Goal: Information Seeking & Learning: Learn about a topic

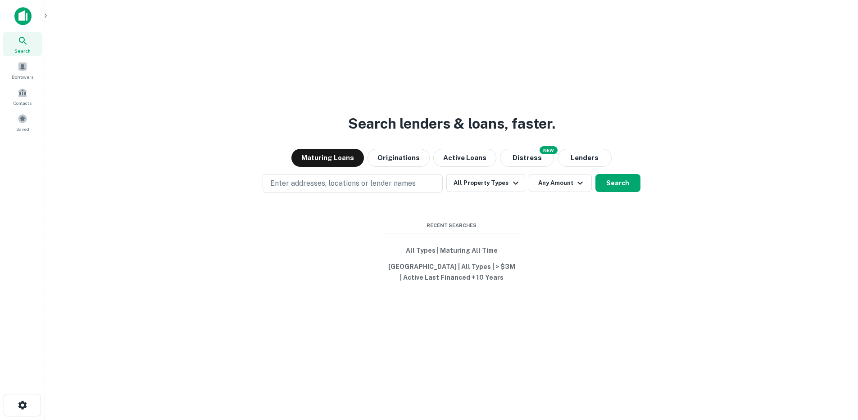
click at [45, 16] on icon "button" at bounding box center [45, 15] width 7 height 7
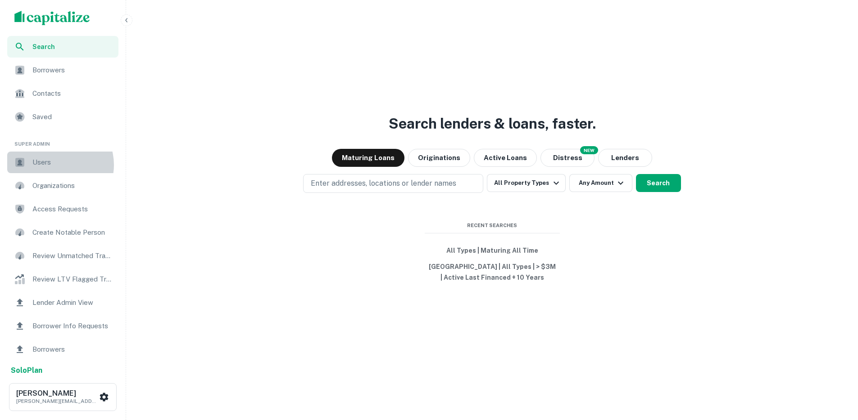
click at [56, 165] on span "Users" at bounding box center [72, 162] width 81 height 11
click at [46, 159] on span "Users" at bounding box center [72, 162] width 81 height 11
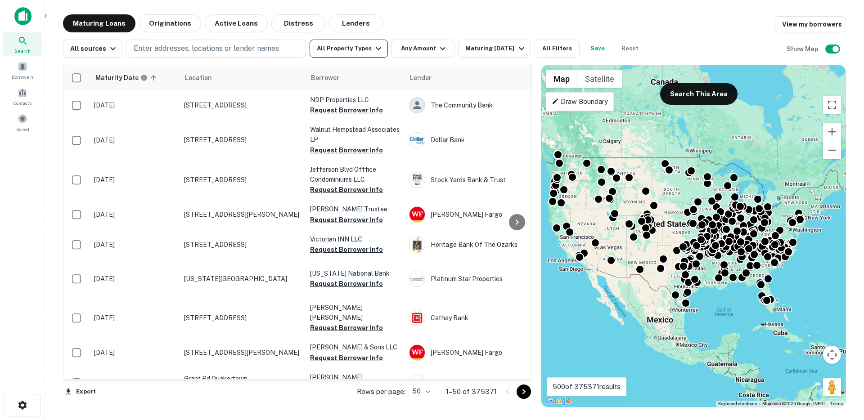
click at [333, 49] on button "All Property Types" at bounding box center [349, 49] width 78 height 18
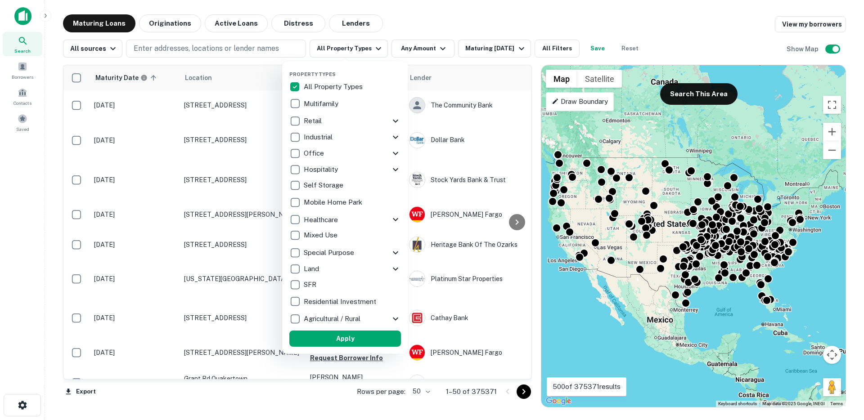
click at [180, 48] on div at bounding box center [432, 210] width 864 height 420
click at [177, 49] on div at bounding box center [432, 210] width 864 height 420
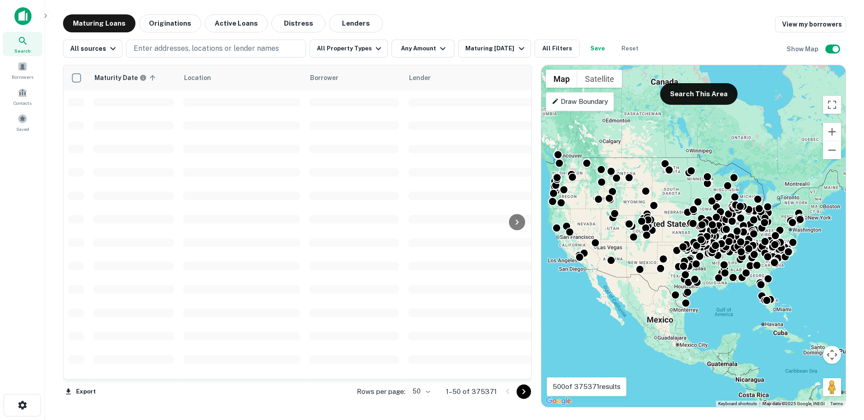
click at [177, 51] on div at bounding box center [432, 210] width 864 height 420
click at [181, 48] on p "Enter addresses, locations or lender names" at bounding box center [206, 48] width 145 height 11
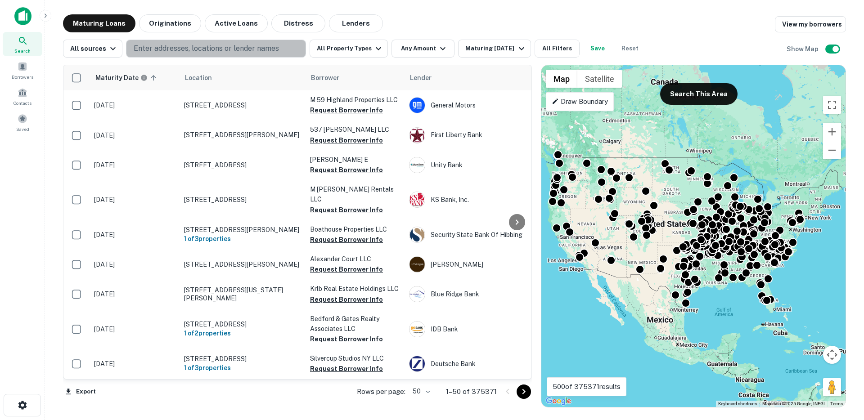
click at [181, 48] on p "Enter addresses, locations or lender names" at bounding box center [206, 48] width 145 height 11
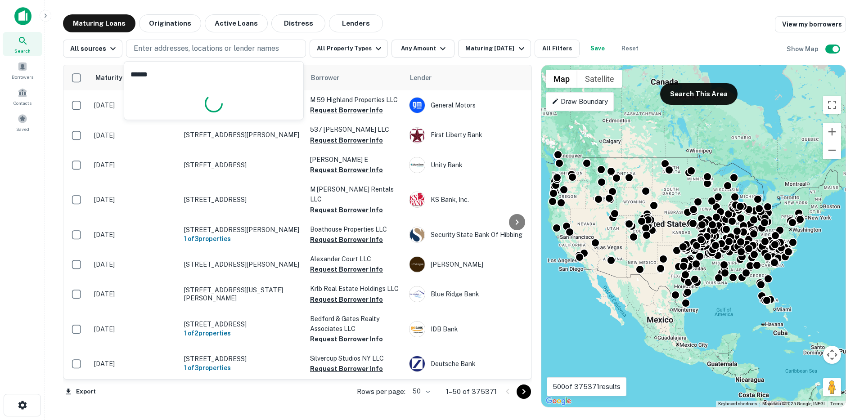
type input "*******"
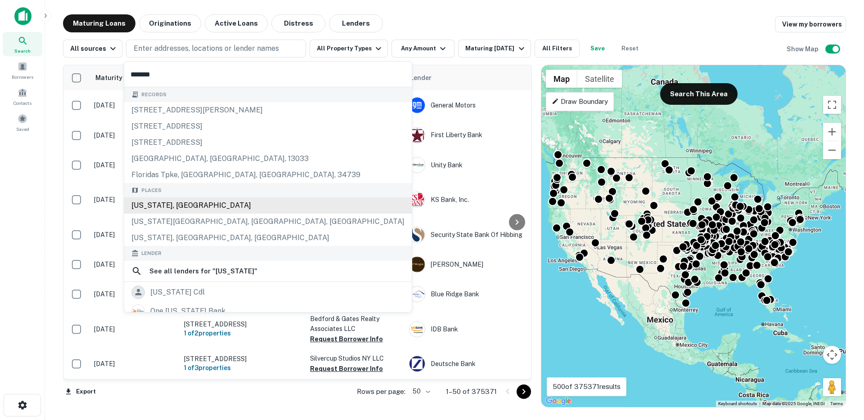
click at [149, 204] on div "Florida, USA" at bounding box center [268, 206] width 288 height 16
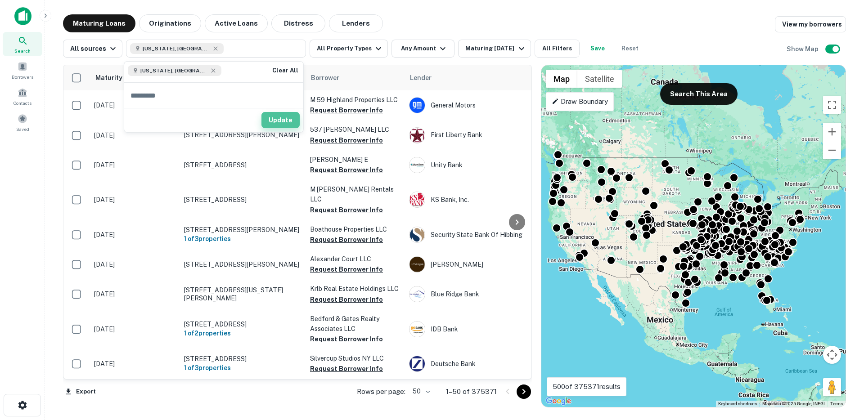
click at [289, 124] on button "Update" at bounding box center [281, 120] width 38 height 16
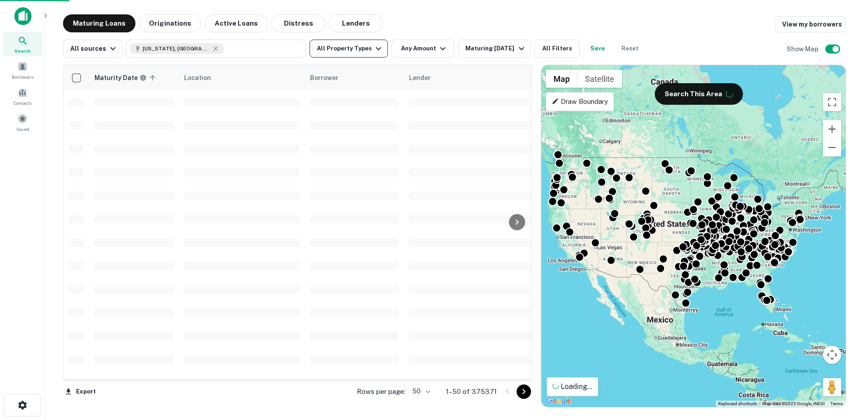
click at [345, 47] on button "All Property Types" at bounding box center [349, 49] width 78 height 18
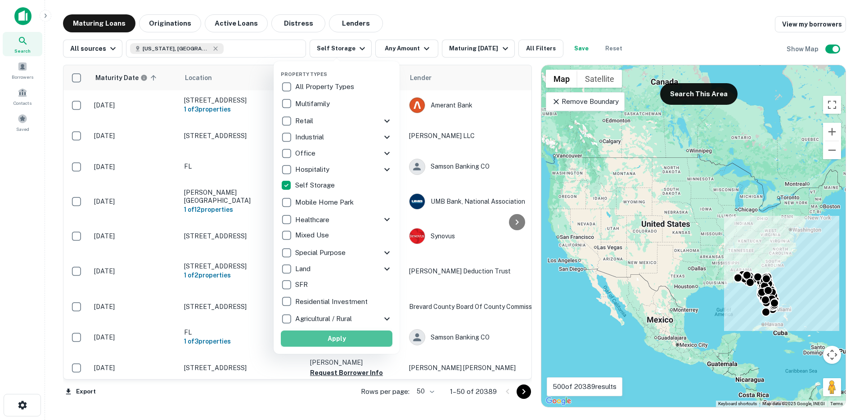
click at [341, 337] on button "Apply" at bounding box center [337, 339] width 112 height 16
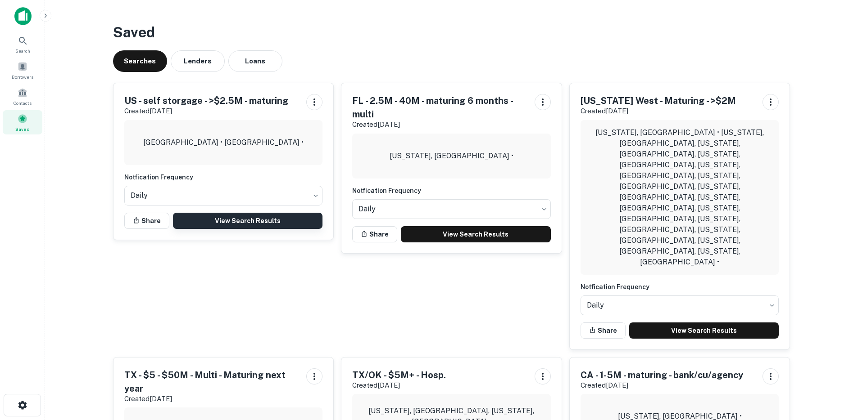
click at [245, 221] on link "View Search Results" at bounding box center [248, 221] width 150 height 16
click at [251, 223] on link "View Search Results" at bounding box center [248, 221] width 150 height 16
click at [14, 43] on icon at bounding box center [8, 37] width 11 height 11
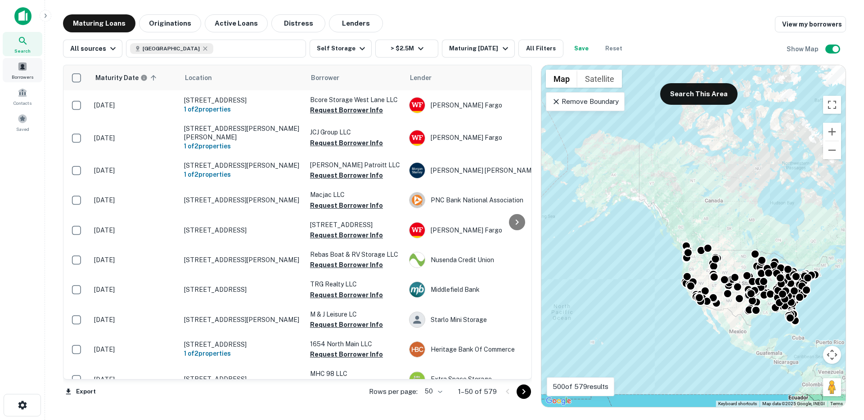
click at [17, 67] on div "Borrowers" at bounding box center [23, 70] width 40 height 24
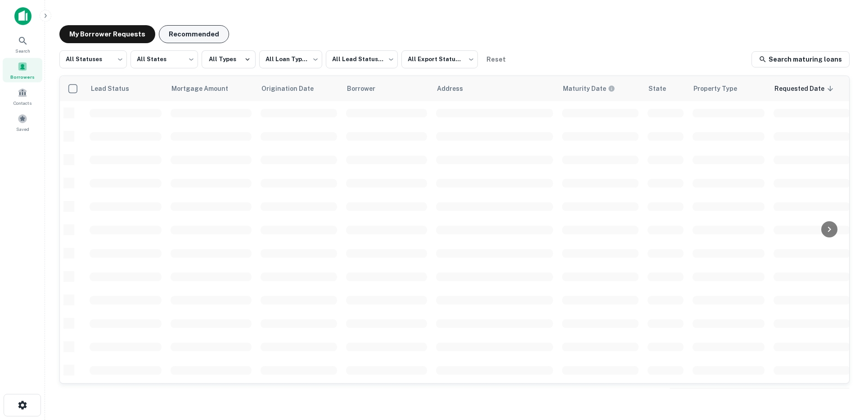
click at [182, 38] on button "Recommended" at bounding box center [194, 34] width 70 height 18
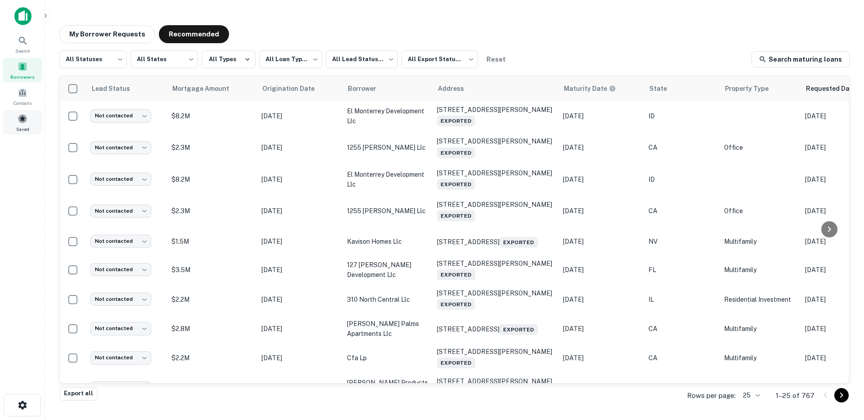
click at [29, 130] on div "Saved" at bounding box center [23, 122] width 40 height 24
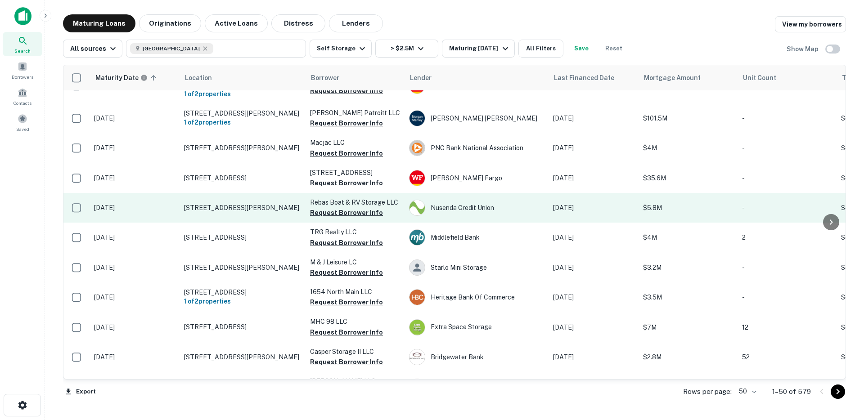
scroll to position [63, 0]
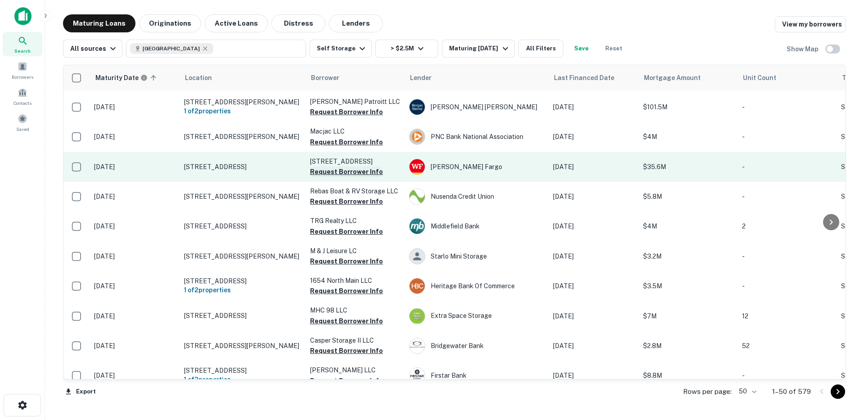
click at [335, 177] on button "Request Borrower Info" at bounding box center [346, 172] width 73 height 11
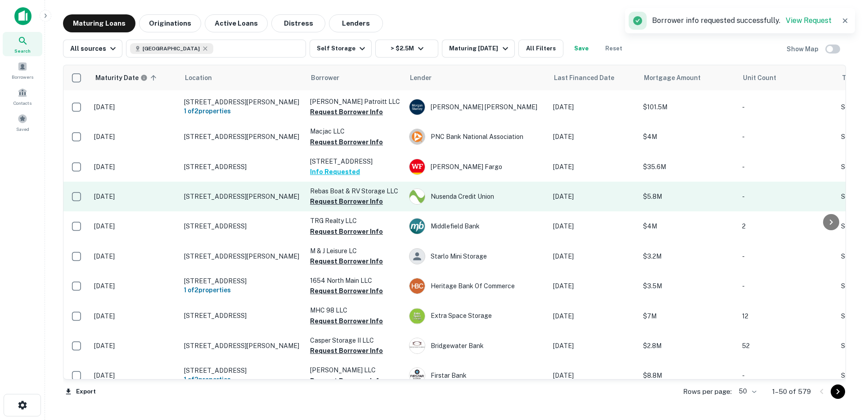
click at [330, 207] on button "Request Borrower Info" at bounding box center [346, 201] width 73 height 11
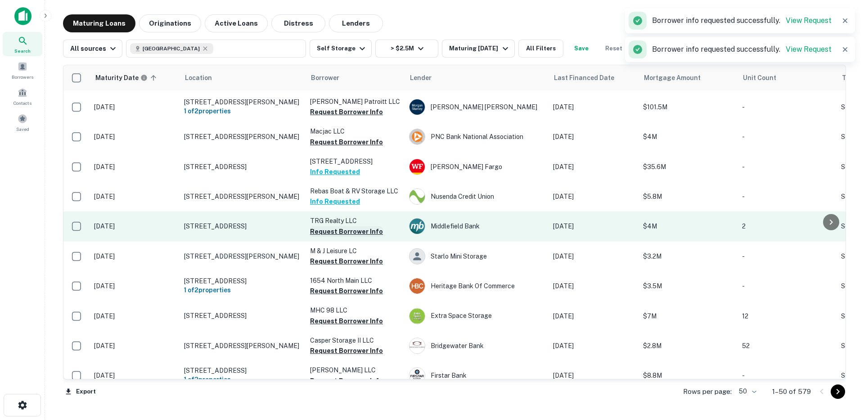
click at [320, 237] on button "Request Borrower Info" at bounding box center [346, 231] width 73 height 11
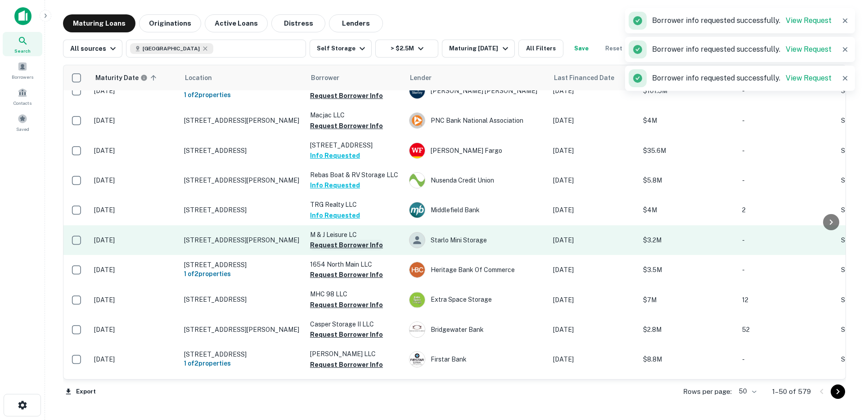
click at [321, 251] on button "Request Borrower Info" at bounding box center [346, 245] width 73 height 11
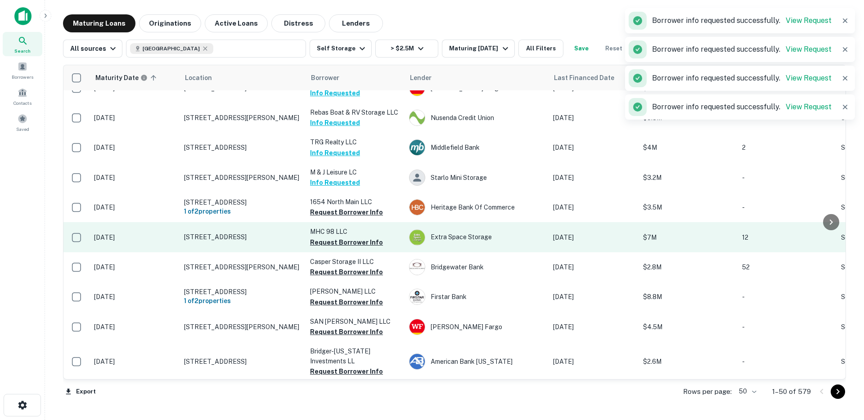
scroll to position [148, 0]
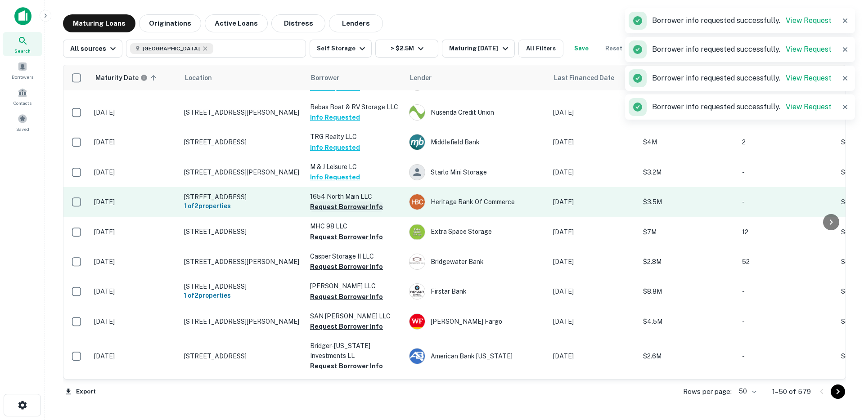
click at [333, 210] on button "Request Borrower Info" at bounding box center [346, 207] width 73 height 11
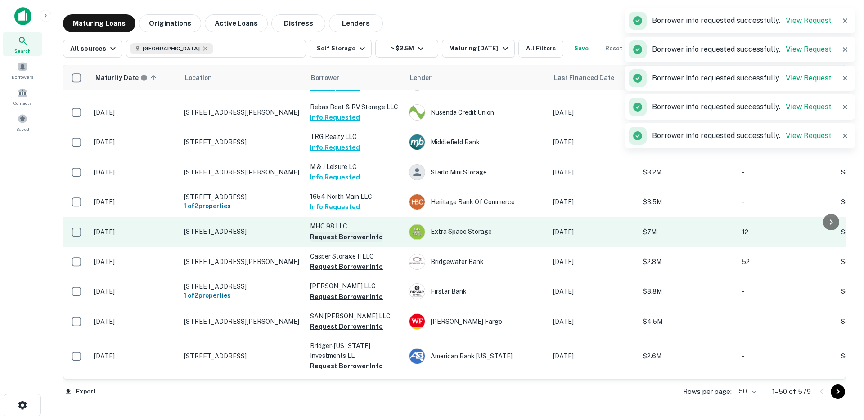
click at [330, 241] on button "Request Borrower Info" at bounding box center [346, 237] width 73 height 11
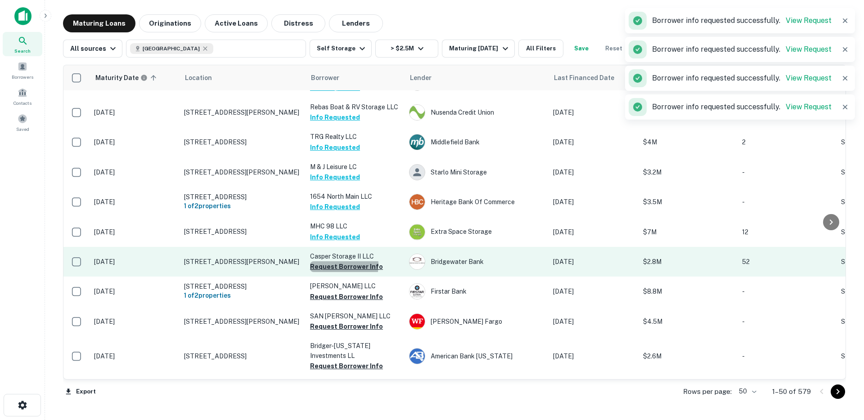
click at [329, 270] on button "Request Borrower Info" at bounding box center [346, 267] width 73 height 11
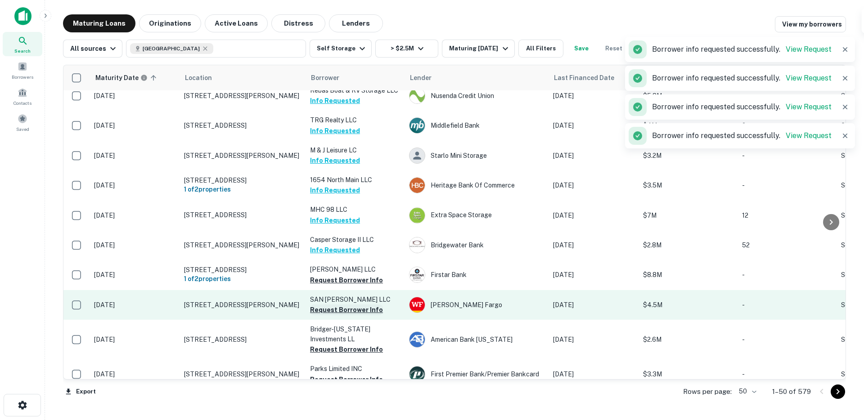
scroll to position [216, 0]
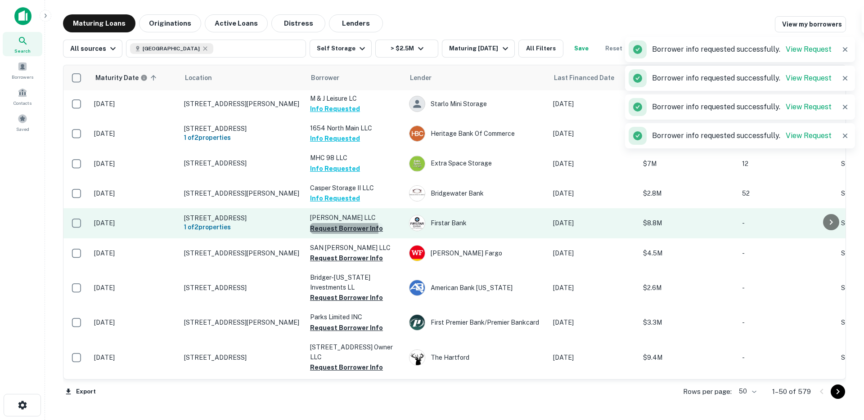
click at [331, 234] on button "Request Borrower Info" at bounding box center [346, 228] width 73 height 11
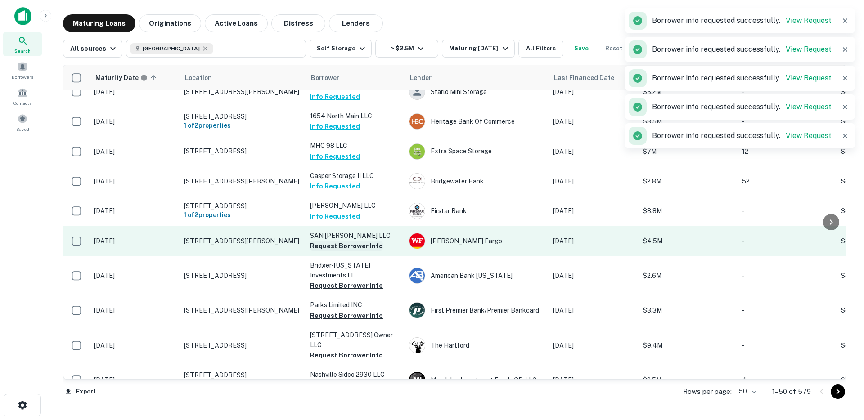
scroll to position [230, 0]
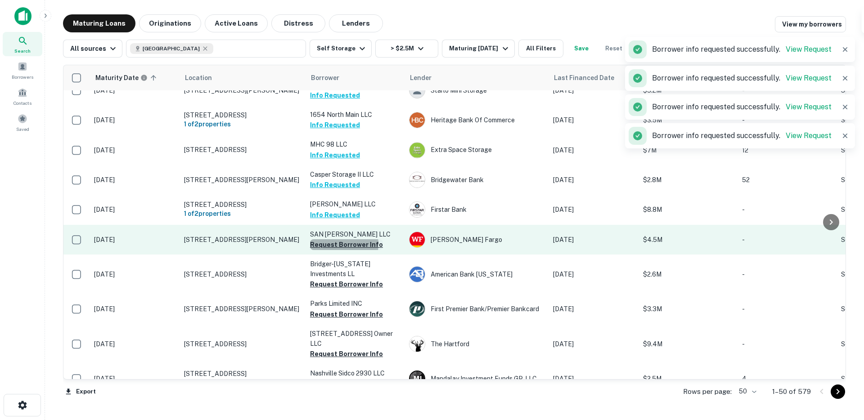
click at [331, 250] on button "Request Borrower Info" at bounding box center [346, 244] width 73 height 11
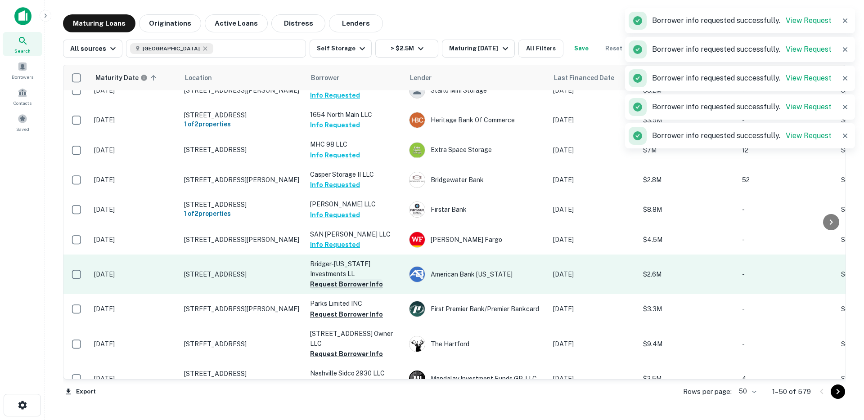
click at [333, 290] on button "Request Borrower Info" at bounding box center [346, 284] width 73 height 11
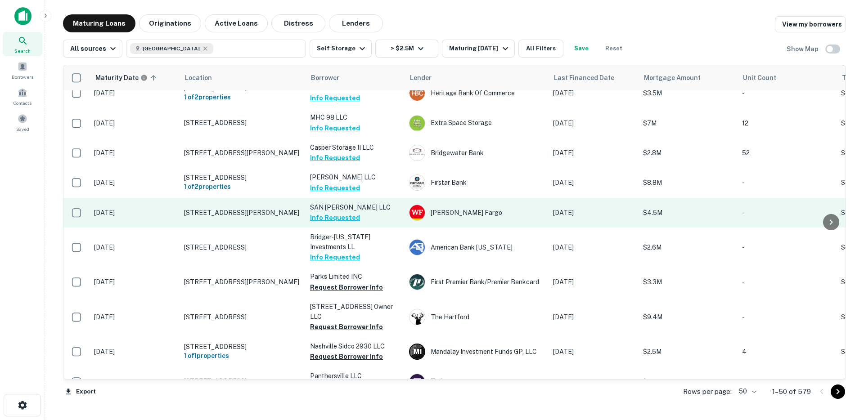
scroll to position [261, 0]
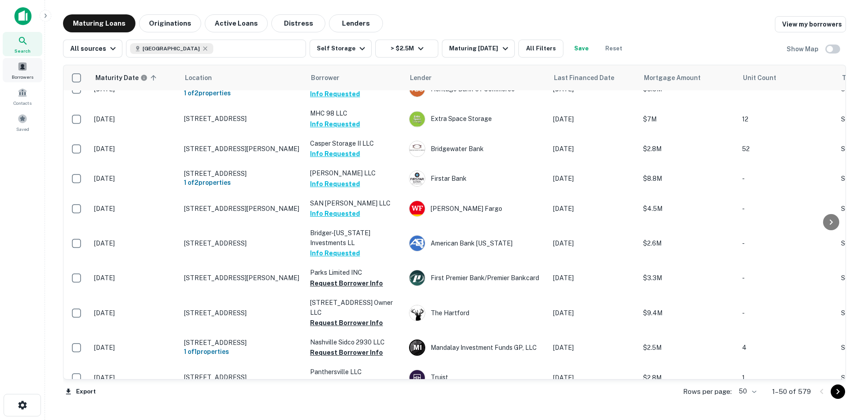
click at [31, 71] on div "Borrowers" at bounding box center [23, 70] width 40 height 24
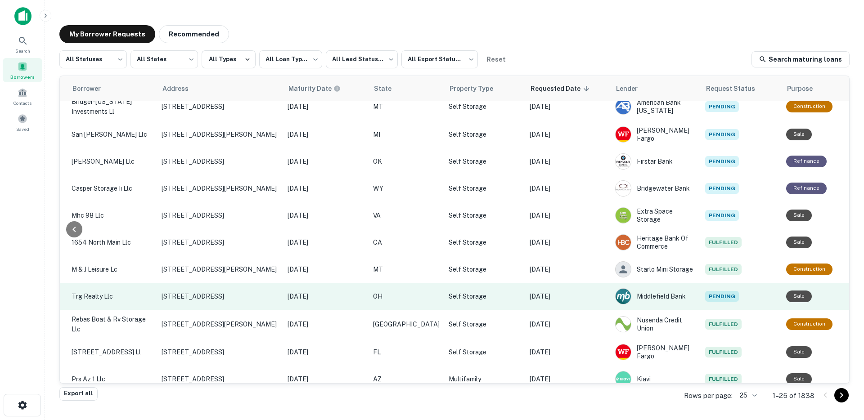
scroll to position [0, 276]
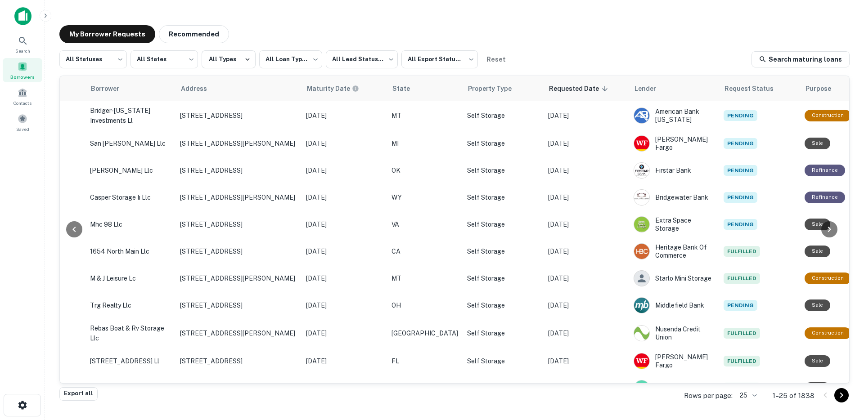
scroll to position [0, 270]
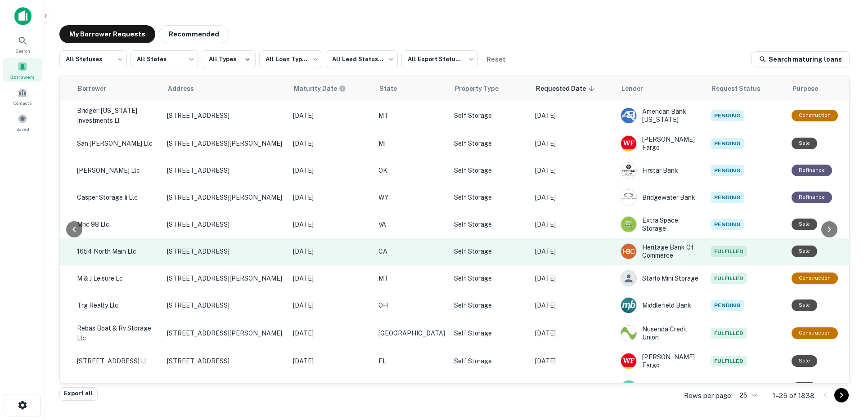
click at [560, 253] on p "[DATE]" at bounding box center [573, 252] width 77 height 10
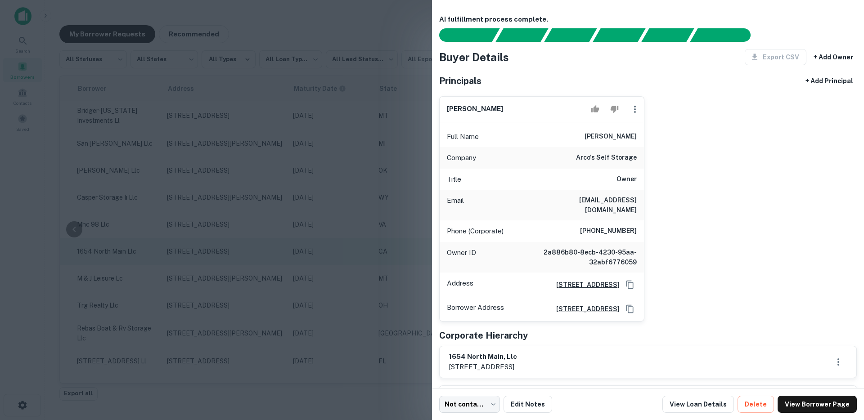
click at [361, 245] on div at bounding box center [432, 210] width 864 height 420
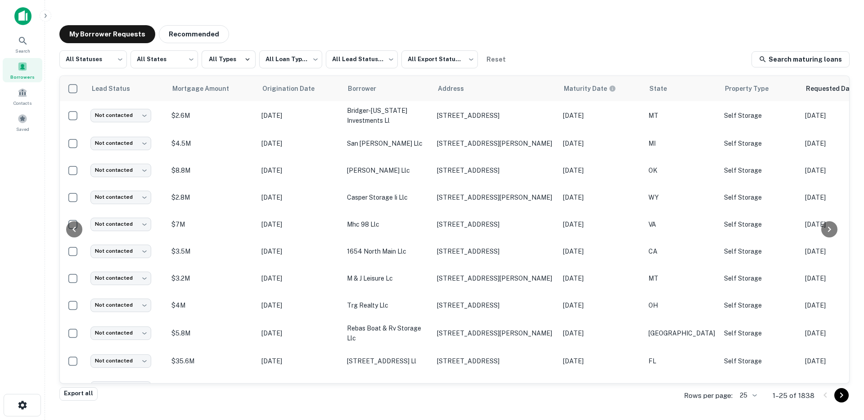
scroll to position [0, 276]
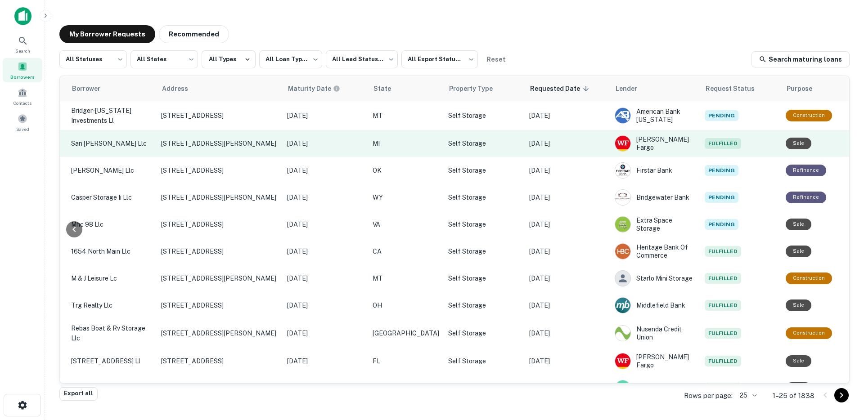
click at [562, 143] on p "[DATE]" at bounding box center [567, 144] width 77 height 10
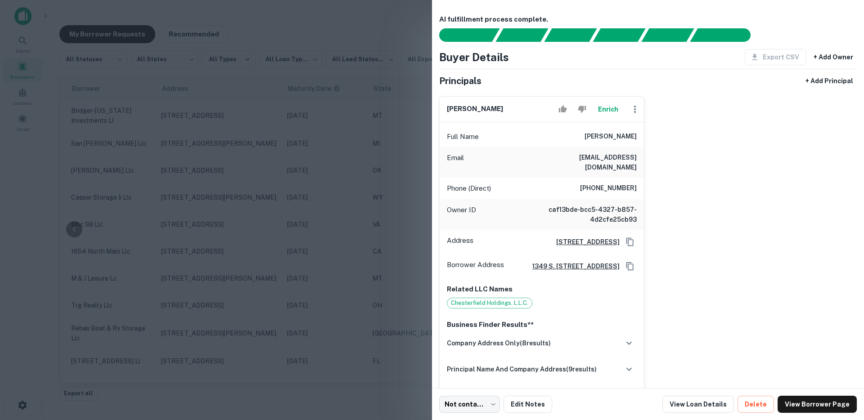
click at [370, 209] on div at bounding box center [432, 210] width 864 height 420
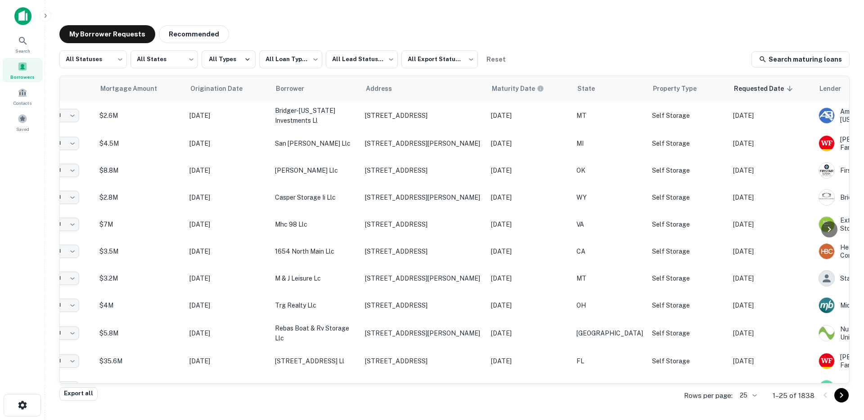
scroll to position [0, 0]
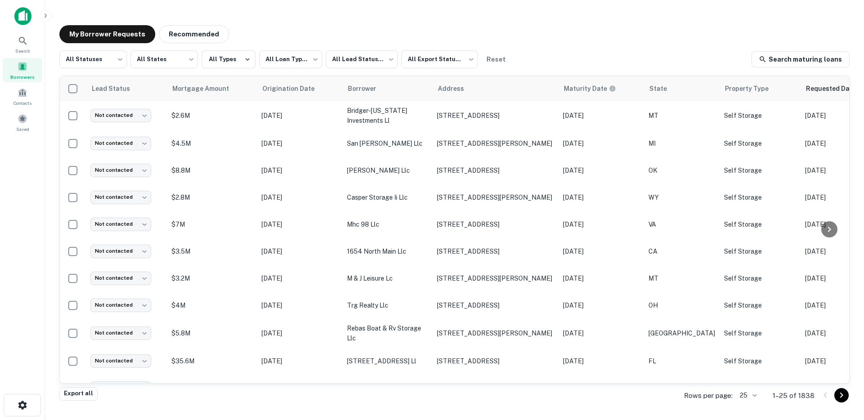
click at [812, 397] on p "1–25 of 1838" at bounding box center [794, 396] width 42 height 11
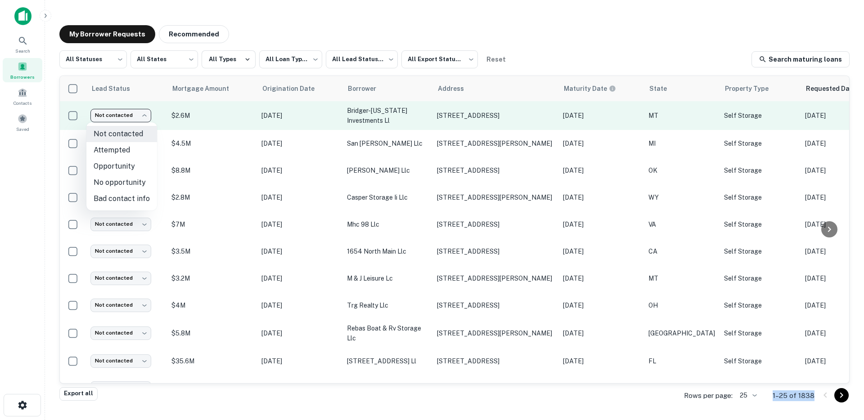
click at [137, 115] on body "**********" at bounding box center [432, 210] width 864 height 420
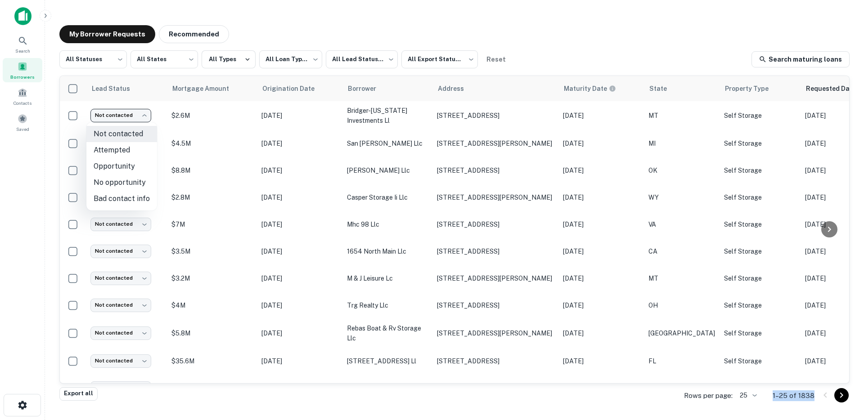
click at [126, 150] on li "Attempted" at bounding box center [121, 150] width 71 height 16
type input "*********"
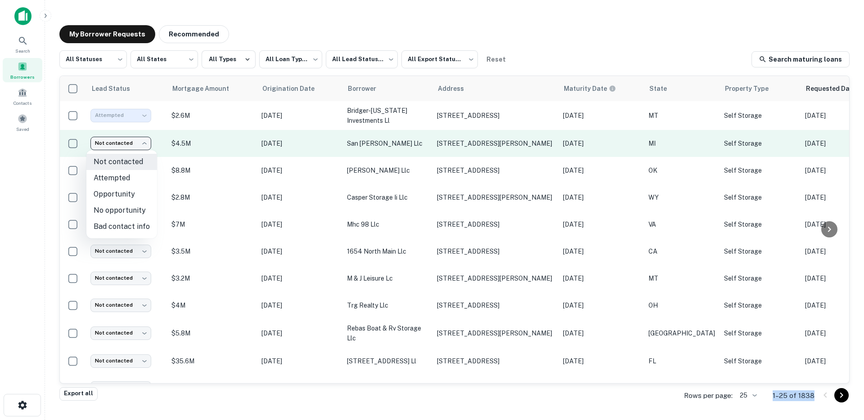
click at [137, 146] on body "**********" at bounding box center [432, 210] width 864 height 420
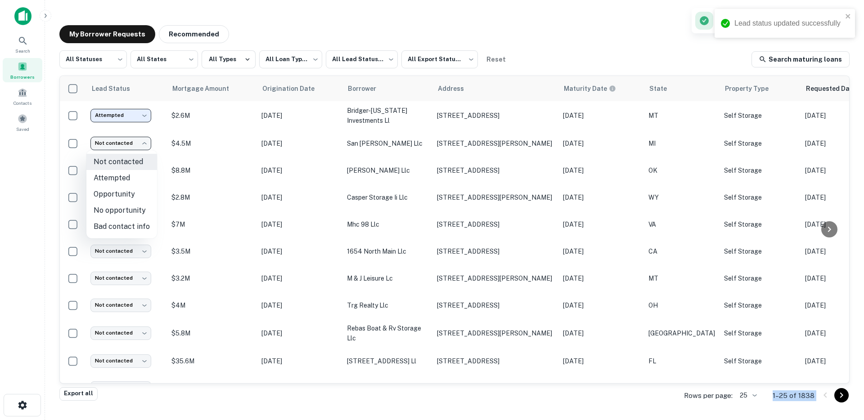
click at [118, 192] on li "Opportunity" at bounding box center [121, 194] width 71 height 16
type input "**********"
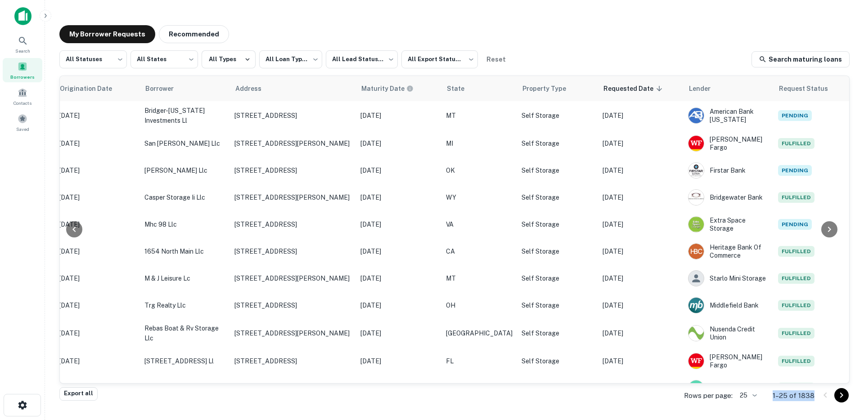
scroll to position [0, 276]
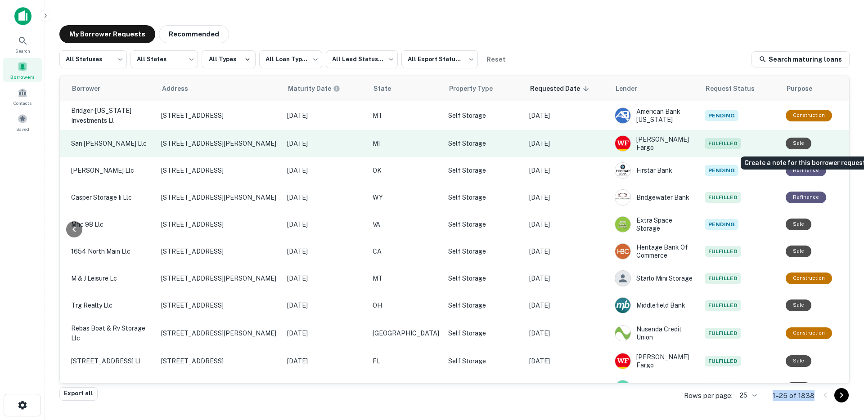
click at [849, 149] on button "Create a note for this borrower request" at bounding box center [856, 144] width 15 height 14
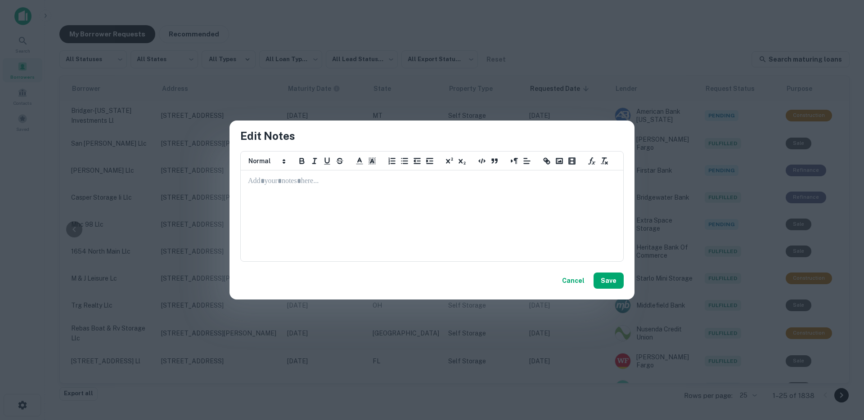
click at [449, 221] on div at bounding box center [432, 216] width 382 height 90
click at [571, 275] on button "Cancel" at bounding box center [574, 281] width 30 height 16
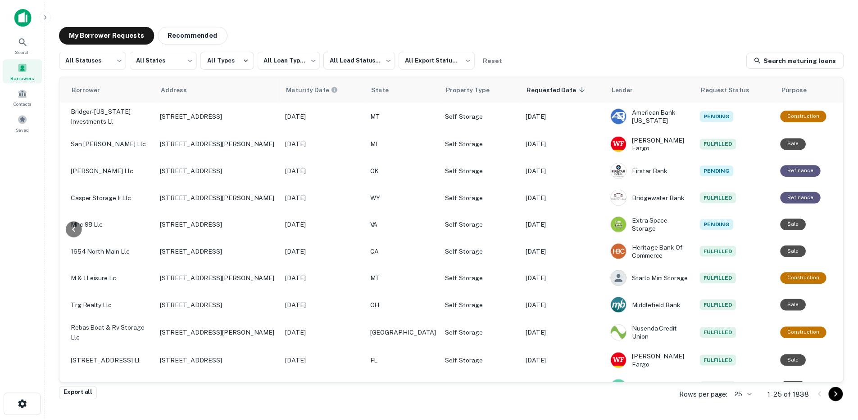
scroll to position [0, 0]
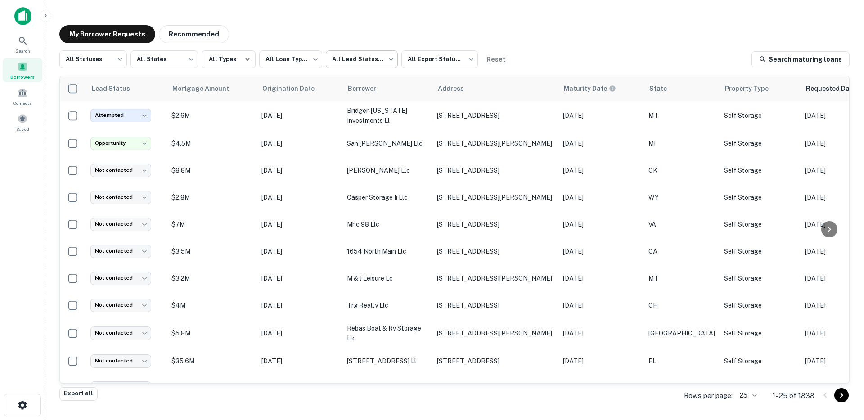
click at [367, 62] on body "**********" at bounding box center [432, 210] width 864 height 420
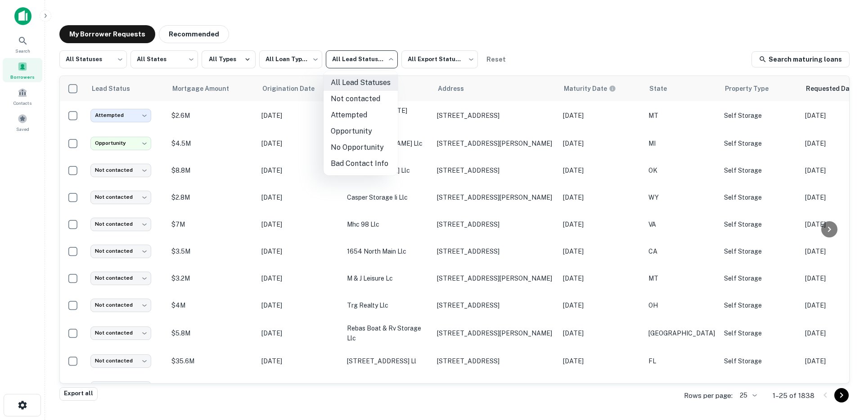
click at [352, 132] on li "Opportunity" at bounding box center [361, 131] width 74 height 16
type input "**********"
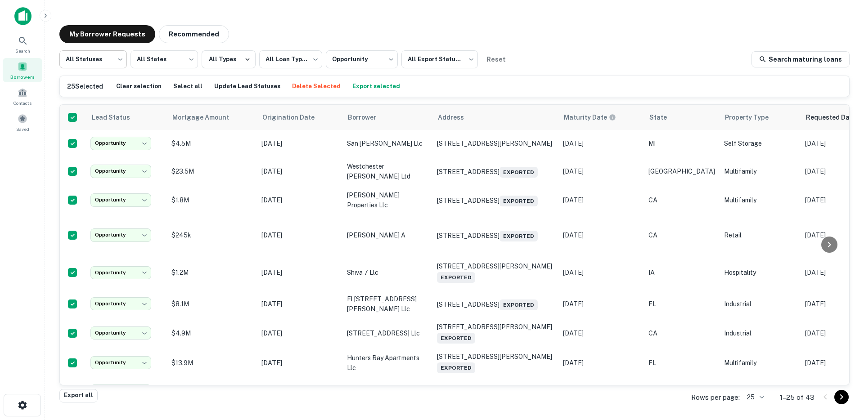
click at [102, 62] on body "**********" at bounding box center [432, 210] width 864 height 420
click at [97, 62] on div at bounding box center [432, 210] width 864 height 420
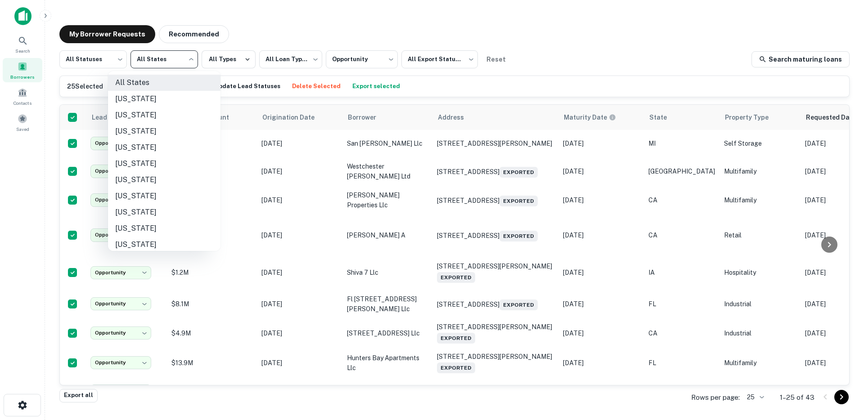
click at [161, 62] on body "**********" at bounding box center [432, 210] width 864 height 420
click at [165, 61] on div at bounding box center [432, 210] width 864 height 420
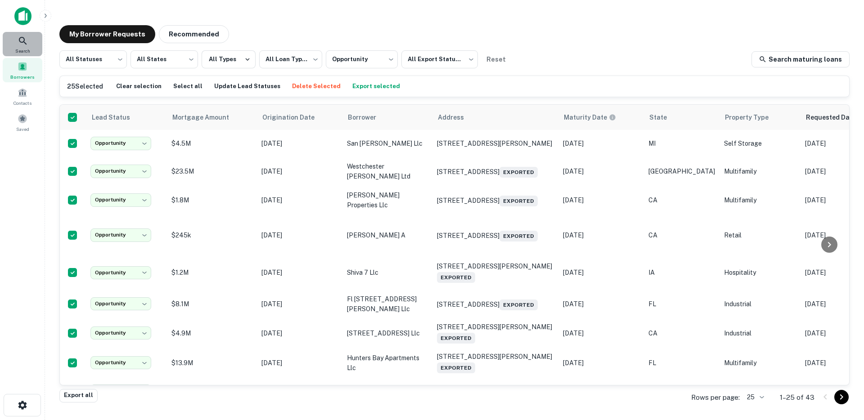
click at [24, 47] on span "Search" at bounding box center [22, 50] width 15 height 7
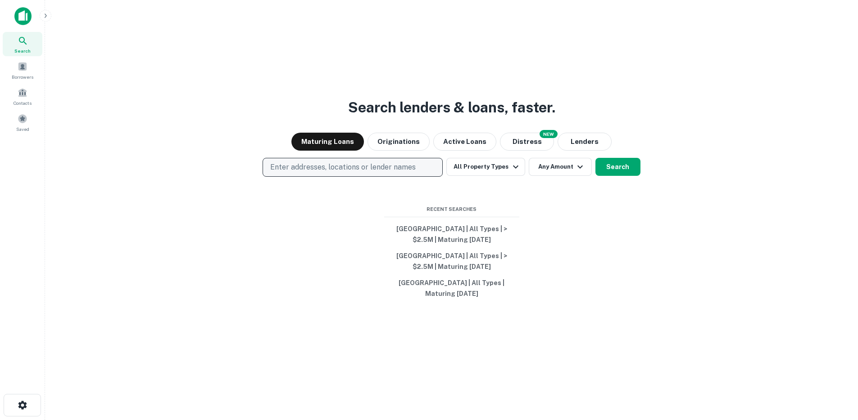
click at [318, 171] on p "Enter addresses, locations or lender names" at bounding box center [342, 167] width 145 height 11
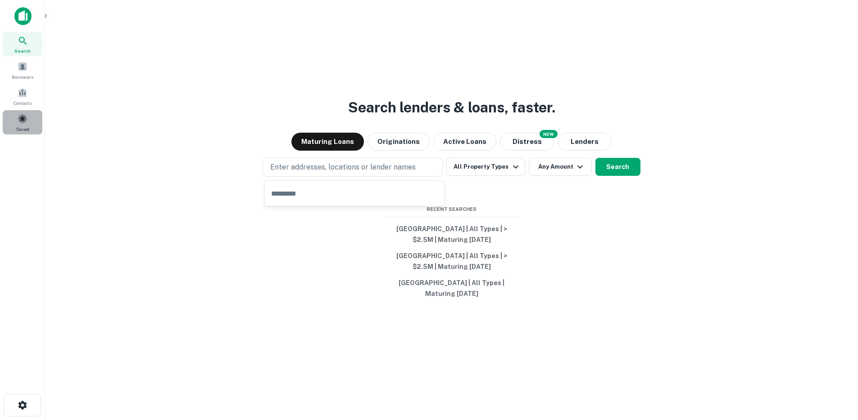
click at [23, 121] on span at bounding box center [23, 119] width 10 height 10
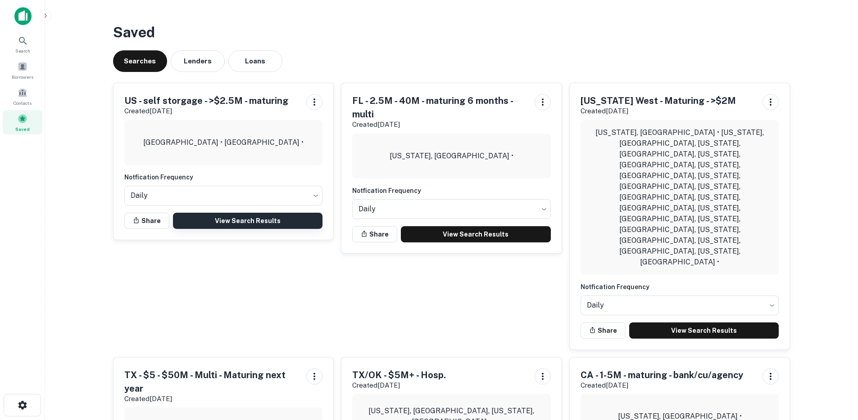
click at [266, 224] on link "View Search Results" at bounding box center [248, 221] width 150 height 16
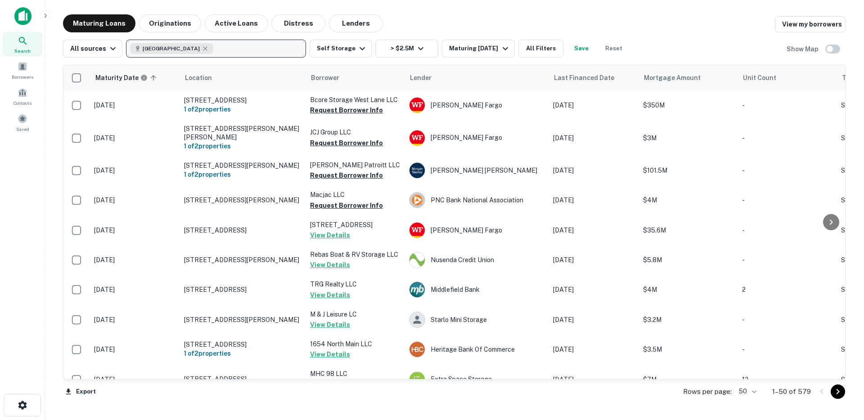
click at [167, 23] on button "Originations" at bounding box center [170, 23] width 62 height 18
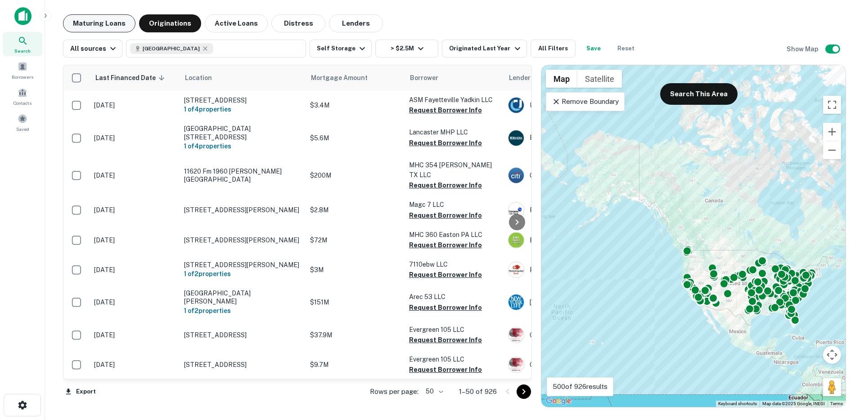
click at [101, 21] on button "Maturing Loans" at bounding box center [99, 23] width 72 height 18
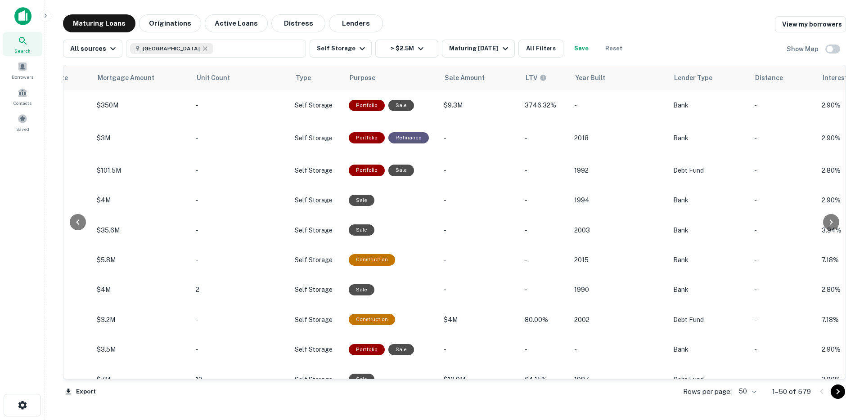
scroll to position [0, 677]
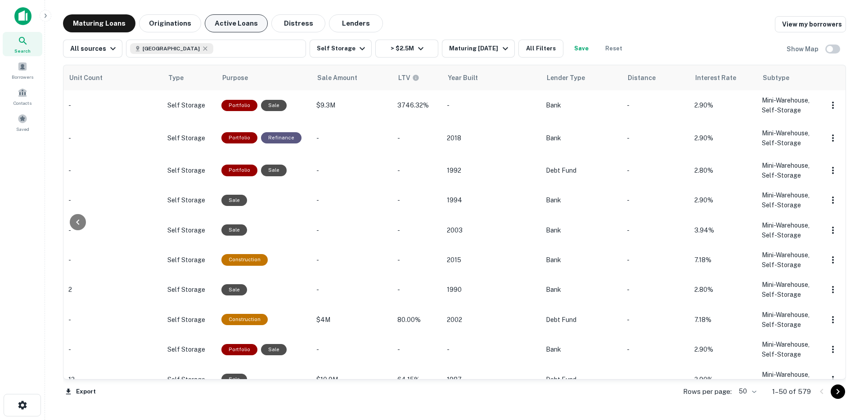
click at [248, 23] on button "Active Loans" at bounding box center [236, 23] width 63 height 18
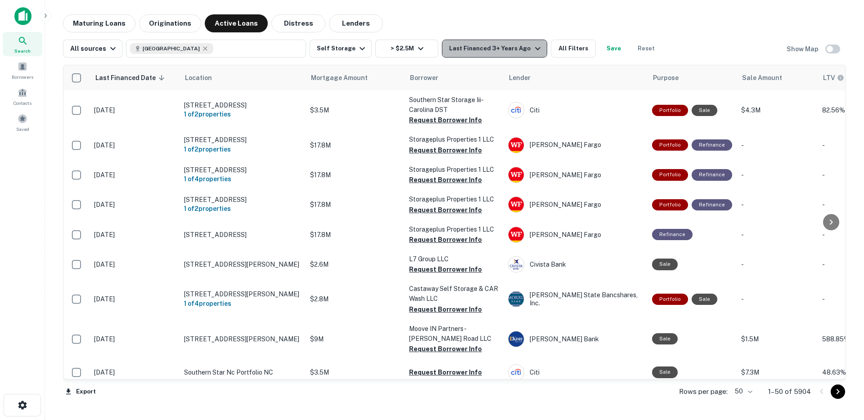
click at [491, 43] on div "Last Financed 3+ Years Ago" at bounding box center [496, 48] width 94 height 11
click at [504, 420] on div at bounding box center [432, 428] width 864 height 0
click at [574, 47] on button "All Filters" at bounding box center [573, 49] width 45 height 18
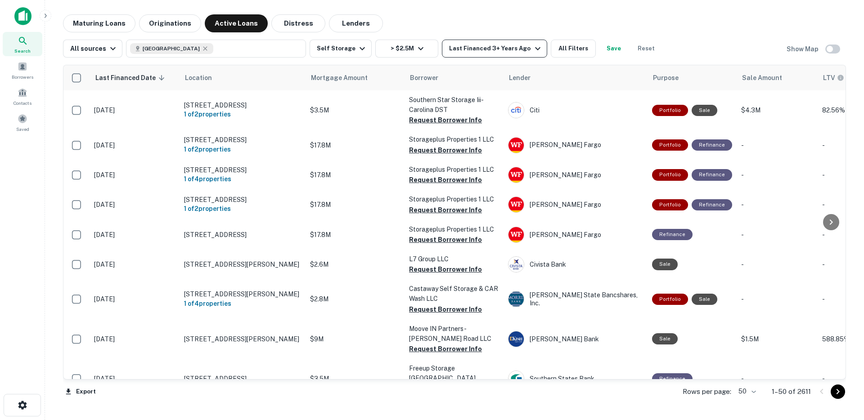
click at [487, 53] on div "Last Financed 3+ Years Ago" at bounding box center [496, 48] width 94 height 11
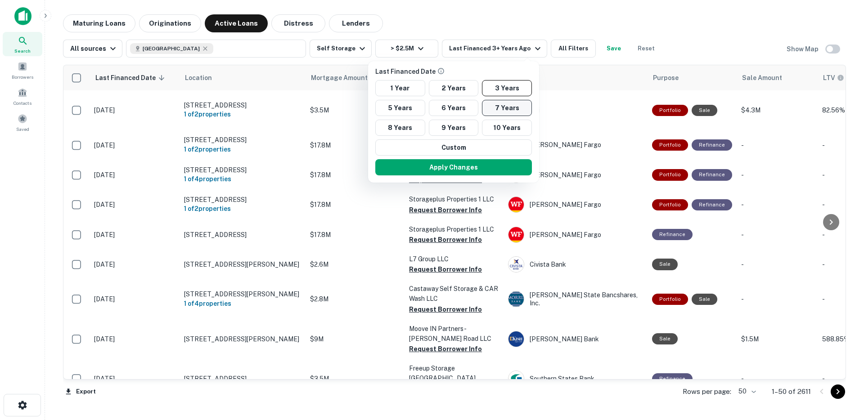
click at [492, 109] on button "7 Years" at bounding box center [507, 108] width 50 height 16
click at [469, 164] on button "Apply Changes" at bounding box center [453, 167] width 157 height 16
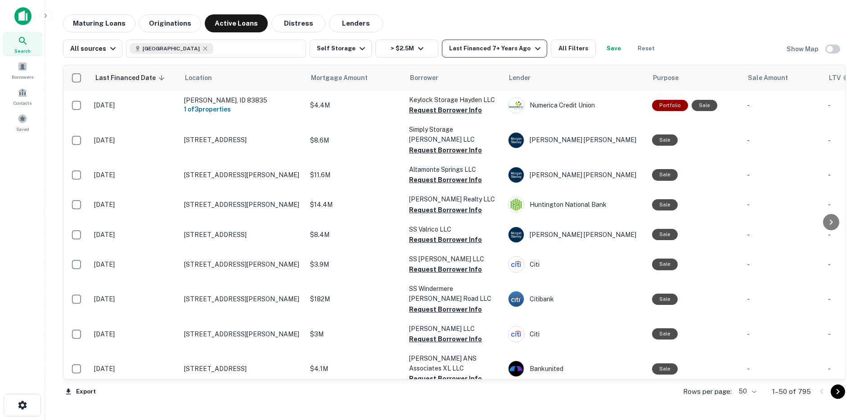
click at [497, 49] on div "Last Financed 7+ Years Ago" at bounding box center [496, 48] width 94 height 11
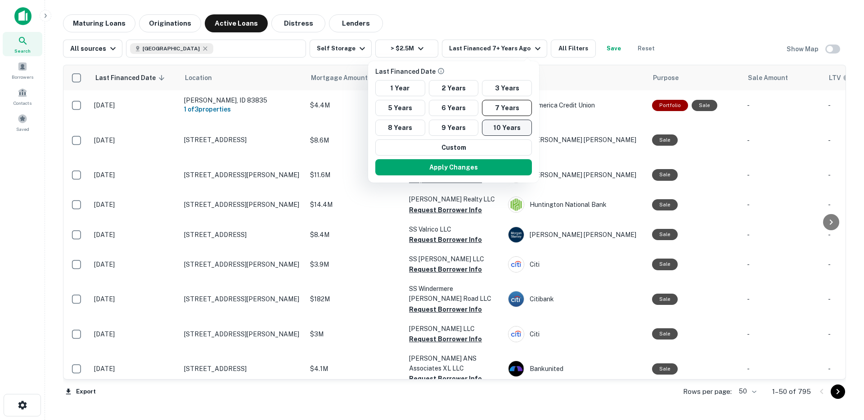
click at [504, 129] on button "10 Years" at bounding box center [507, 128] width 50 height 16
click at [495, 166] on button "Apply Changes" at bounding box center [456, 167] width 157 height 16
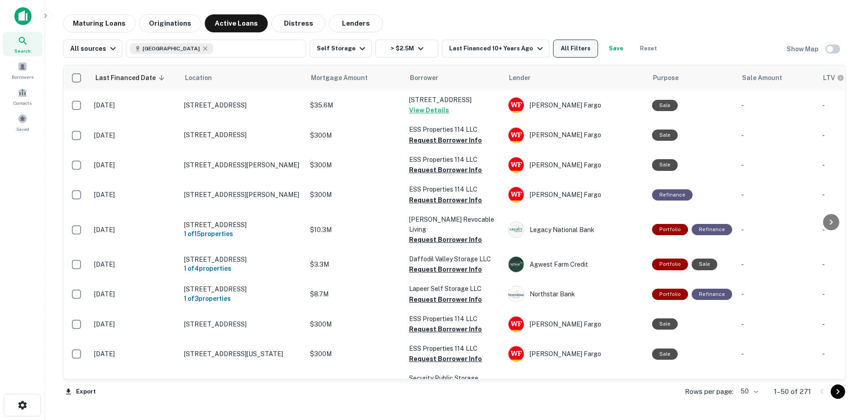
click at [572, 46] on button "All Filters" at bounding box center [575, 49] width 45 height 18
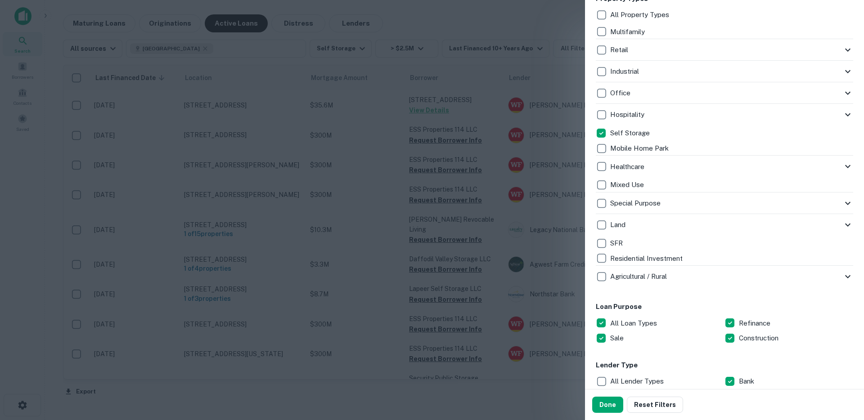
scroll to position [419, 0]
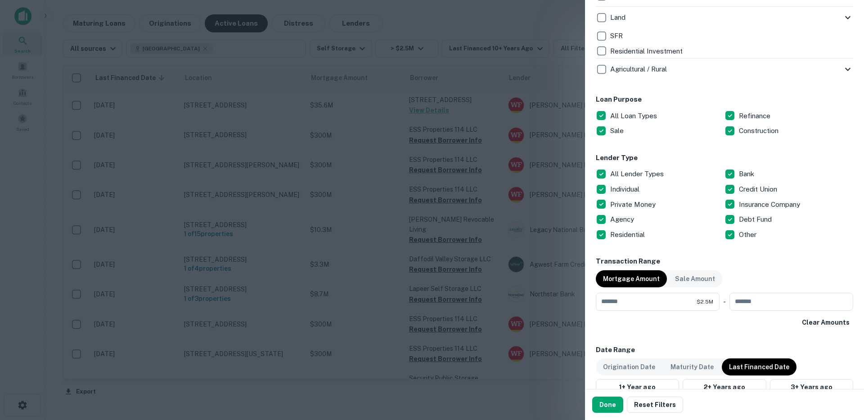
drag, startPoint x: 407, startPoint y: 176, endPoint x: 324, endPoint y: 31, distance: 167.3
click at [407, 176] on div at bounding box center [432, 210] width 864 height 420
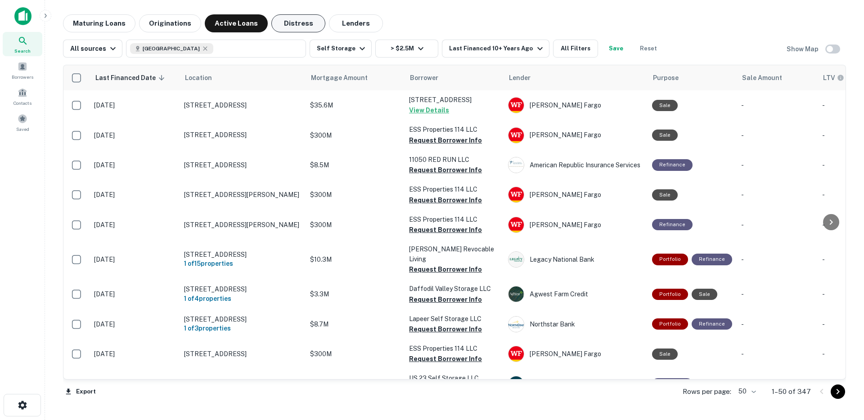
click at [275, 23] on button "Distress" at bounding box center [298, 23] width 54 height 18
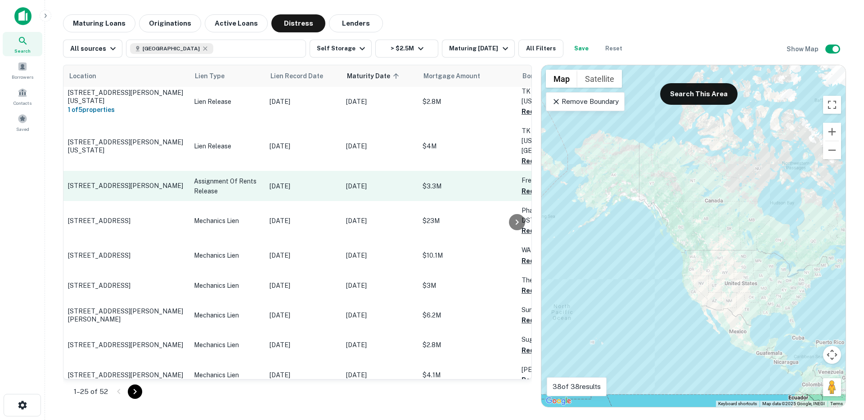
scroll to position [1383, 0]
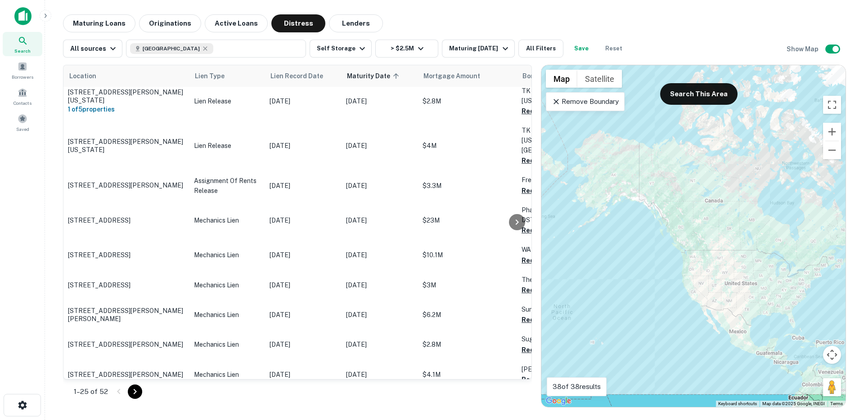
click at [135, 393] on icon "Go to next page" at bounding box center [135, 392] width 11 height 11
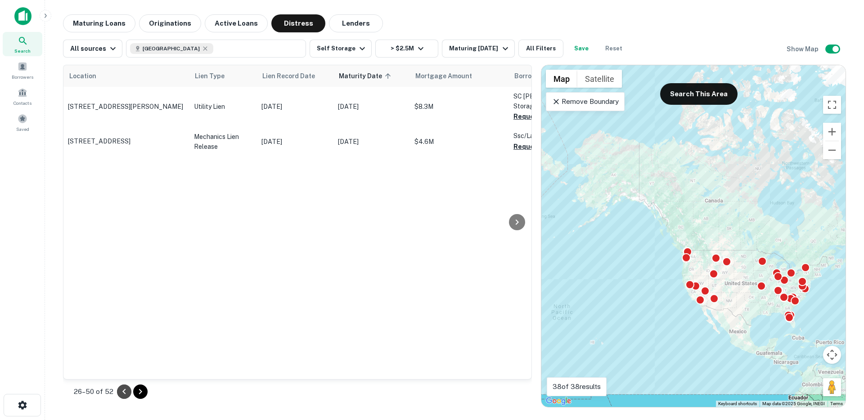
click at [127, 392] on icon "Go to previous page" at bounding box center [124, 392] width 11 height 11
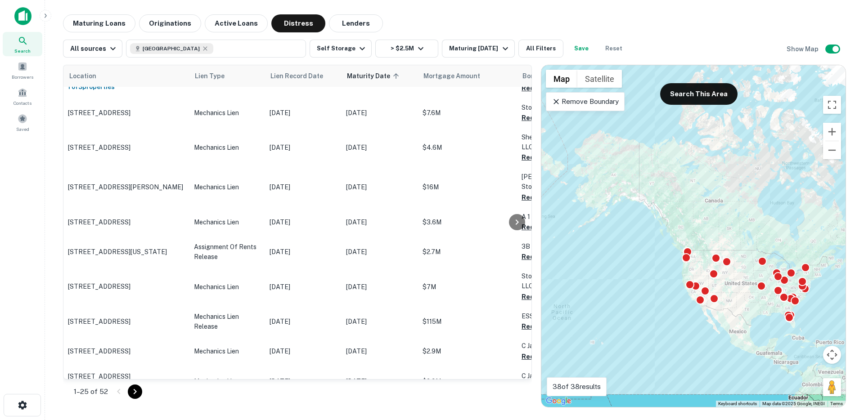
scroll to position [365, 0]
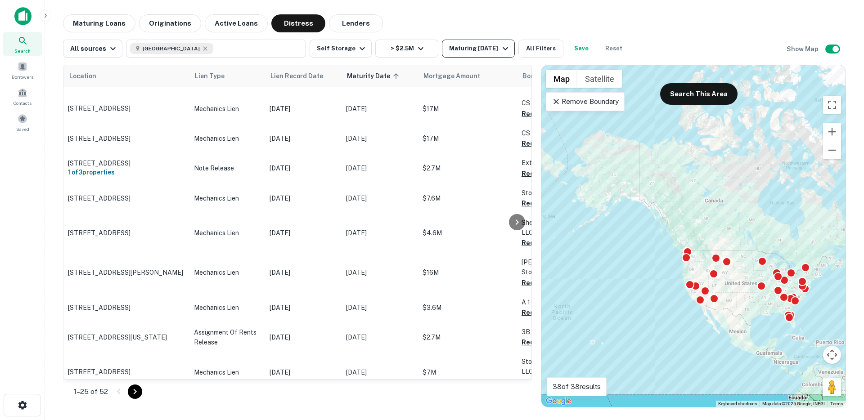
click at [488, 50] on div "Maturing In 1 Year" at bounding box center [479, 48] width 61 height 11
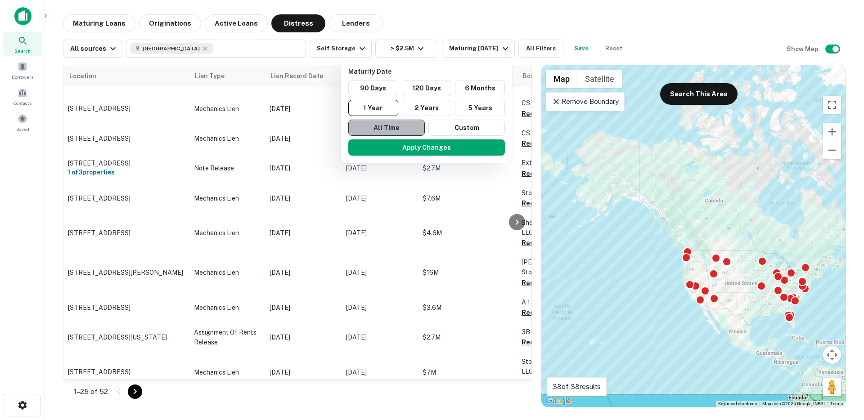
click at [398, 129] on button "All Time" at bounding box center [386, 128] width 77 height 16
click at [394, 147] on button "Apply Changes" at bounding box center [427, 148] width 157 height 16
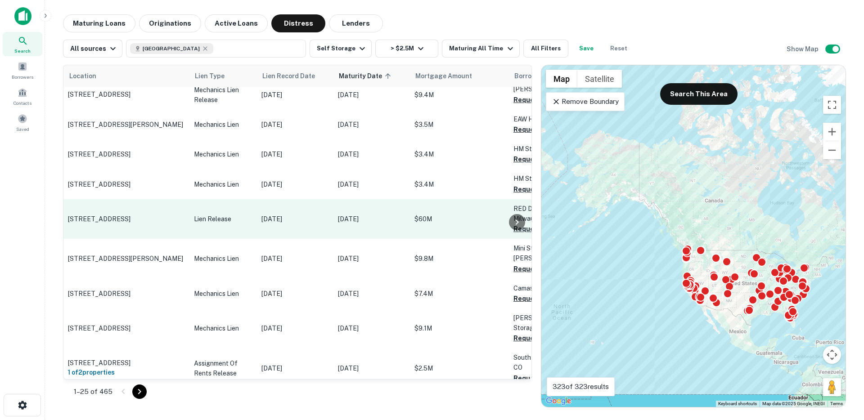
scroll to position [1391, 0]
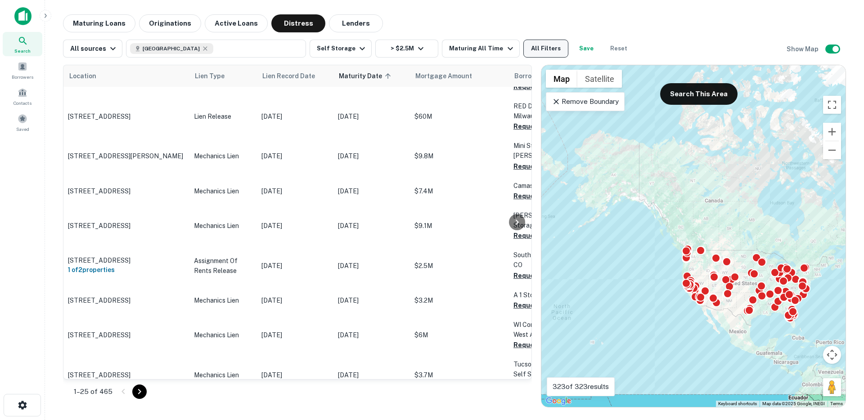
click at [540, 50] on button "All Filters" at bounding box center [546, 49] width 45 height 18
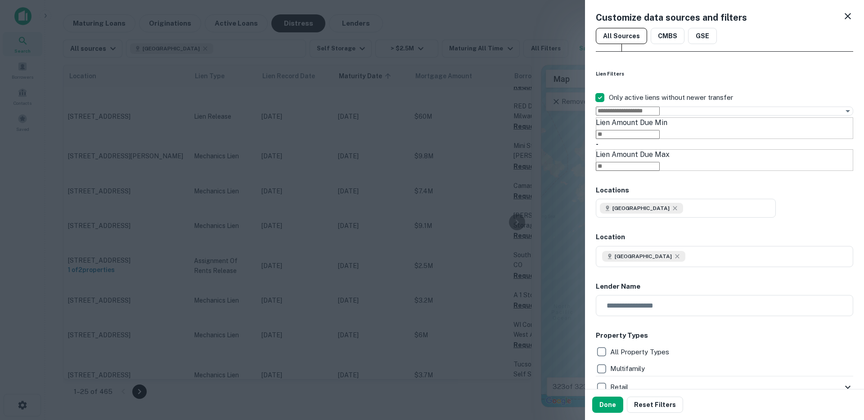
click at [530, 95] on div at bounding box center [432, 210] width 864 height 420
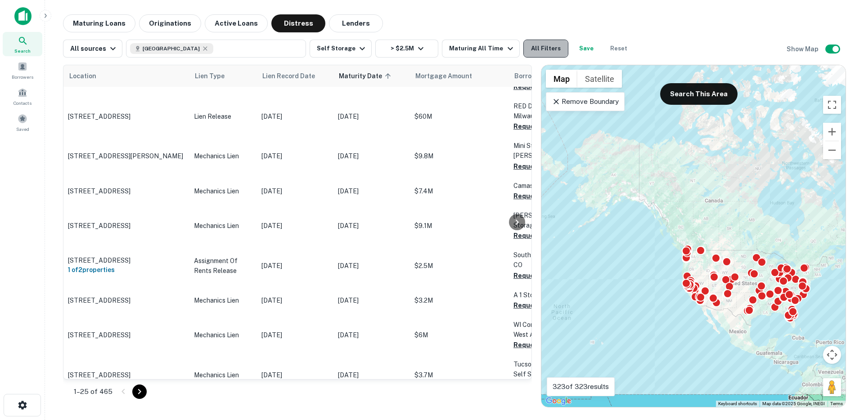
click at [538, 42] on button "All Filters" at bounding box center [546, 49] width 45 height 18
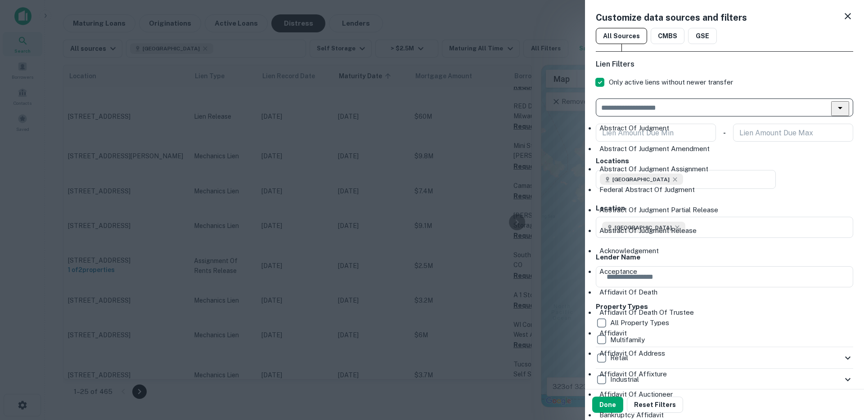
click at [651, 108] on input "text" at bounding box center [717, 107] width 237 height 13
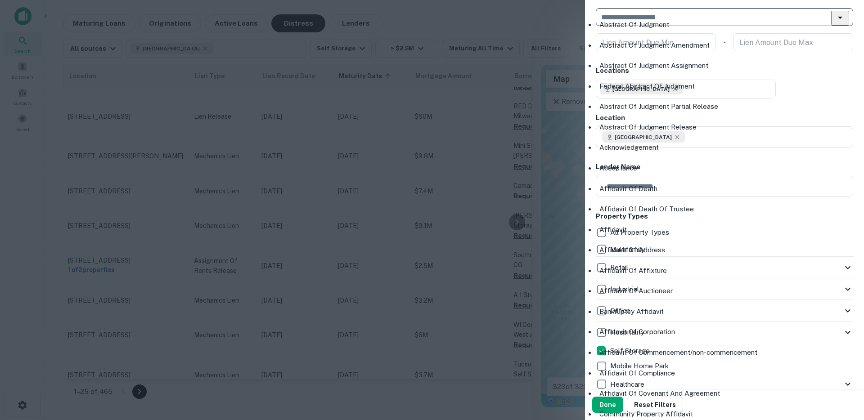
scroll to position [42, 0]
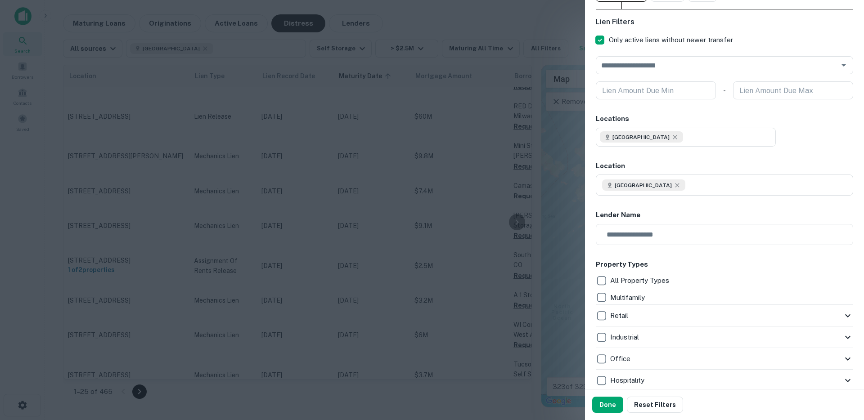
click at [522, 117] on div at bounding box center [432, 210] width 864 height 420
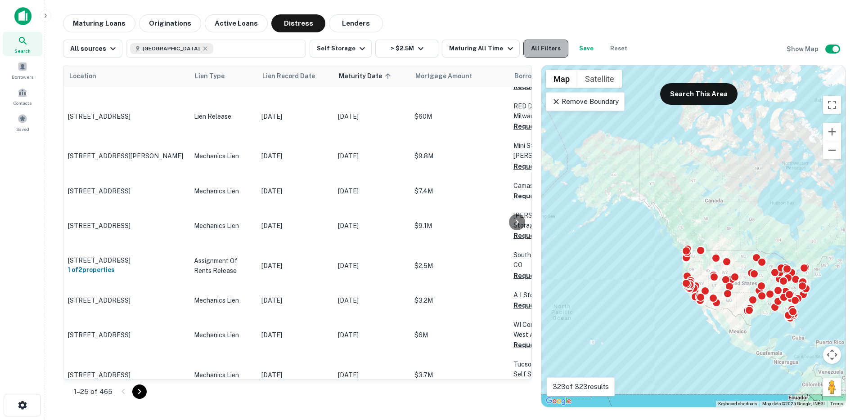
click at [546, 48] on button "All Filters" at bounding box center [546, 49] width 45 height 18
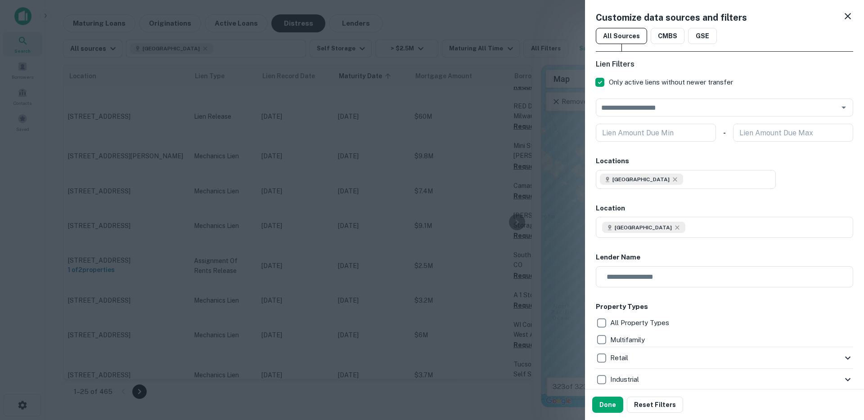
click at [453, 121] on div at bounding box center [432, 210] width 864 height 420
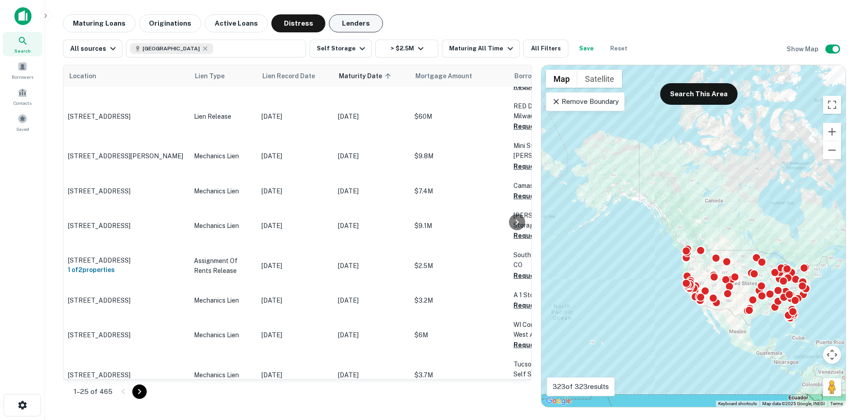
click at [346, 21] on button "Lenders" at bounding box center [356, 23] width 54 height 18
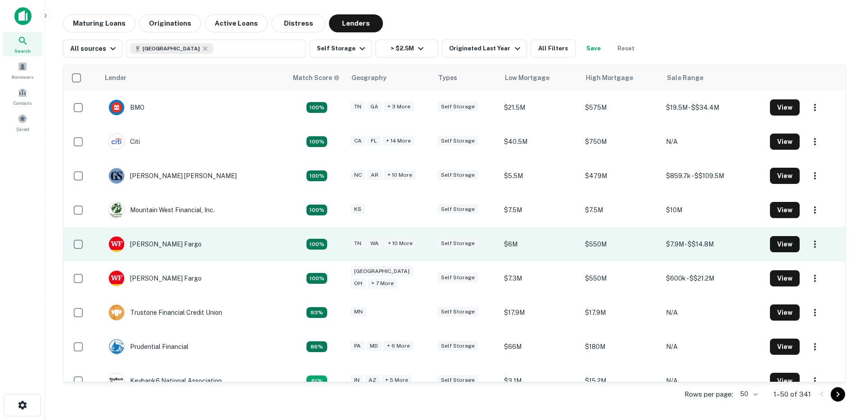
click at [242, 245] on td "[PERSON_NAME] Fargo" at bounding box center [193, 244] width 188 height 34
click at [627, 249] on td "$550M" at bounding box center [621, 244] width 81 height 34
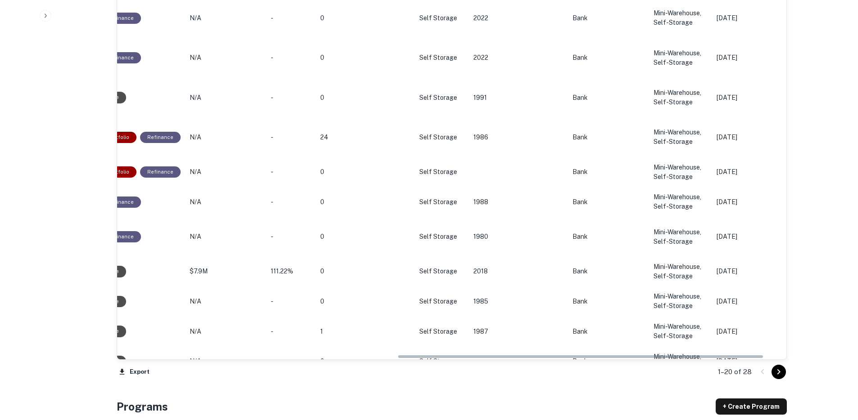
scroll to position [0, 348]
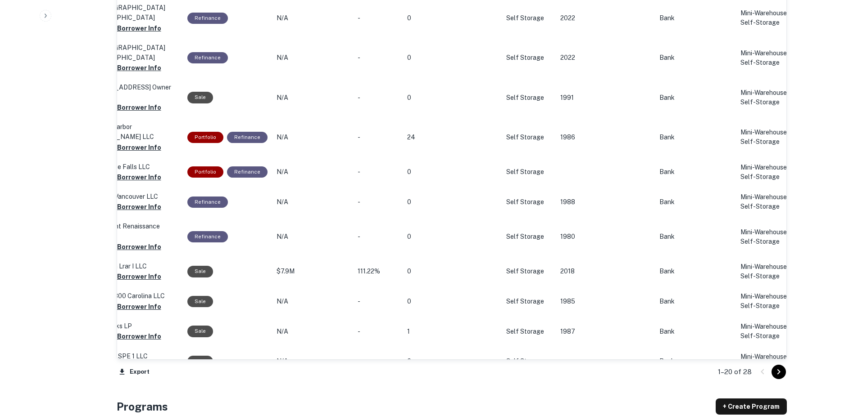
drag, startPoint x: 384, startPoint y: 353, endPoint x: 553, endPoint y: 361, distance: 169.4
click at [553, 361] on div "Origination Date sorted descending Location Mortgage Amount Borrower Purpose Sa…" at bounding box center [452, 44] width 670 height 681
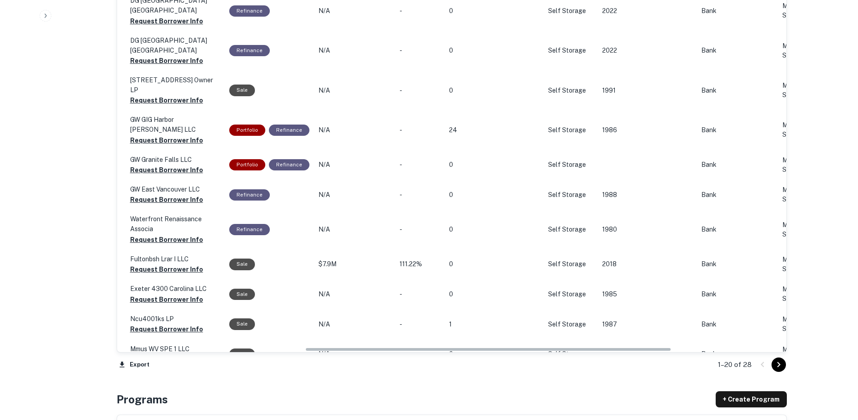
scroll to position [0, 0]
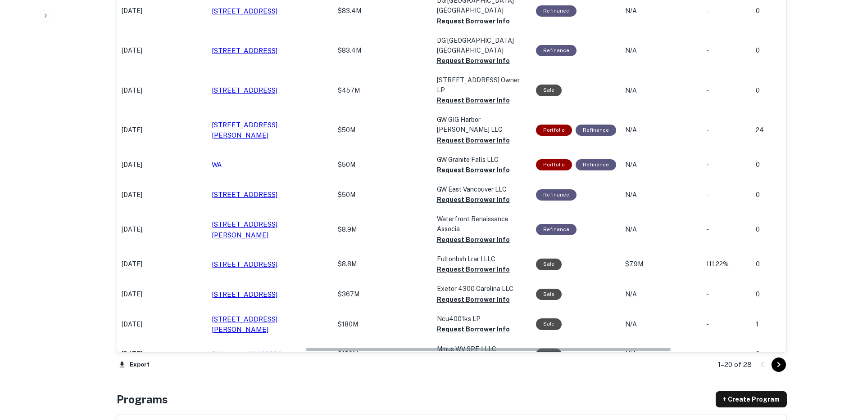
drag, startPoint x: 527, startPoint y: 349, endPoint x: 325, endPoint y: 337, distance: 202.1
click at [326, 339] on div "Origination Date sorted descending Location Mortgage Amount Borrower Purpose Sa…" at bounding box center [451, 24] width 669 height 655
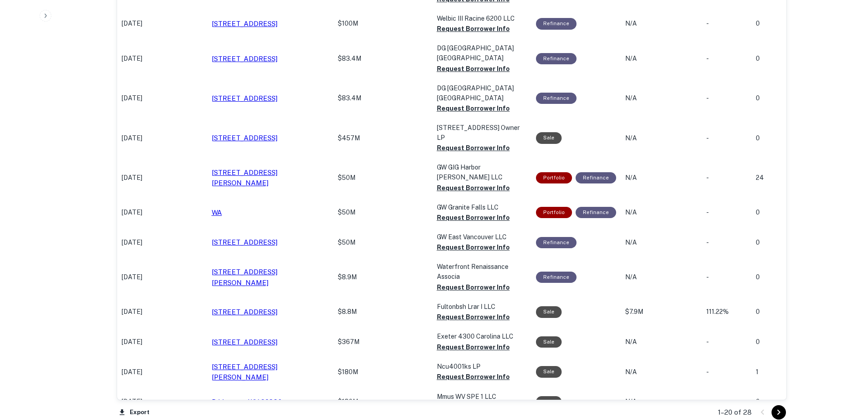
scroll to position [935, 0]
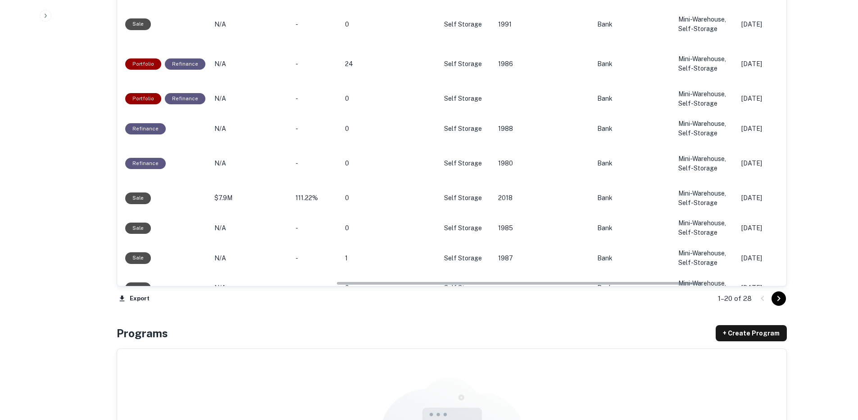
drag, startPoint x: 408, startPoint y: 283, endPoint x: 637, endPoint y: 277, distance: 229.2
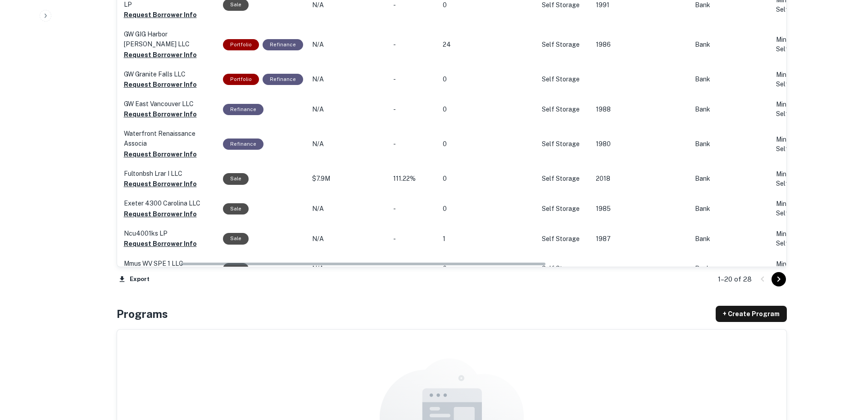
scroll to position [0, 0]
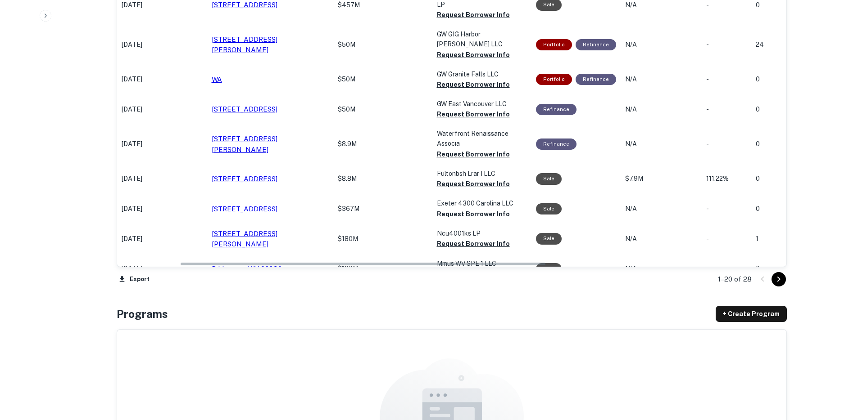
drag, startPoint x: 489, startPoint y: 263, endPoint x: 244, endPoint y: 257, distance: 245.4
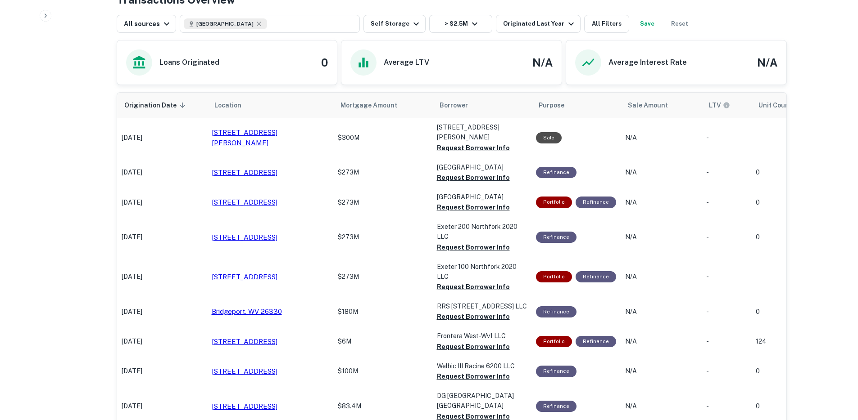
scroll to position [491, 0]
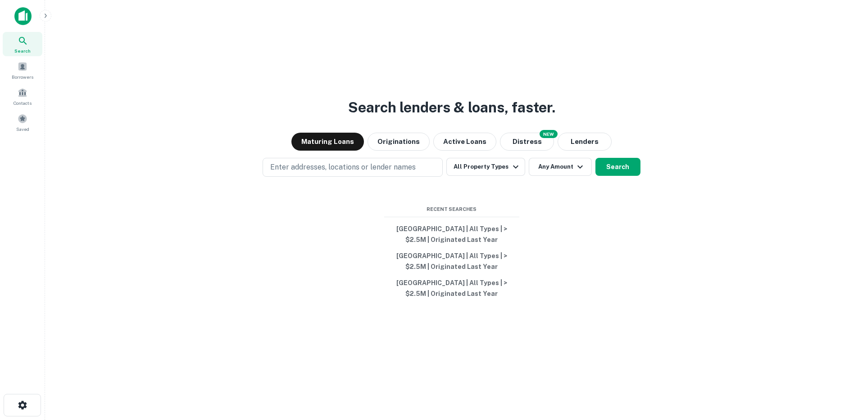
click at [45, 18] on icon "button" at bounding box center [45, 15] width 7 height 7
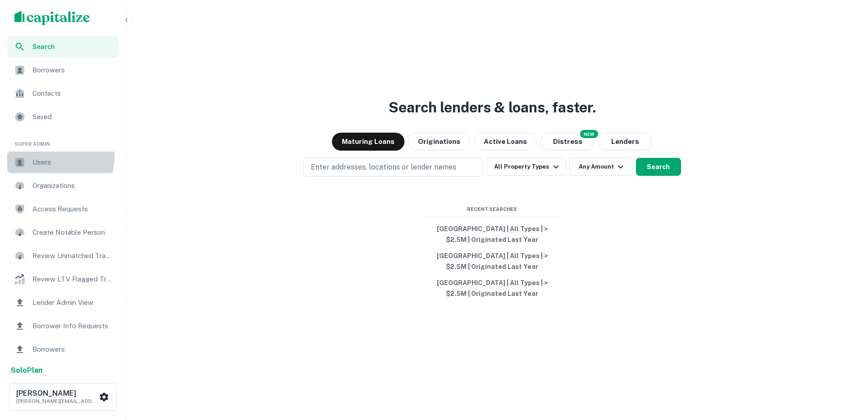
click at [54, 157] on span "Users" at bounding box center [72, 162] width 81 height 11
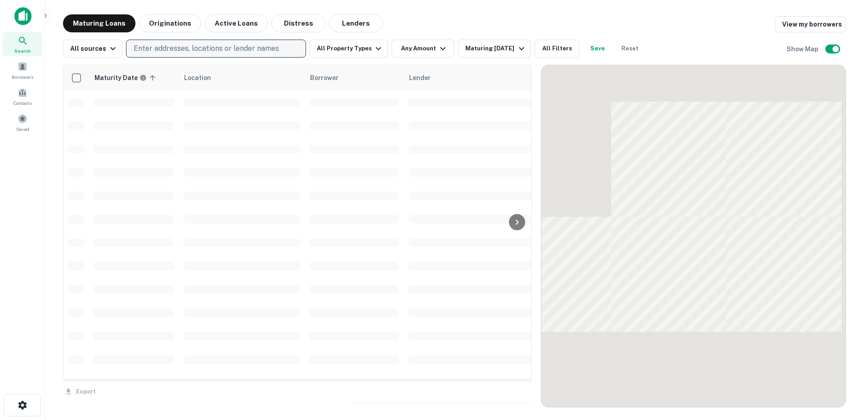
click at [221, 45] on p "Enter addresses, locations or lender names" at bounding box center [206, 48] width 145 height 11
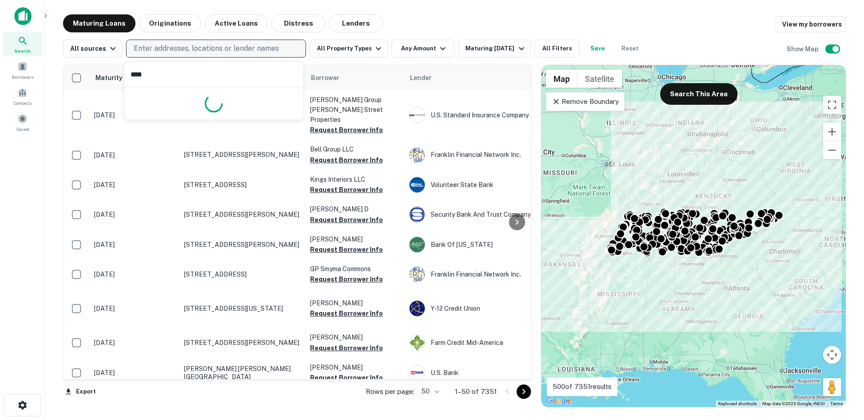
type input "*****"
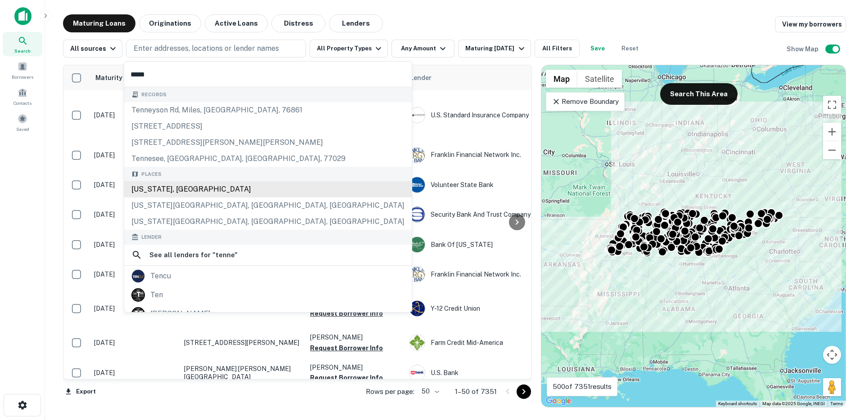
click at [189, 194] on div "Tennessee, USA" at bounding box center [268, 189] width 288 height 16
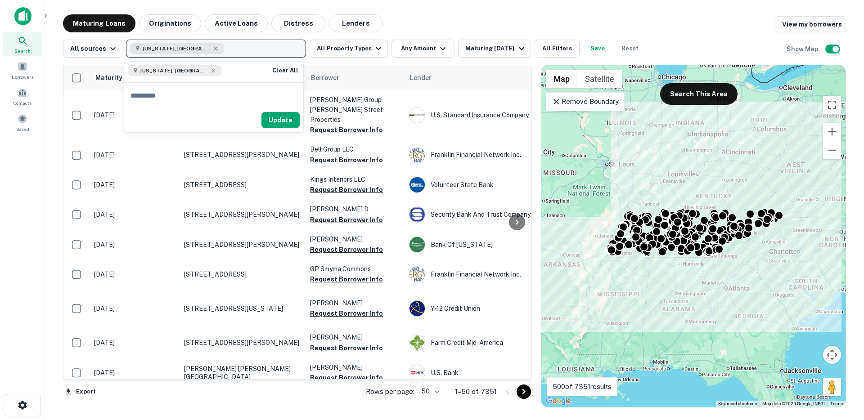
click at [220, 44] on button "Tennessee, USA" at bounding box center [216, 49] width 180 height 18
click at [228, 49] on button "Tennessee, USA" at bounding box center [216, 49] width 180 height 18
type input "*******"
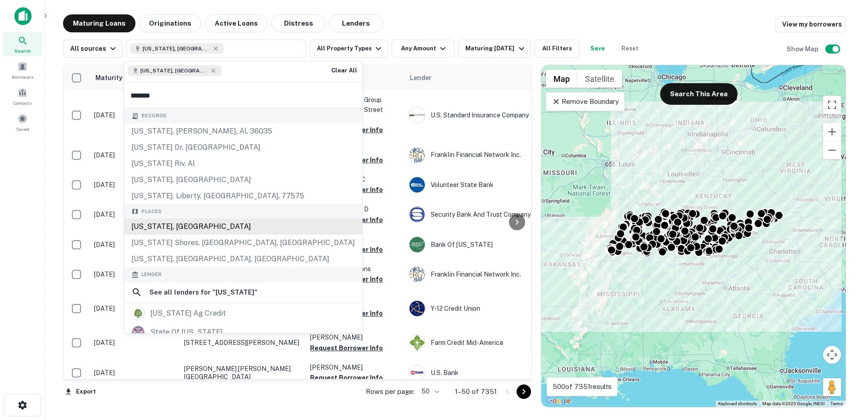
click at [174, 229] on div "Alabama, USA" at bounding box center [243, 227] width 238 height 16
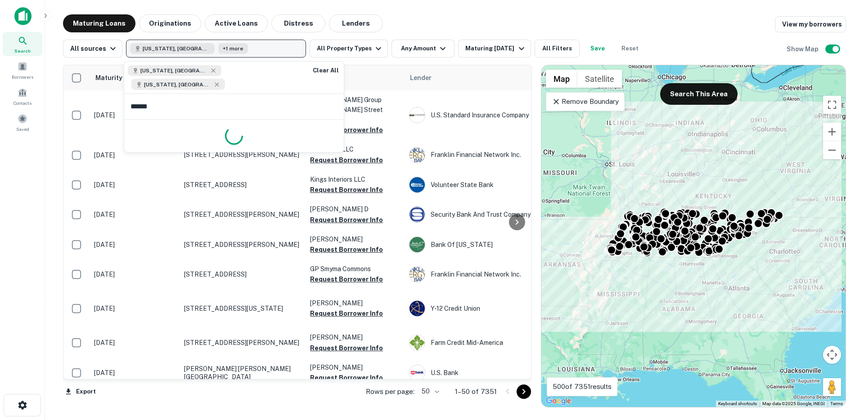
type input "*******"
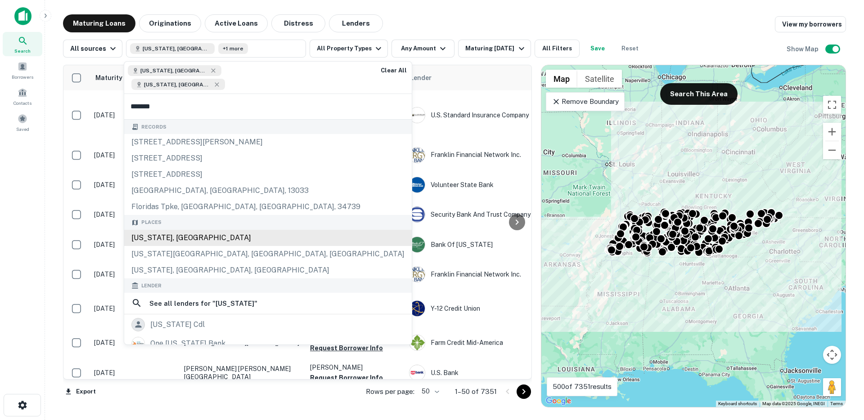
click at [185, 227] on div "Places Florida, USA Florida City, FL, USA Florida, NY, USA" at bounding box center [268, 246] width 288 height 63
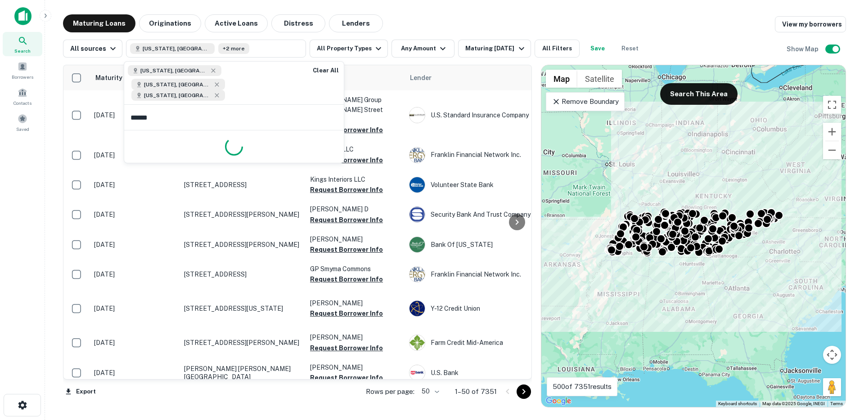
type input "*******"
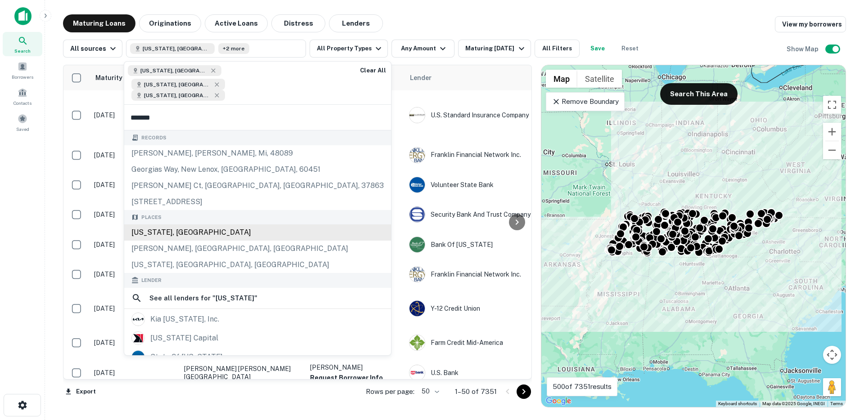
click at [189, 225] on div "Georgia, USA" at bounding box center [257, 233] width 267 height 16
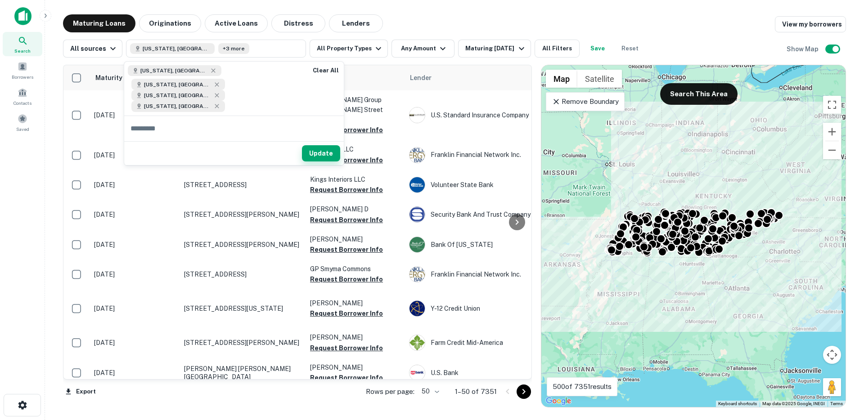
click at [321, 145] on button "Update" at bounding box center [321, 153] width 38 height 16
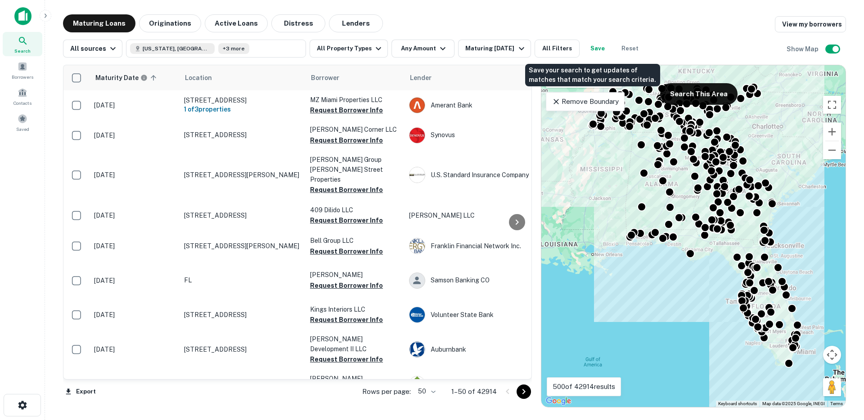
click at [588, 53] on button "Save" at bounding box center [597, 49] width 29 height 18
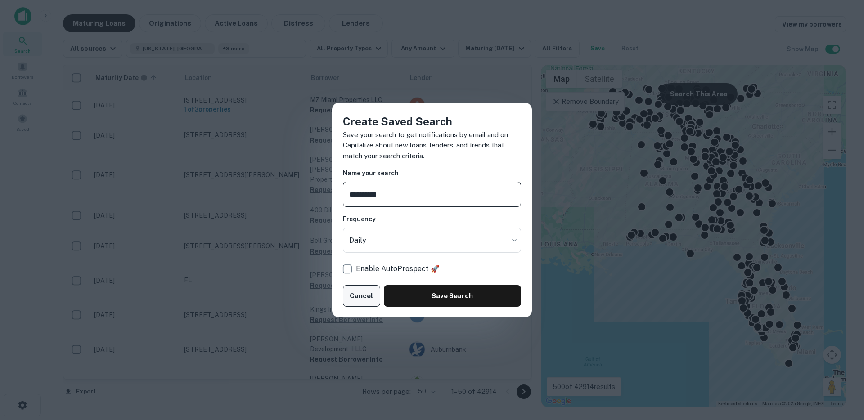
type input "**********"
click at [359, 294] on button "Cancel" at bounding box center [361, 296] width 37 height 22
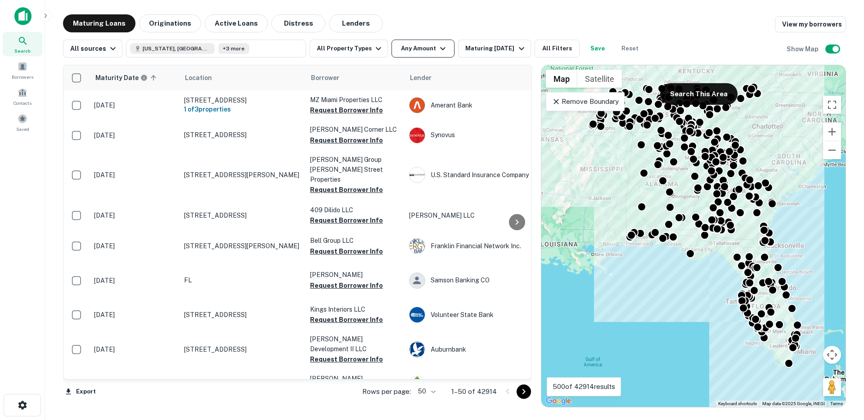
click at [399, 44] on button "Any Amount" at bounding box center [423, 49] width 63 height 18
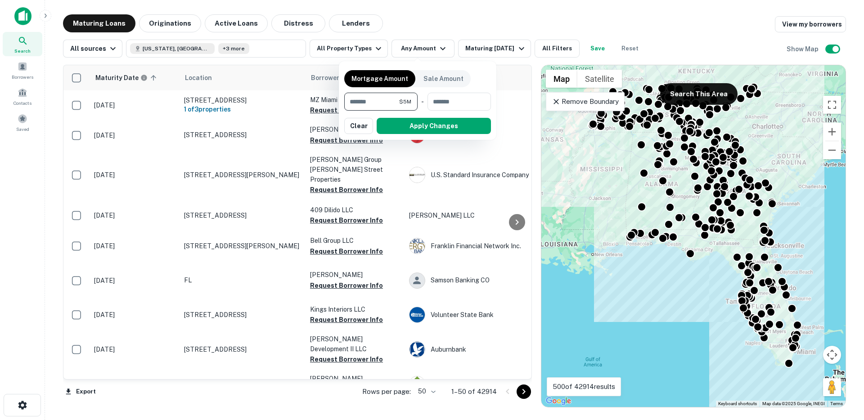
type input "*******"
click at [385, 90] on div "Mortgage Amount Sale Amount ******* $5M ​ - ​ Apply Changes Clear" at bounding box center [417, 101] width 147 height 68
click at [384, 103] on input "*******" at bounding box center [371, 102] width 55 height 18
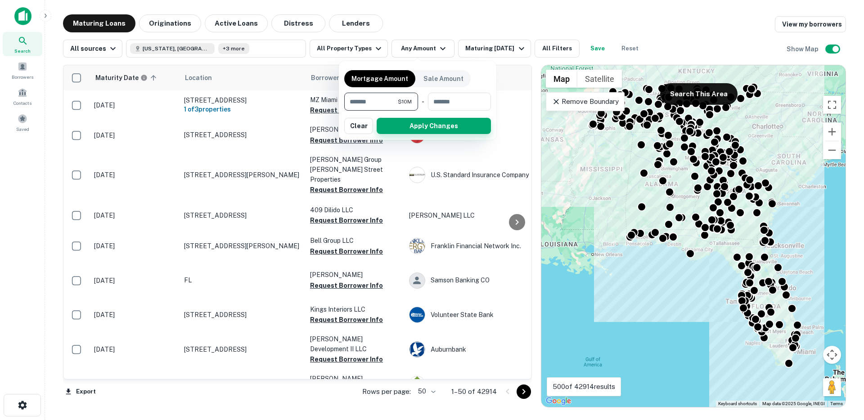
type input "********"
click at [424, 128] on button "Apply Changes" at bounding box center [434, 126] width 114 height 16
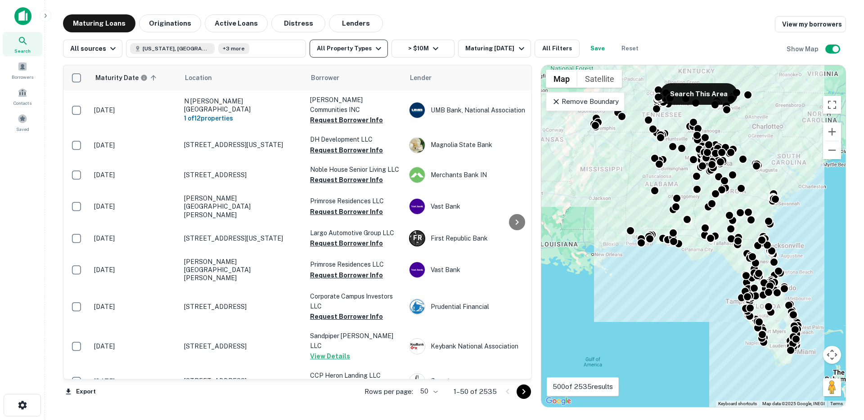
click at [339, 53] on button "All Property Types" at bounding box center [349, 49] width 78 height 18
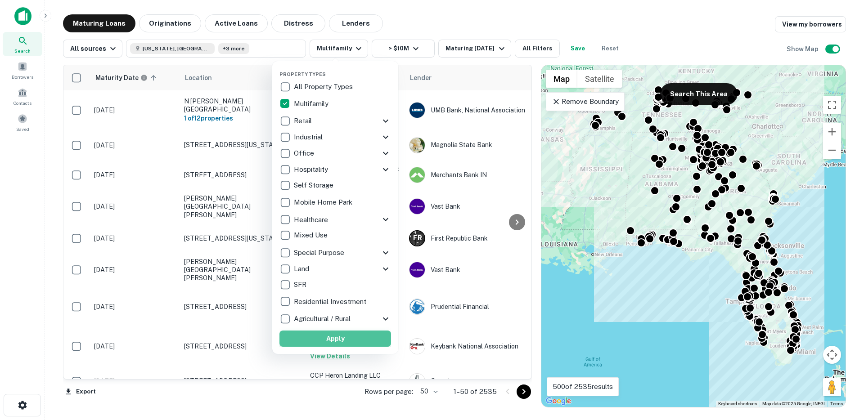
click at [353, 339] on button "Apply" at bounding box center [336, 339] width 112 height 16
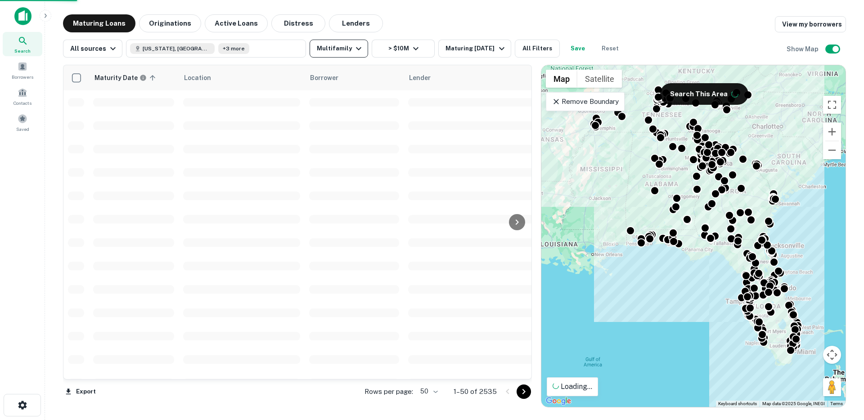
click at [343, 54] on button "Multifamily" at bounding box center [339, 49] width 59 height 18
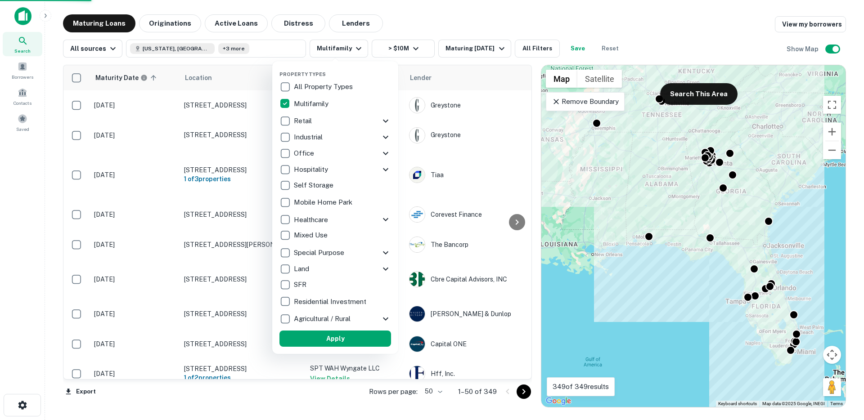
click at [396, 55] on div at bounding box center [432, 210] width 864 height 420
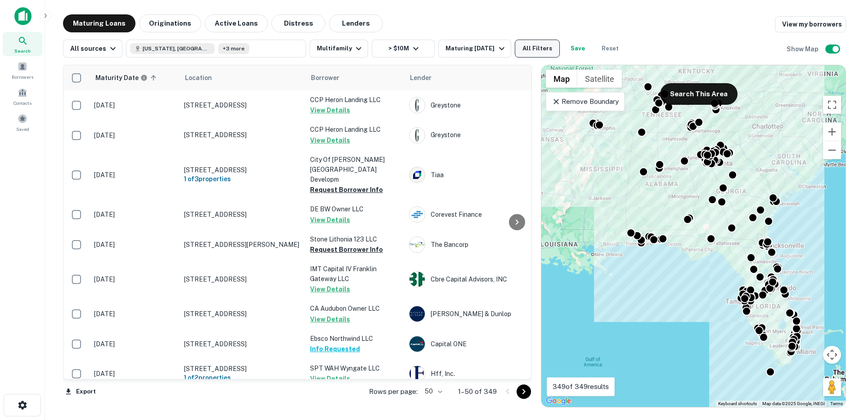
click at [543, 50] on button "All Filters" at bounding box center [537, 49] width 45 height 18
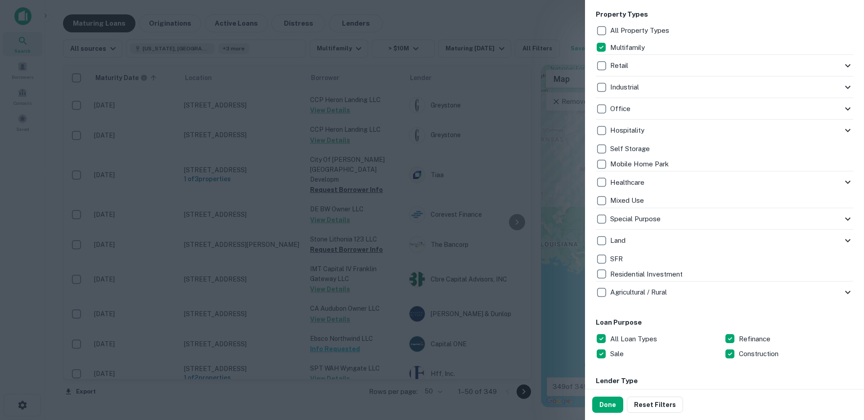
scroll to position [434, 0]
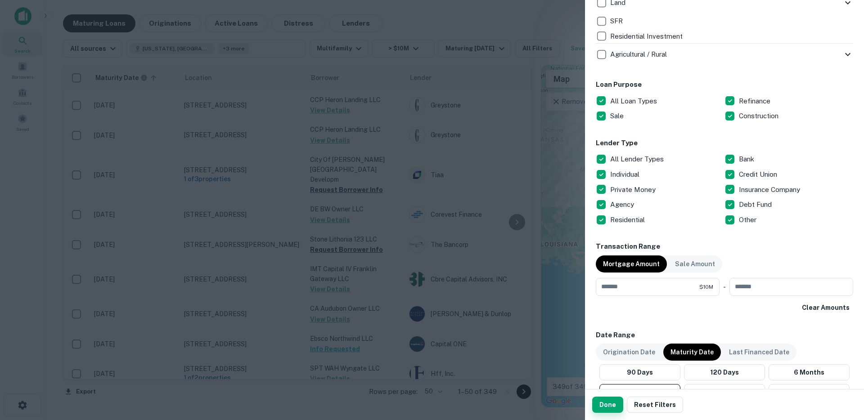
click at [605, 408] on button "Done" at bounding box center [607, 405] width 31 height 16
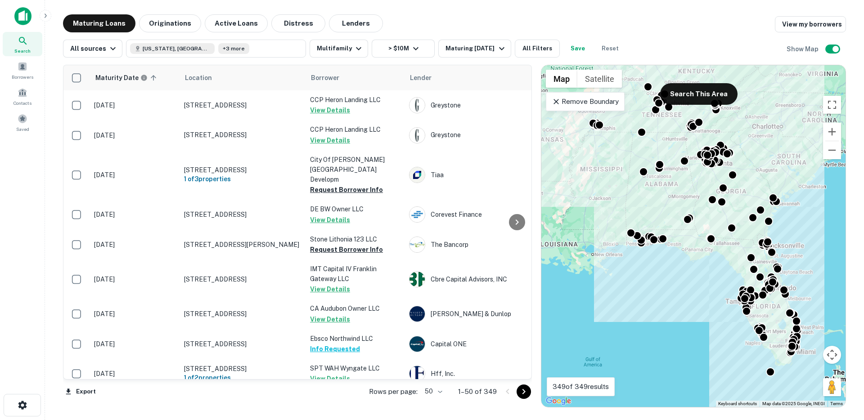
click at [564, 52] on button "Save" at bounding box center [578, 49] width 29 height 18
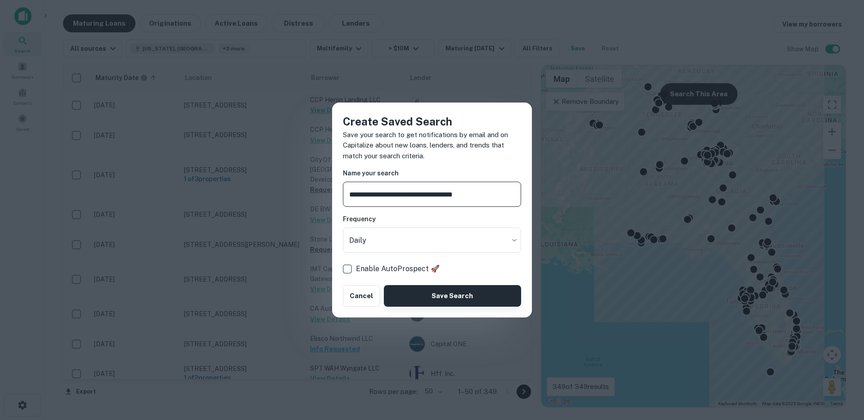
type input "**********"
click at [448, 296] on button "Save Search" at bounding box center [452, 296] width 137 height 22
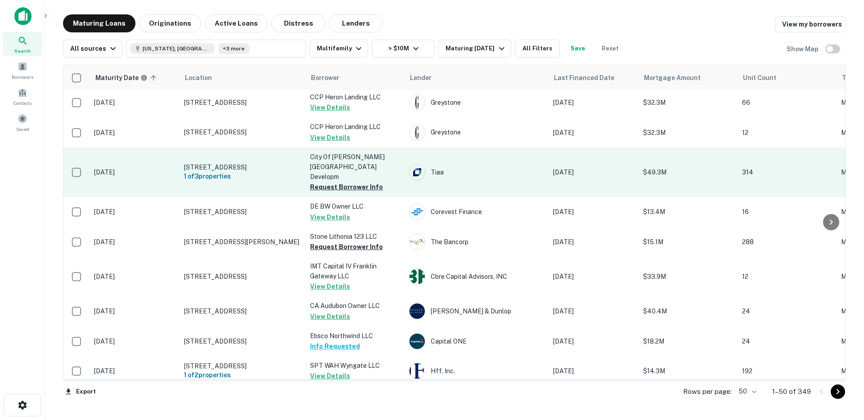
scroll to position [4, 0]
click at [333, 181] on button "Request Borrower Info" at bounding box center [346, 186] width 73 height 11
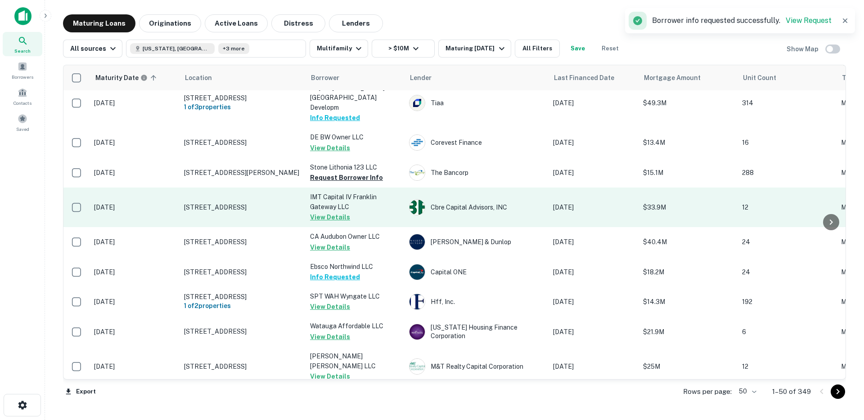
scroll to position [73, 0]
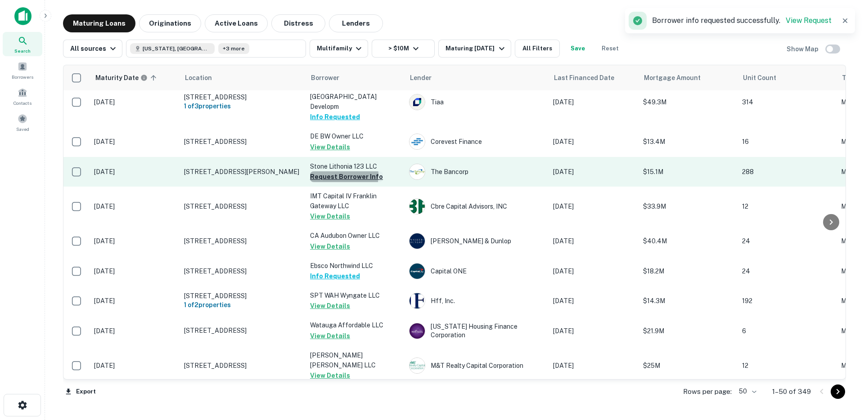
click at [334, 172] on button "Request Borrower Info" at bounding box center [346, 177] width 73 height 11
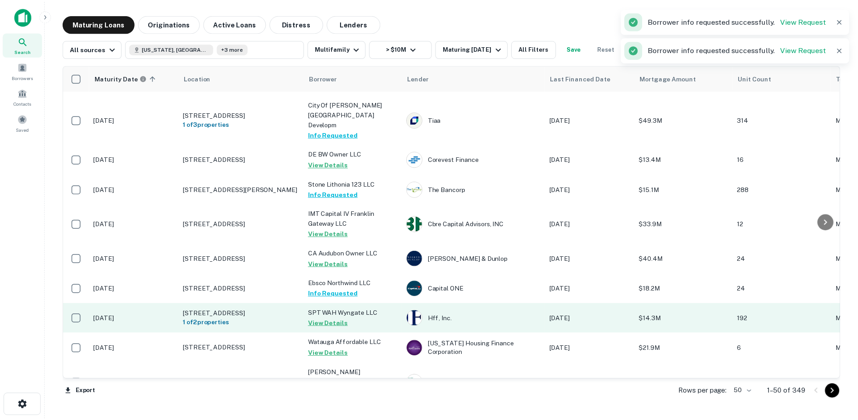
scroll to position [0, 0]
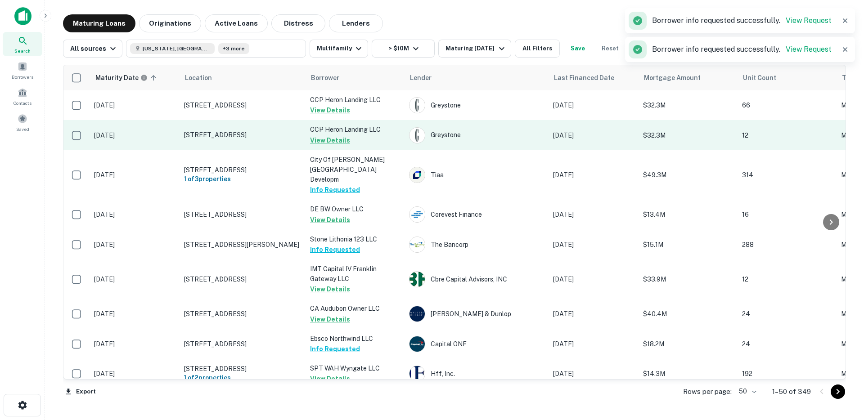
click at [246, 140] on td "5330 Nw 88th Ave Sunrise, FL 33351" at bounding box center [243, 135] width 126 height 30
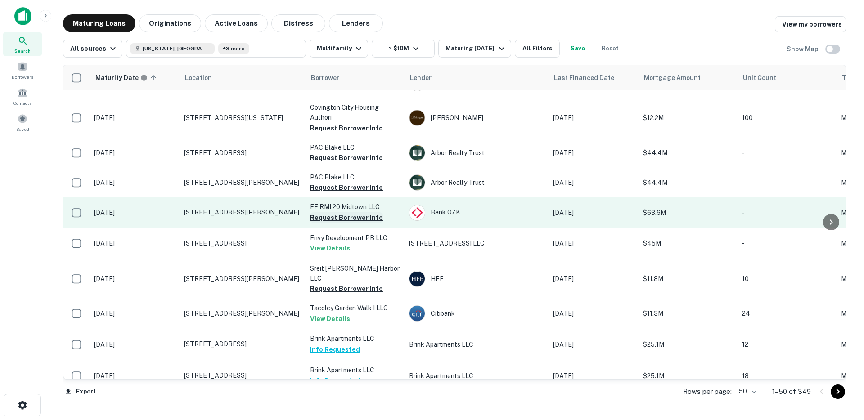
scroll to position [289, 0]
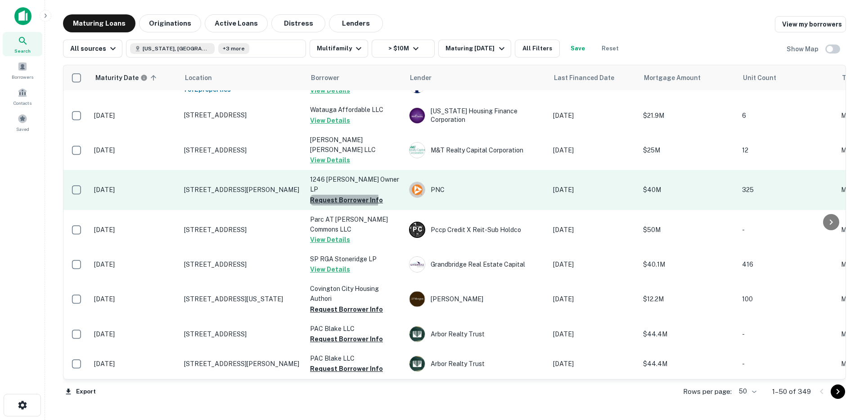
click at [331, 195] on button "Request Borrower Info" at bounding box center [346, 200] width 73 height 11
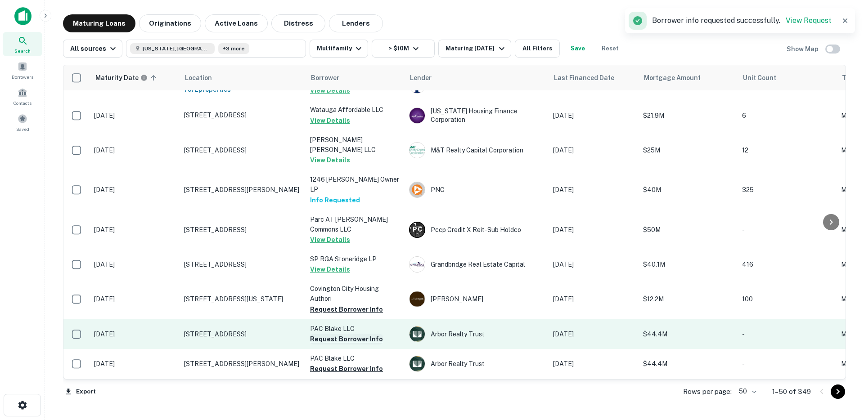
click at [339, 334] on button "Request Borrower Info" at bounding box center [346, 339] width 73 height 11
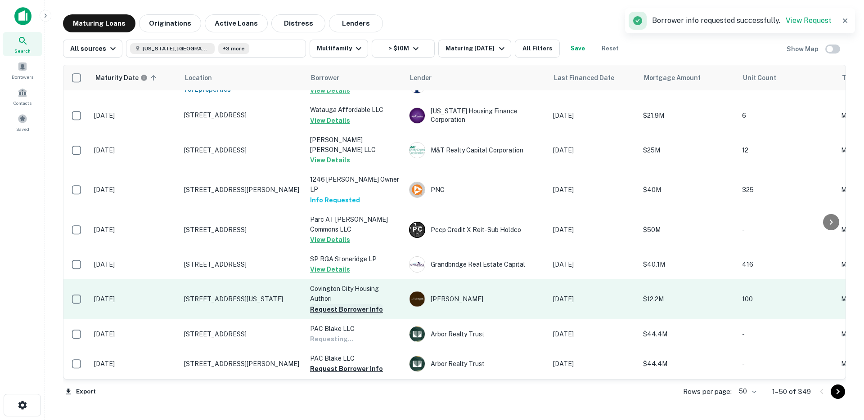
click at [329, 304] on button "Request Borrower Info" at bounding box center [346, 309] width 73 height 11
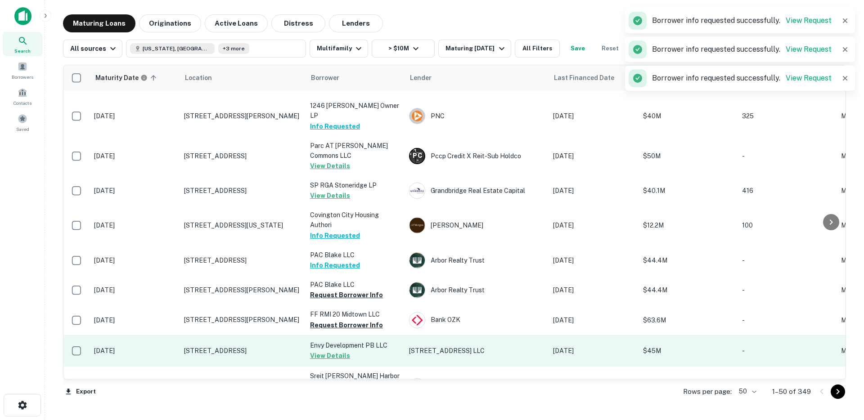
scroll to position [365, 0]
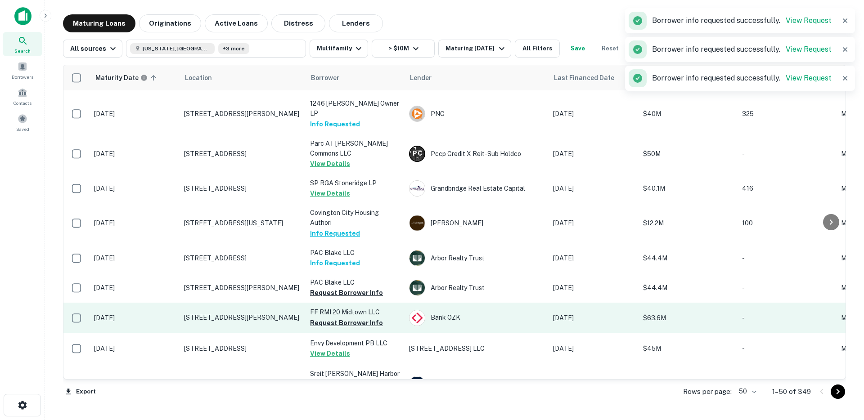
click at [333, 318] on button "Request Borrower Info" at bounding box center [346, 323] width 73 height 11
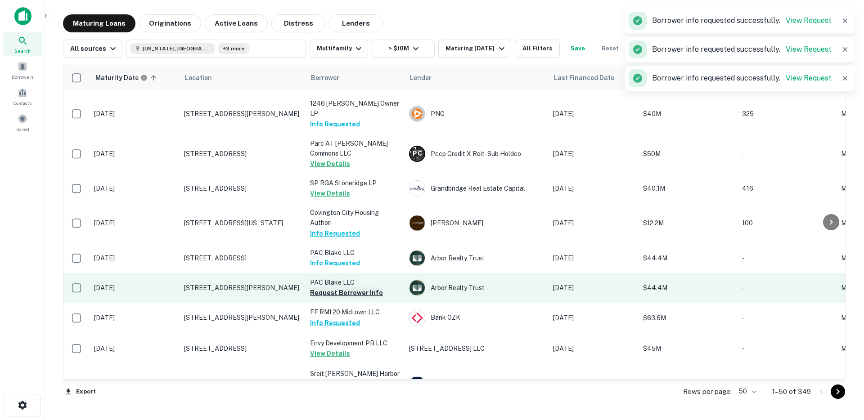
click at [333, 288] on button "Request Borrower Info" at bounding box center [346, 293] width 73 height 11
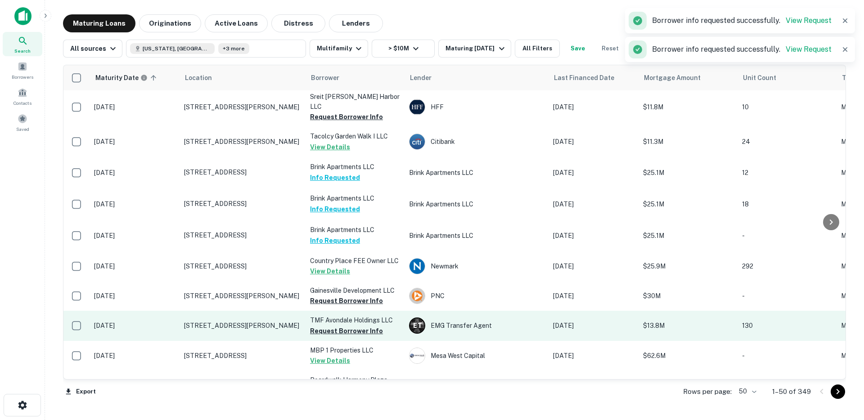
scroll to position [676, 0]
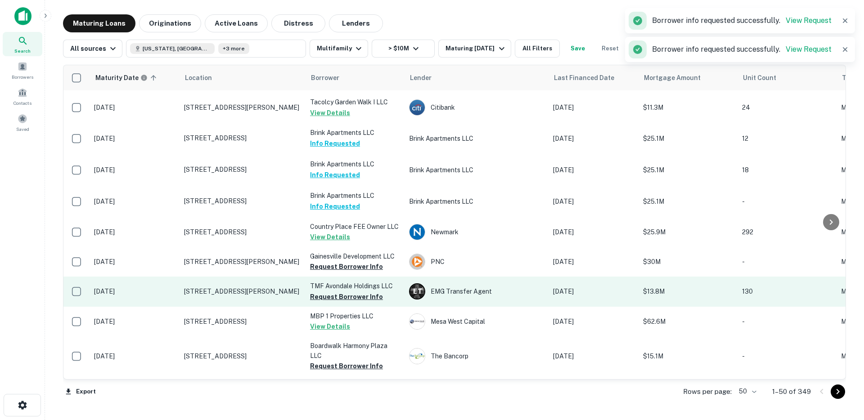
click at [324, 292] on button "Request Borrower Info" at bounding box center [346, 297] width 73 height 11
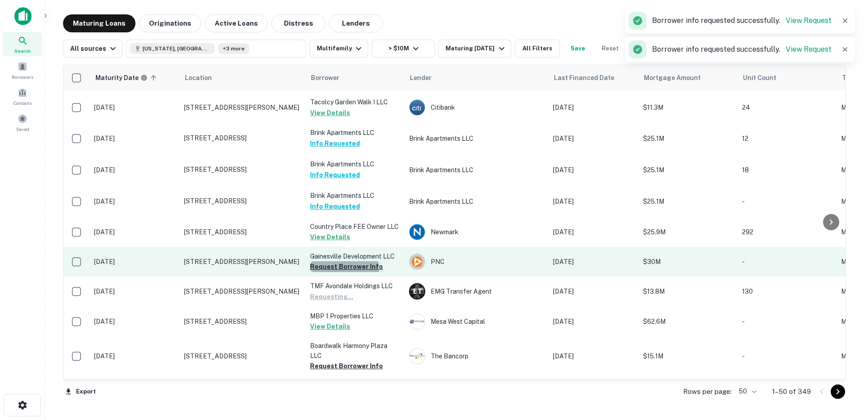
click at [325, 262] on button "Request Borrower Info" at bounding box center [346, 267] width 73 height 11
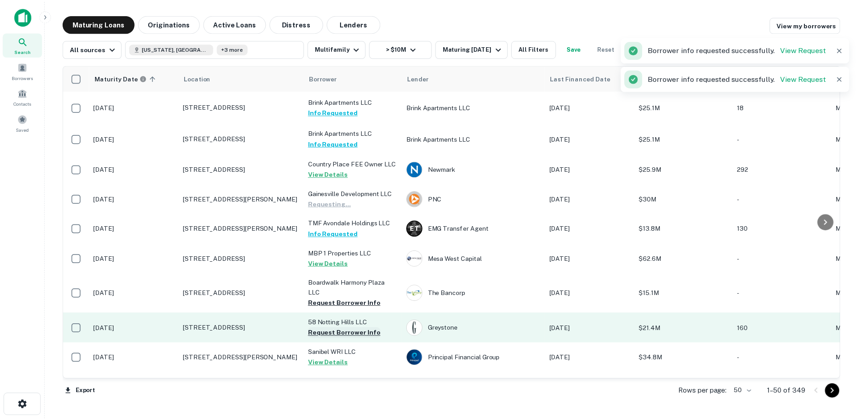
scroll to position [750, 0]
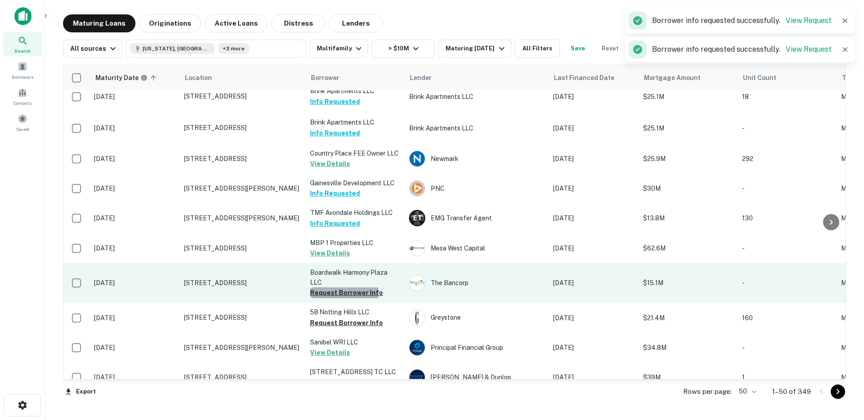
click at [326, 288] on button "Request Borrower Info" at bounding box center [346, 293] width 73 height 11
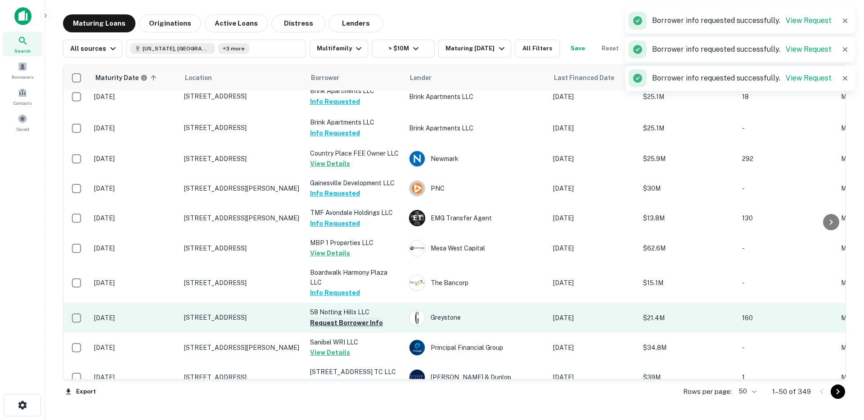
click at [328, 318] on button "Request Borrower Info" at bounding box center [346, 323] width 73 height 11
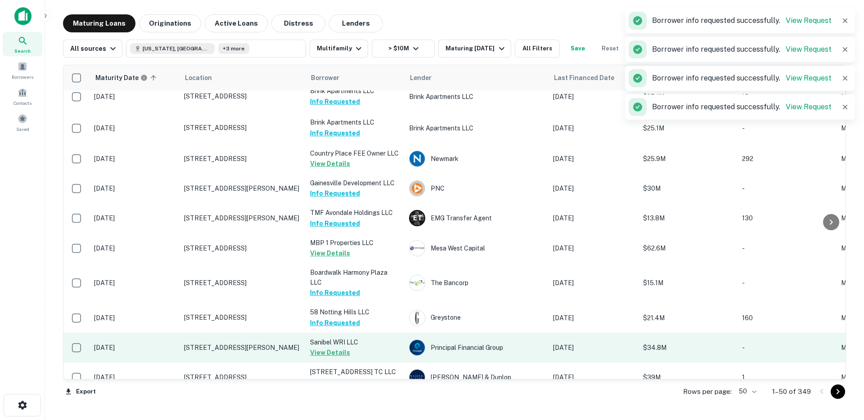
click at [271, 333] on td "16100 Myriad Ln Fort Myers, FL 33908" at bounding box center [243, 348] width 126 height 30
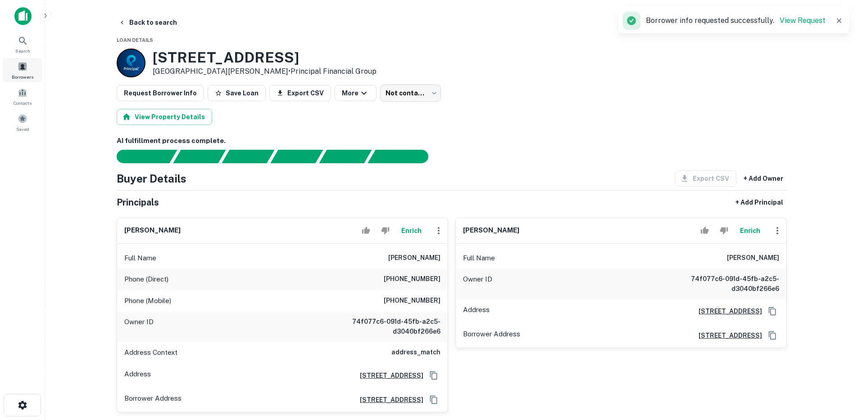
click at [22, 64] on span at bounding box center [23, 67] width 10 height 10
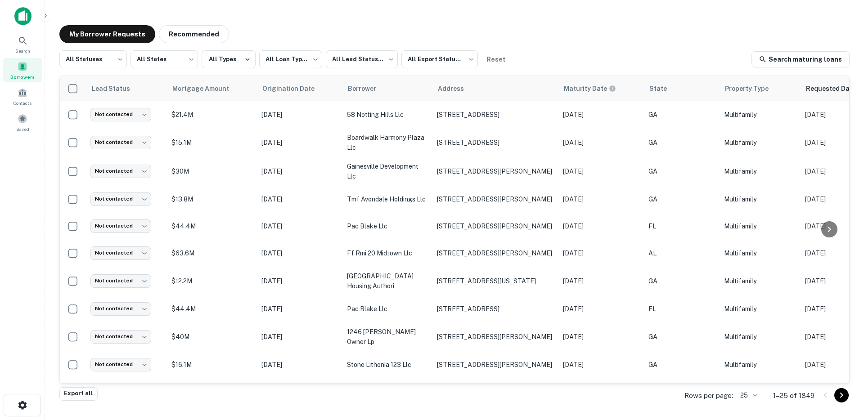
click at [14, 73] on span "Borrowers" at bounding box center [22, 76] width 24 height 7
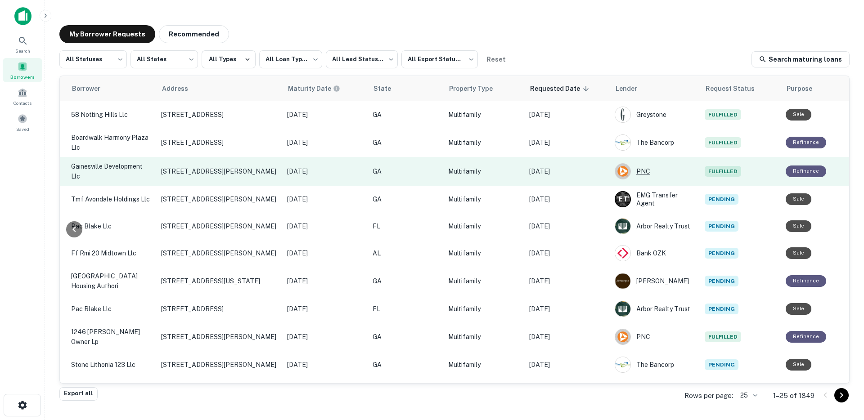
click at [651, 176] on div "PNC" at bounding box center [655, 171] width 81 height 16
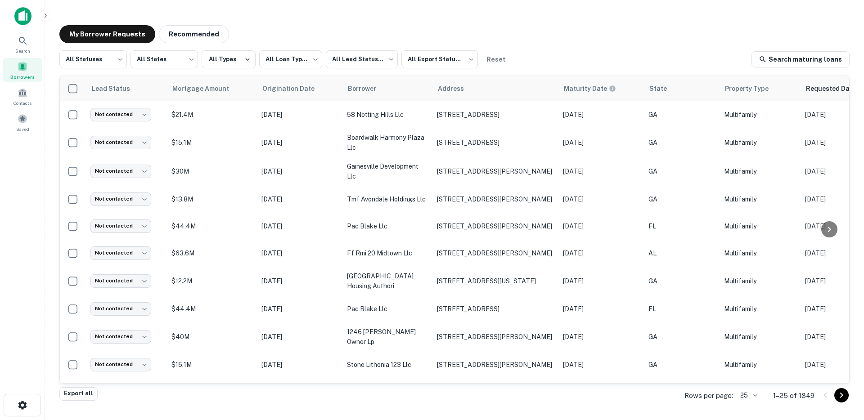
scroll to position [0, 276]
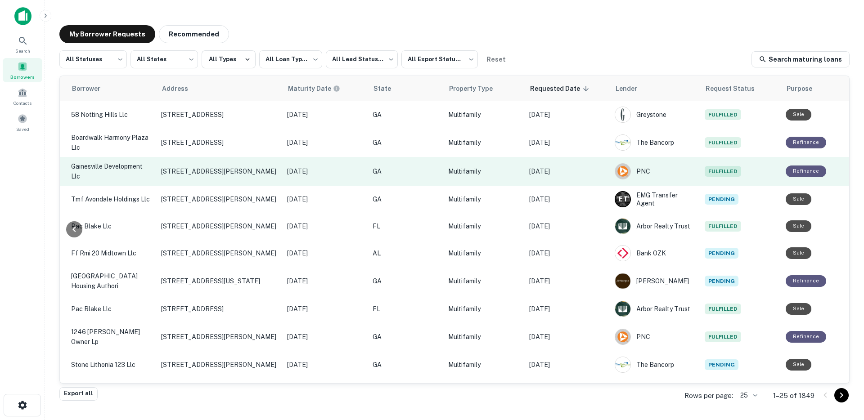
click at [556, 174] on p "[DATE]" at bounding box center [567, 172] width 77 height 10
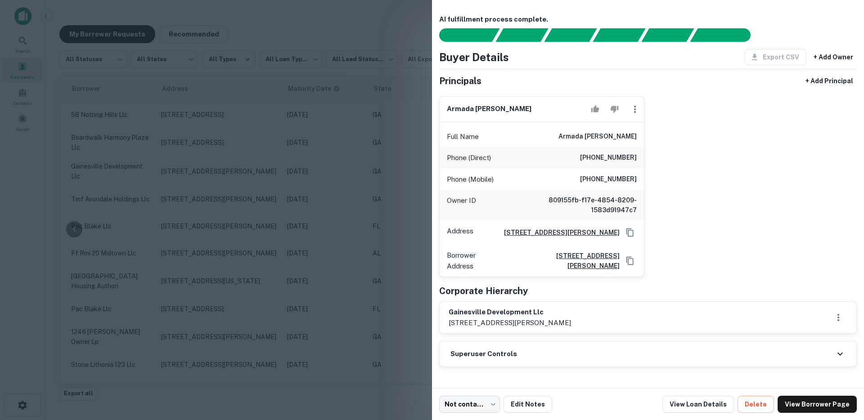
click at [337, 186] on div at bounding box center [432, 210] width 864 height 420
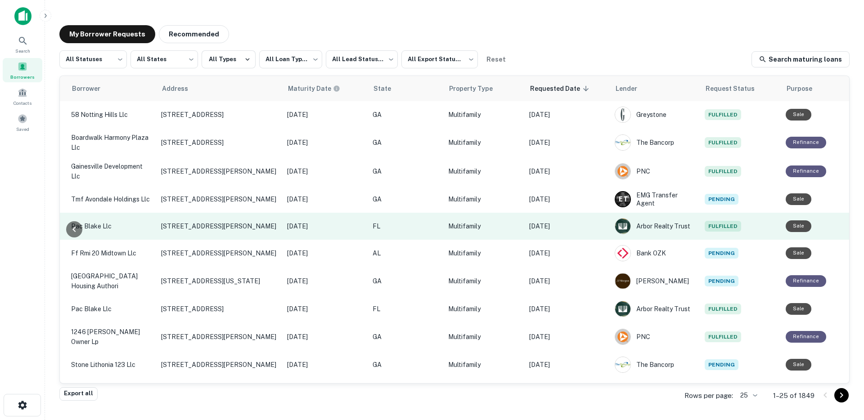
click at [562, 232] on td "[DATE]" at bounding box center [568, 226] width 86 height 27
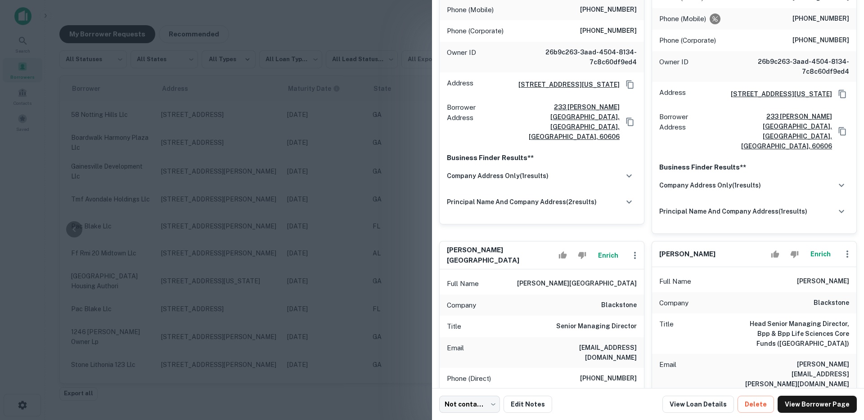
scroll to position [249, 0]
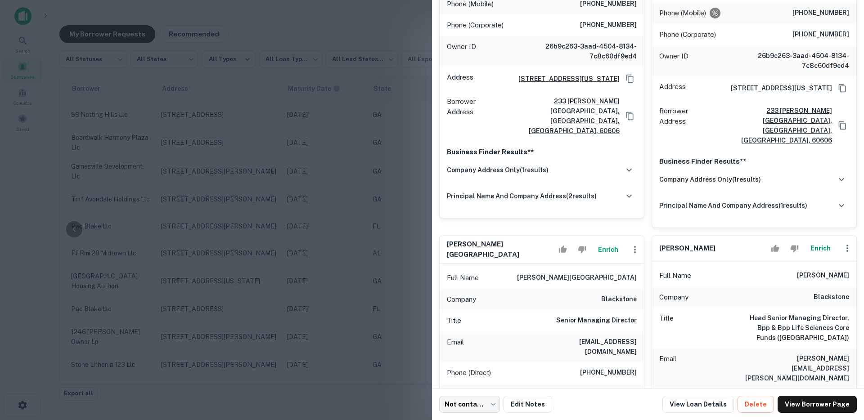
click at [354, 193] on div at bounding box center [432, 210] width 864 height 420
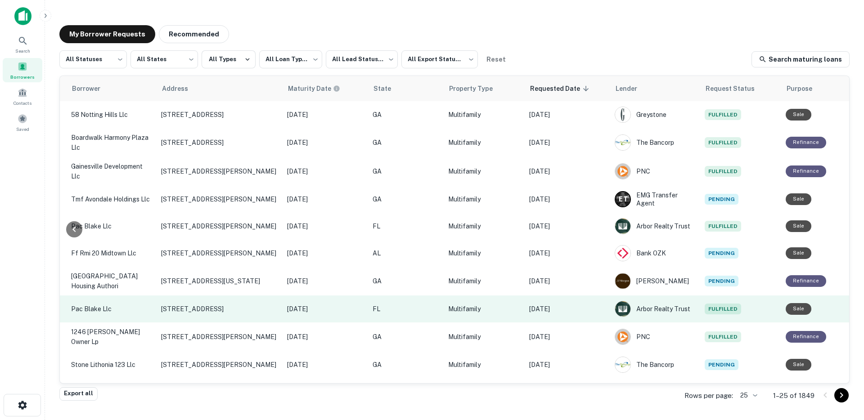
click at [542, 312] on p "[DATE]" at bounding box center [567, 309] width 77 height 10
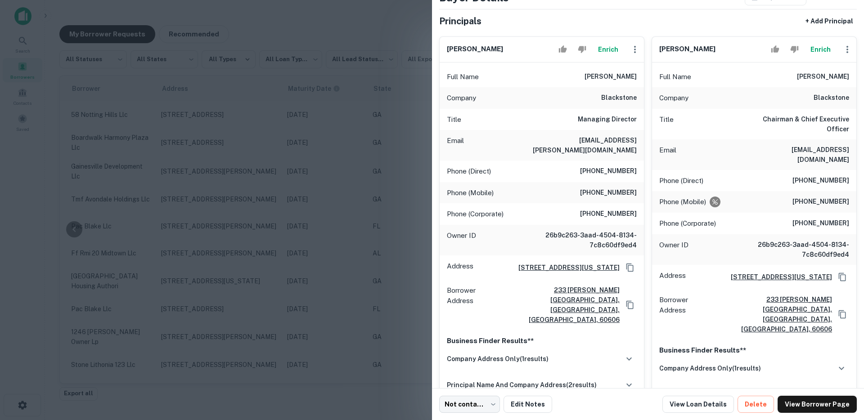
scroll to position [69, 0]
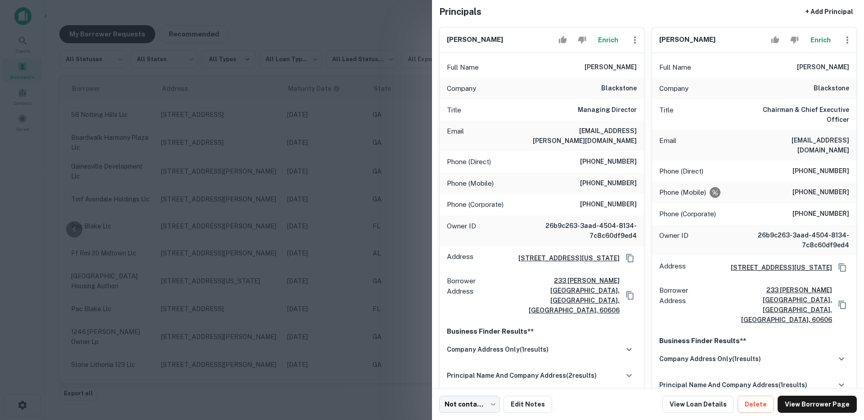
click at [361, 229] on div at bounding box center [432, 210] width 864 height 420
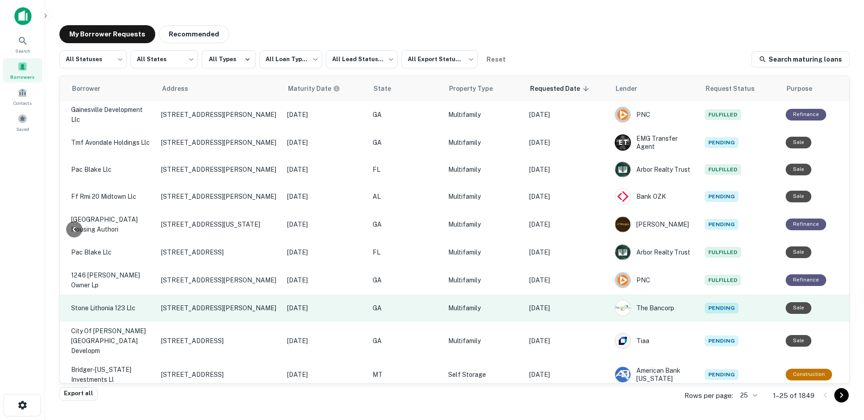
scroll to position [65, 276]
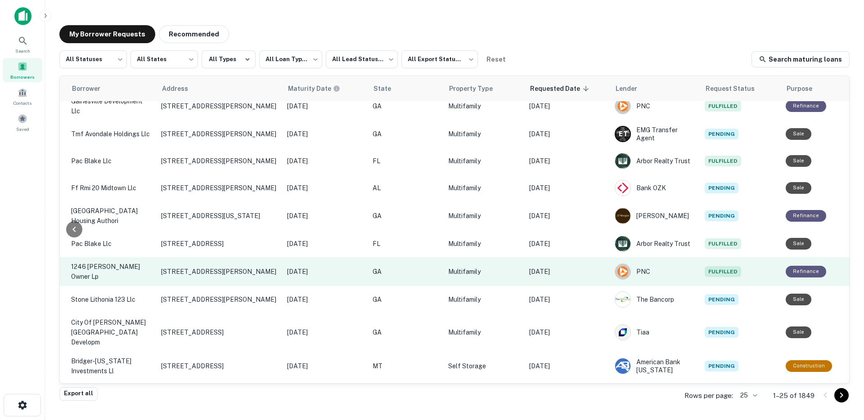
click at [475, 274] on p "Multifamily" at bounding box center [484, 272] width 72 height 10
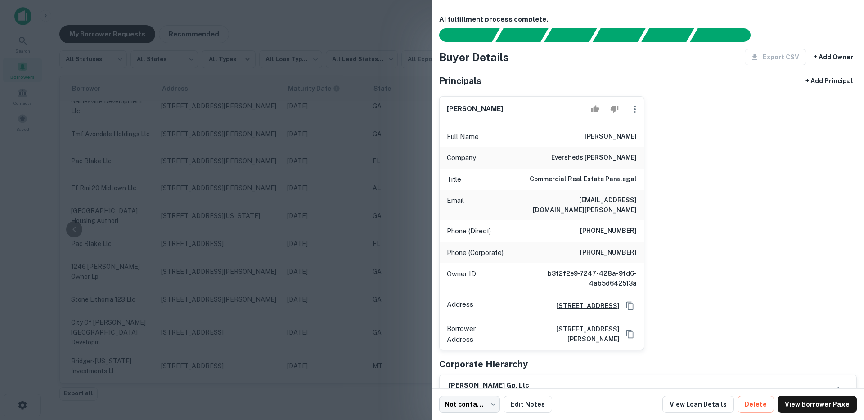
click at [347, 250] on div at bounding box center [432, 210] width 864 height 420
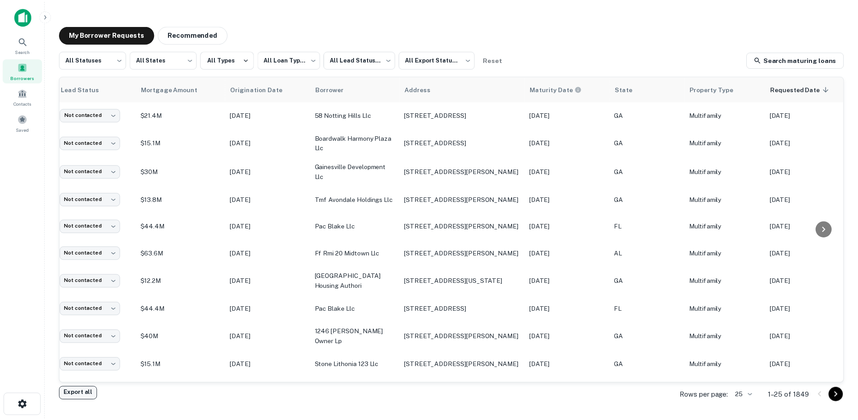
scroll to position [0, 0]
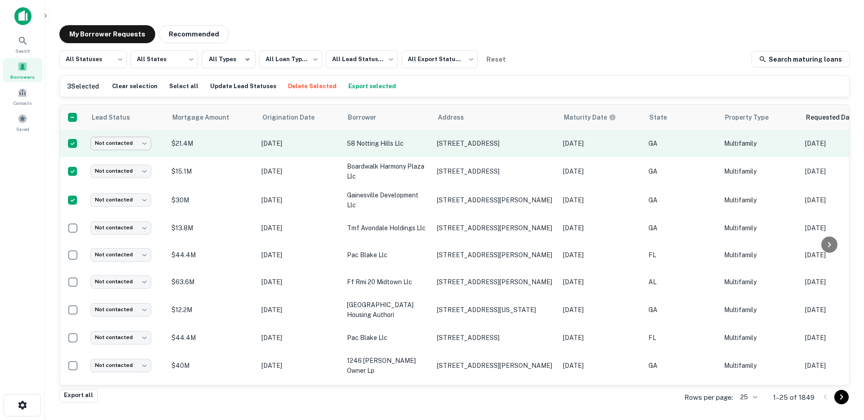
click at [131, 145] on body "**********" at bounding box center [432, 210] width 864 height 420
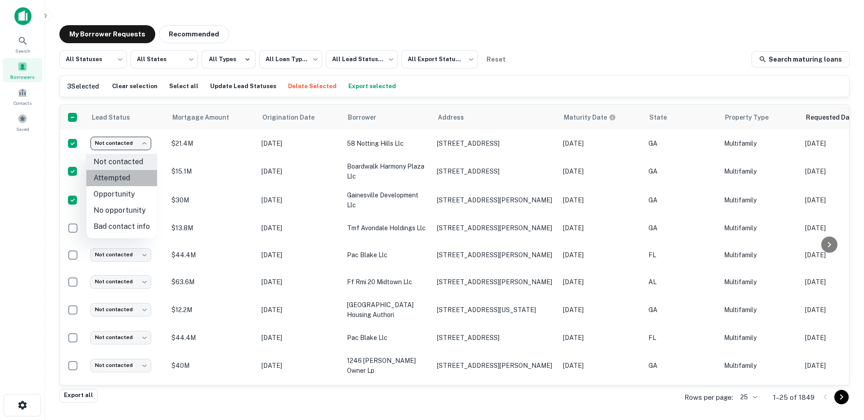
click at [130, 179] on li "Attempted" at bounding box center [121, 178] width 71 height 16
type input "*********"
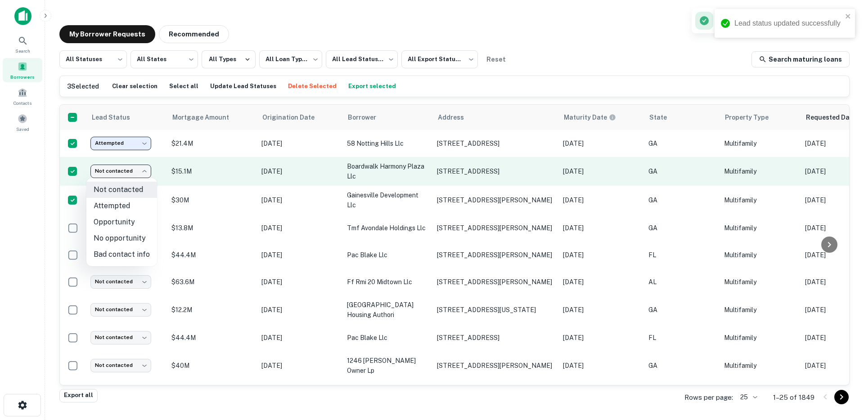
click at [130, 171] on body "**********" at bounding box center [432, 210] width 864 height 420
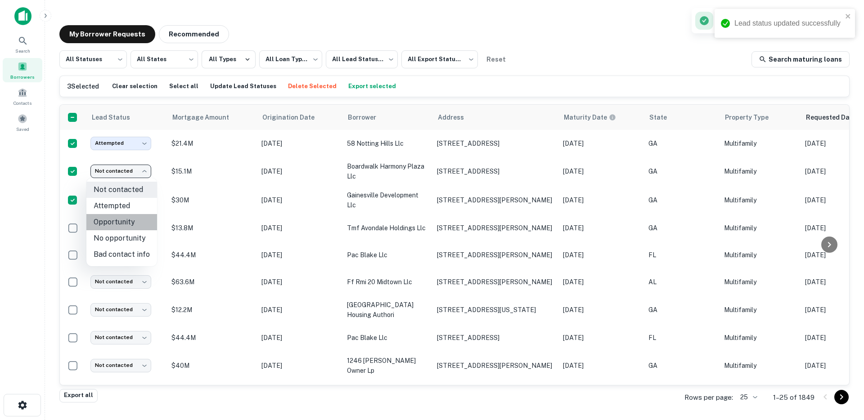
click at [124, 223] on li "Opportunity" at bounding box center [121, 222] width 71 height 16
type input "**********"
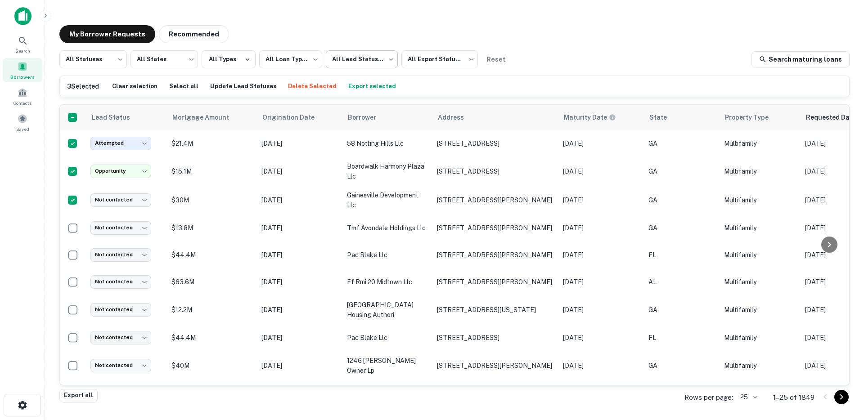
click at [361, 51] on body "**********" at bounding box center [432, 210] width 864 height 420
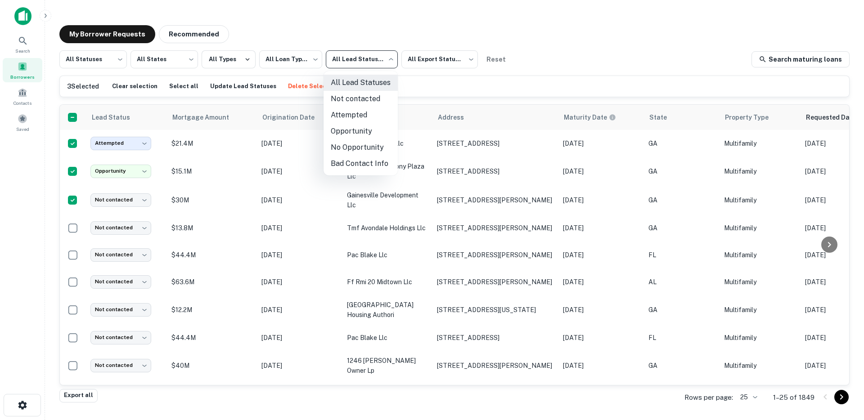
drag, startPoint x: 358, startPoint y: 130, endPoint x: 350, endPoint y: 137, distance: 10.8
click at [358, 130] on li "Opportunity" at bounding box center [361, 131] width 74 height 16
type input "**********"
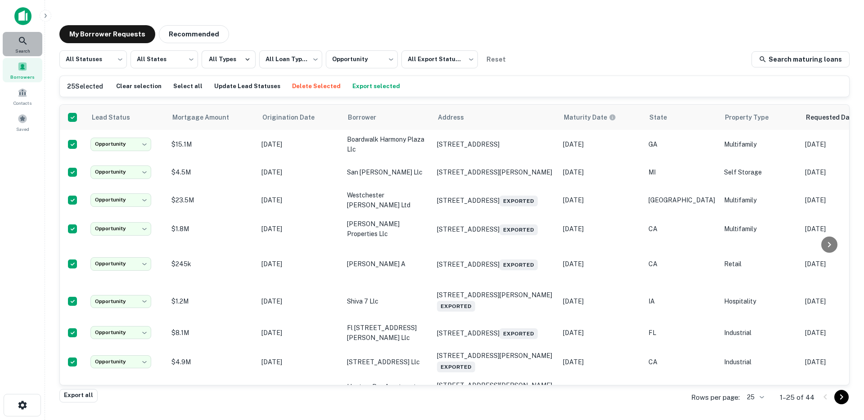
click at [26, 45] on icon at bounding box center [23, 41] width 11 height 11
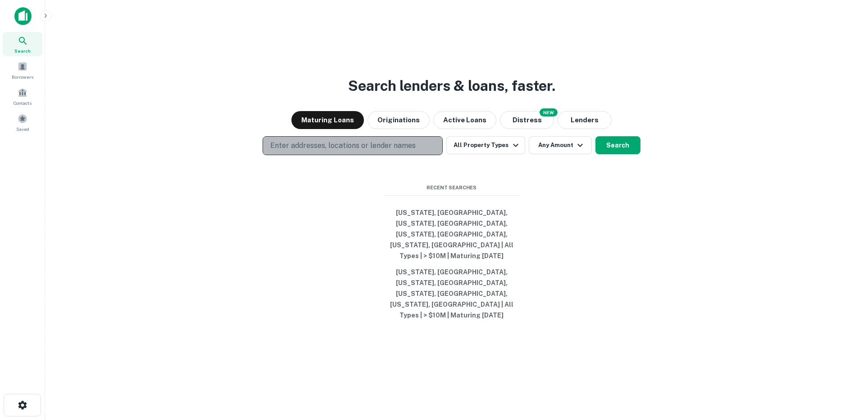
click at [321, 151] on p "Enter addresses, locations or lender names" at bounding box center [342, 145] width 145 height 11
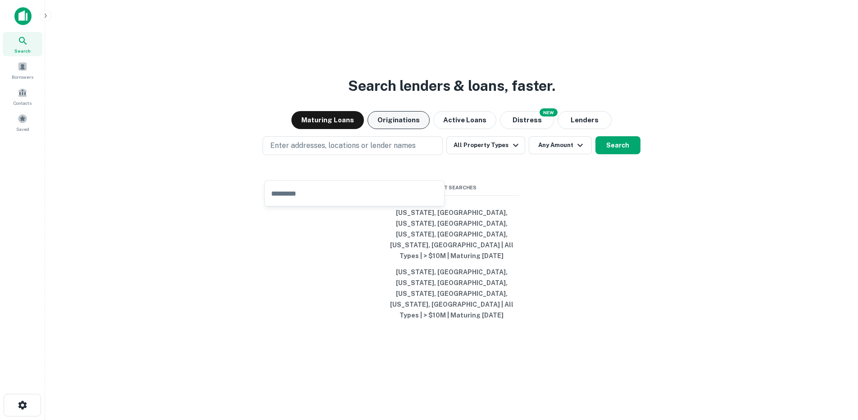
type input "*"
type input "******"
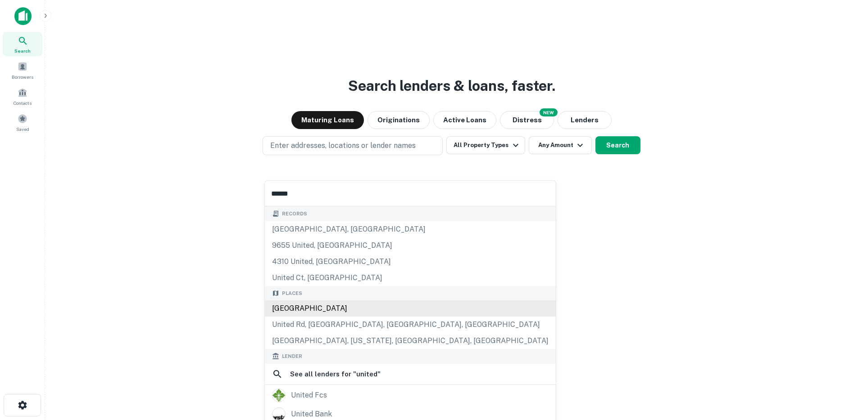
click at [321, 307] on div "[GEOGRAPHIC_DATA]" at bounding box center [410, 309] width 291 height 16
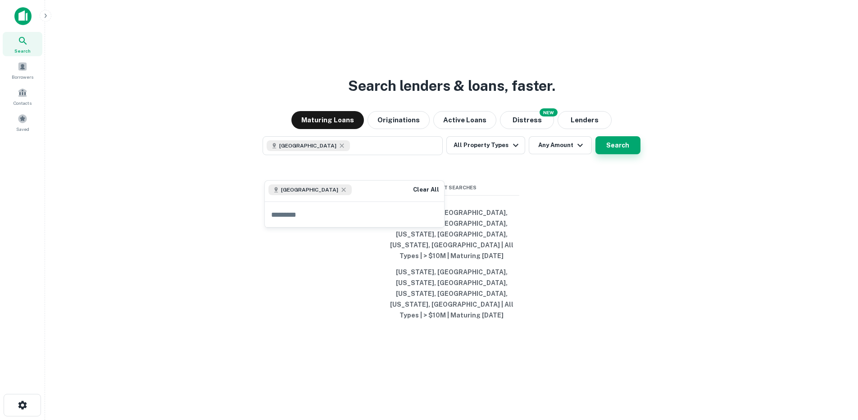
click at [627, 154] on button "Search" at bounding box center [617, 145] width 45 height 18
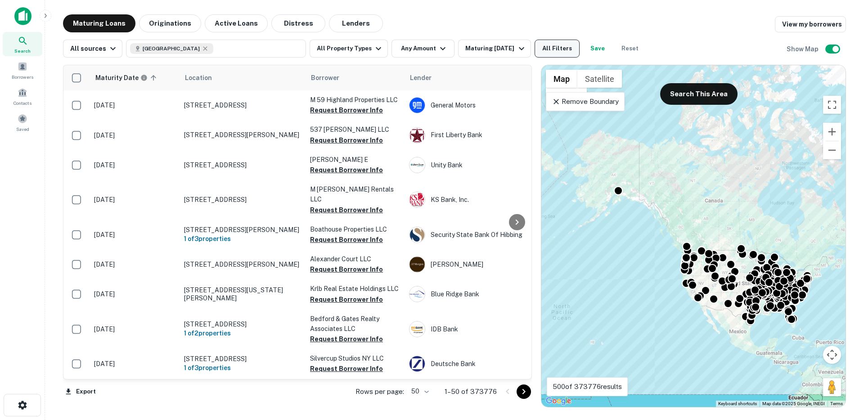
click at [562, 52] on button "All Filters" at bounding box center [557, 49] width 45 height 18
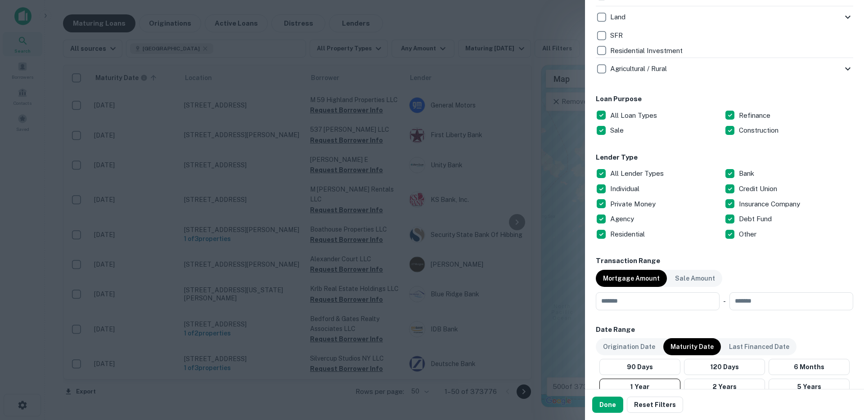
scroll to position [419, 0]
click at [734, 108] on div "Loan Purpose All Loan Types Refinance Sale Construction" at bounding box center [725, 117] width 258 height 44
click at [611, 407] on button "Done" at bounding box center [607, 405] width 31 height 16
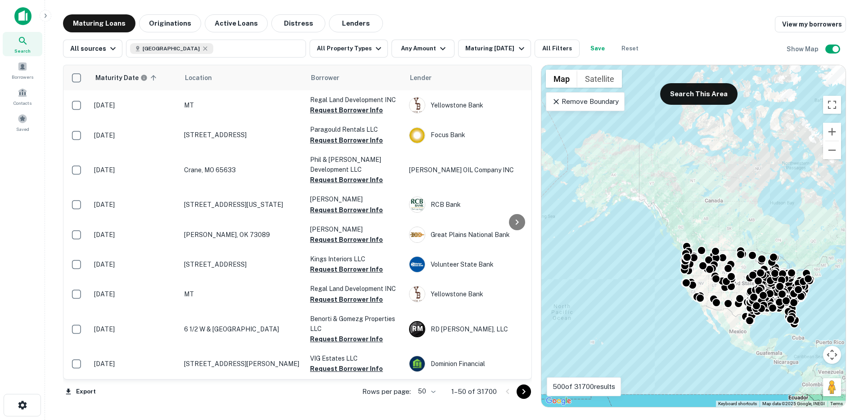
click at [578, 55] on div "All sources [GEOGRAPHIC_DATA] All Property Types Any Amount Maturing [DATE] All…" at bounding box center [354, 49] width 582 height 18
click at [560, 48] on button "All Filters" at bounding box center [557, 49] width 45 height 18
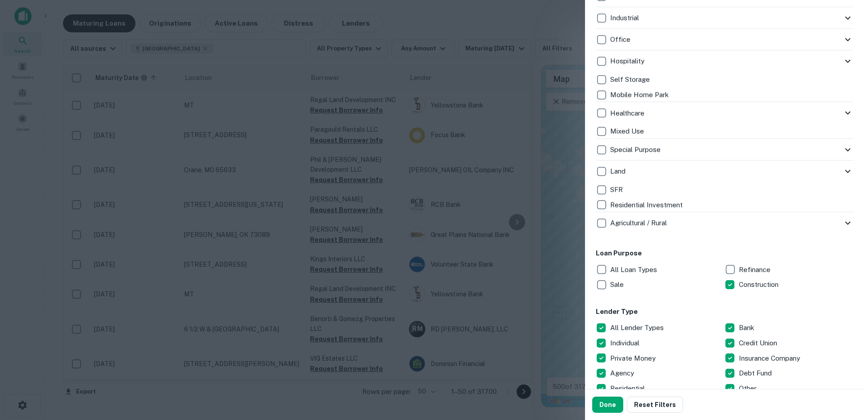
scroll to position [366, 0]
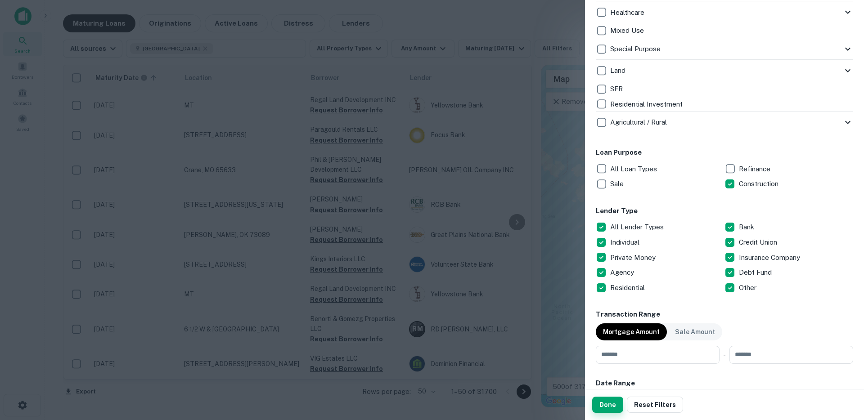
click at [598, 407] on button "Done" at bounding box center [607, 405] width 31 height 16
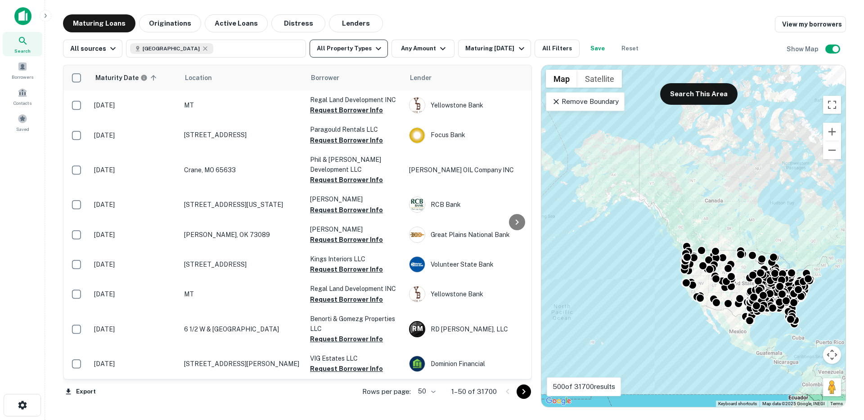
click at [344, 40] on button "All Property Types" at bounding box center [349, 49] width 78 height 18
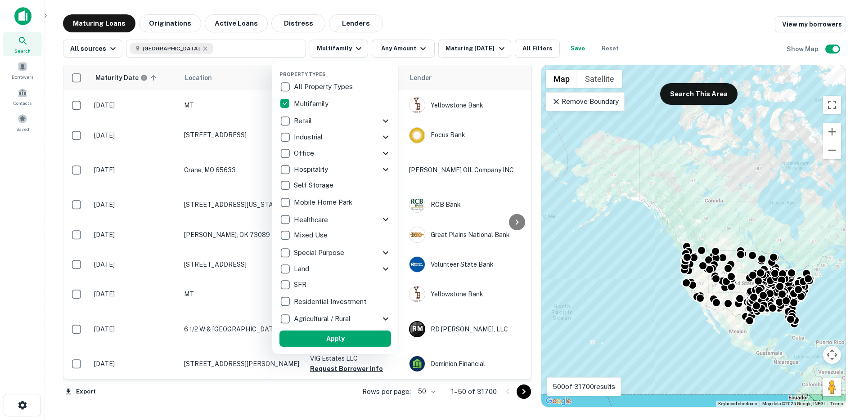
click at [333, 339] on button "Apply" at bounding box center [336, 339] width 112 height 16
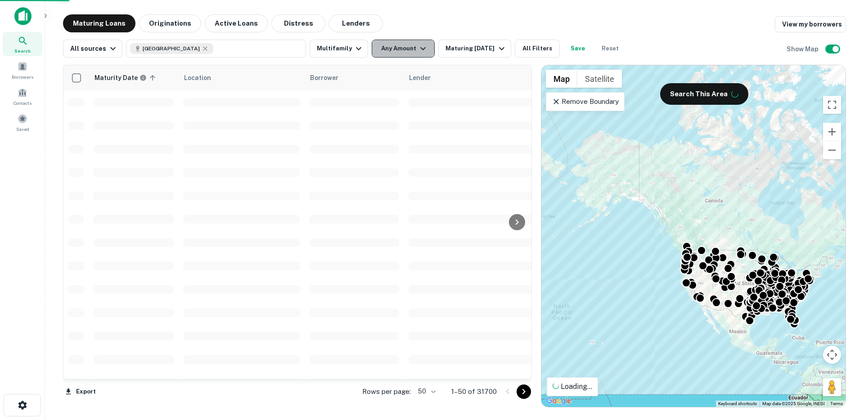
click at [405, 50] on button "Any Amount" at bounding box center [403, 49] width 63 height 18
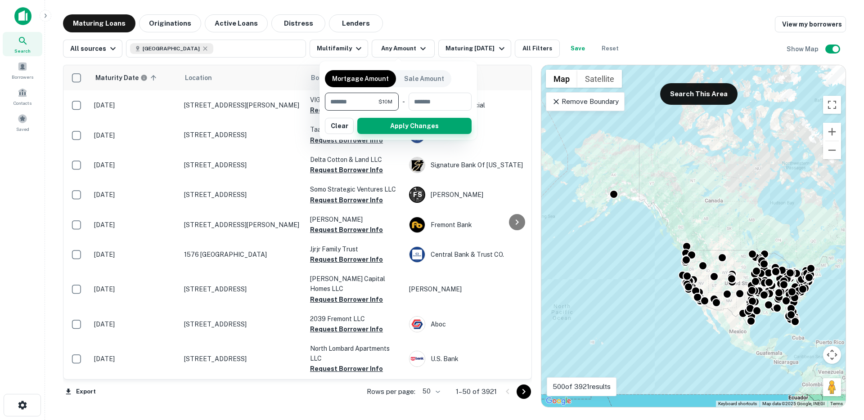
type input "********"
click at [375, 127] on button "Apply Changes" at bounding box center [414, 126] width 114 height 16
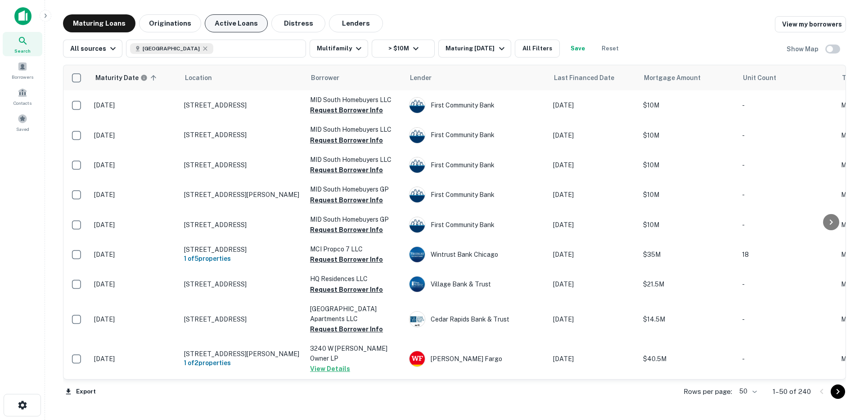
click at [242, 23] on button "Active Loans" at bounding box center [236, 23] width 63 height 18
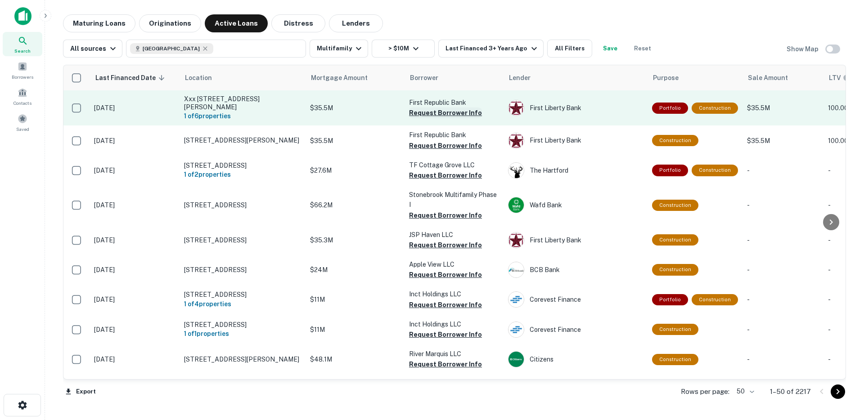
click at [431, 112] on button "Request Borrower Info" at bounding box center [445, 113] width 73 height 11
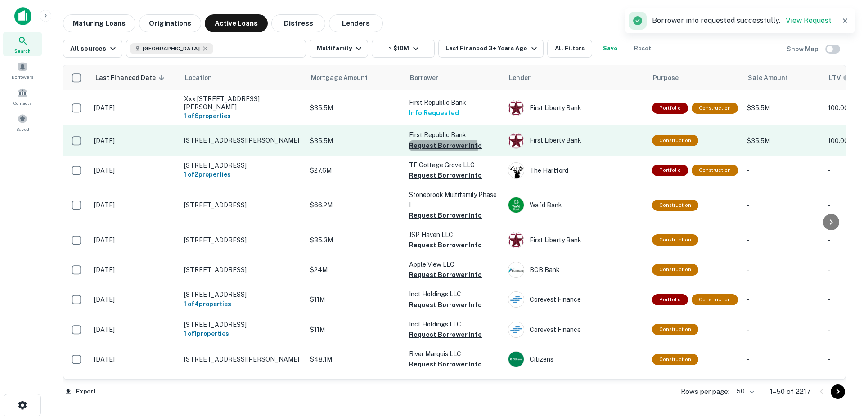
click at [430, 143] on button "Request Borrower Info" at bounding box center [445, 145] width 73 height 11
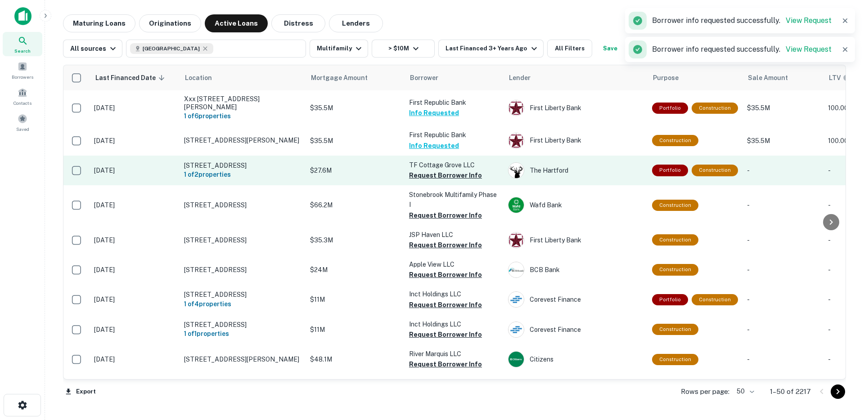
drag, startPoint x: 433, startPoint y: 174, endPoint x: 430, endPoint y: 181, distance: 7.7
click at [433, 174] on button "Request Borrower Info" at bounding box center [445, 175] width 73 height 11
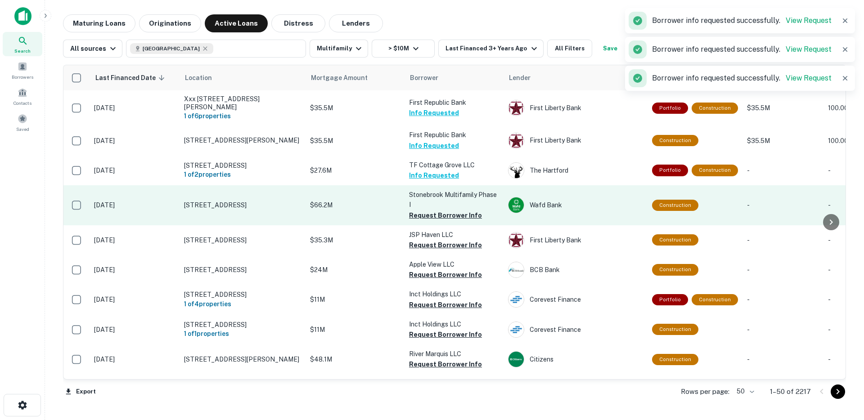
click at [425, 216] on button "Request Borrower Info" at bounding box center [445, 215] width 73 height 11
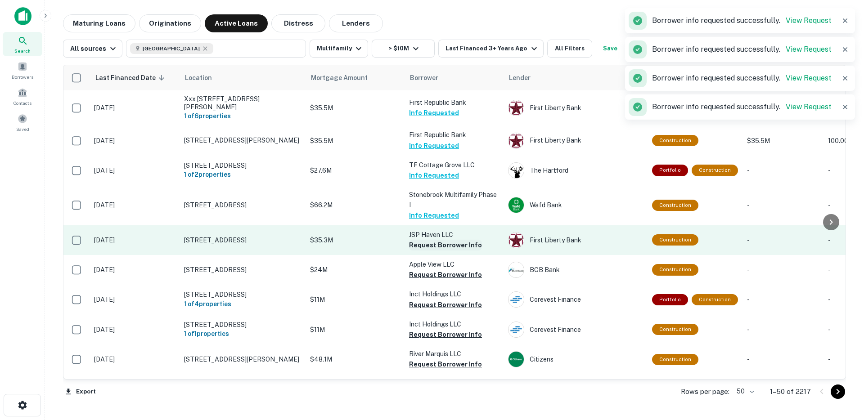
click at [425, 249] on button "Request Borrower Info" at bounding box center [445, 245] width 73 height 11
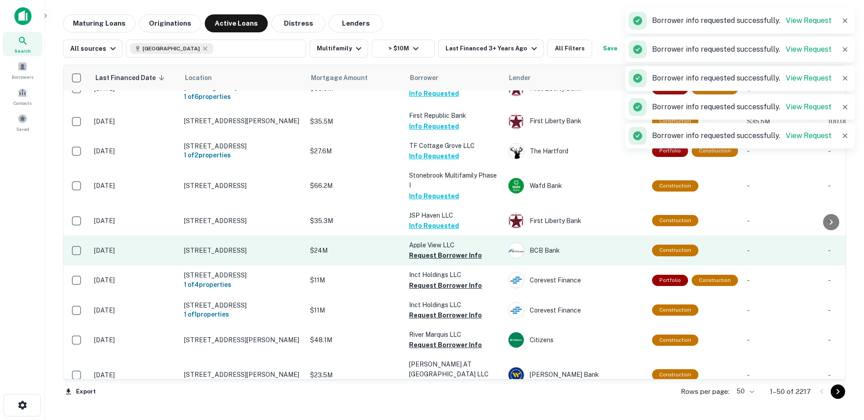
click at [423, 256] on button "Request Borrower Info" at bounding box center [445, 255] width 73 height 11
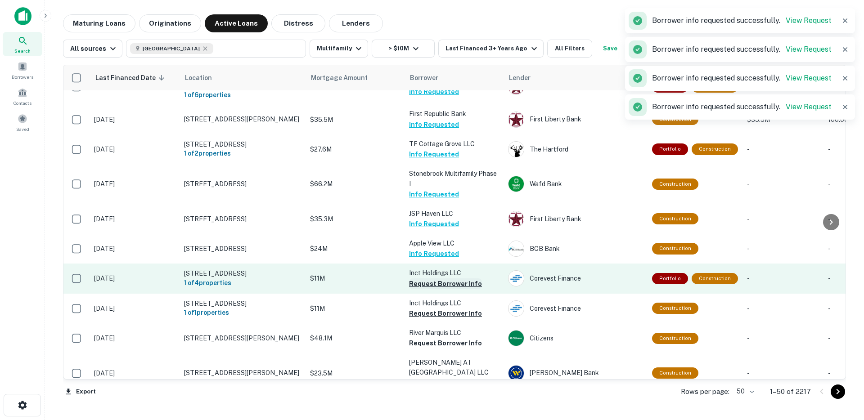
click at [425, 284] on button "Request Borrower Info" at bounding box center [445, 284] width 73 height 11
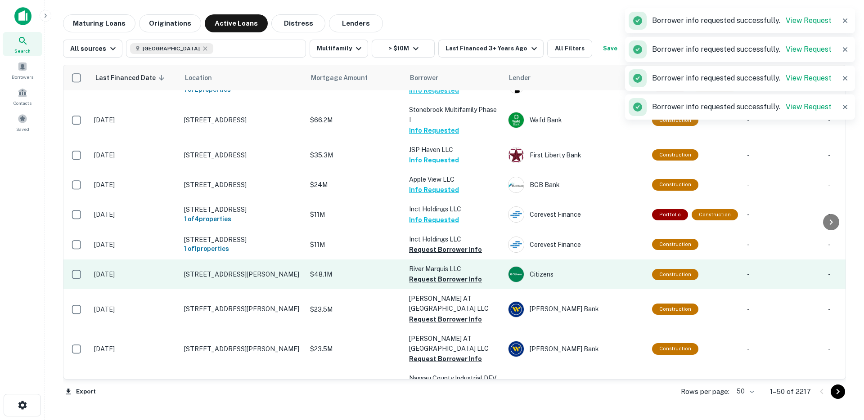
scroll to position [95, 0]
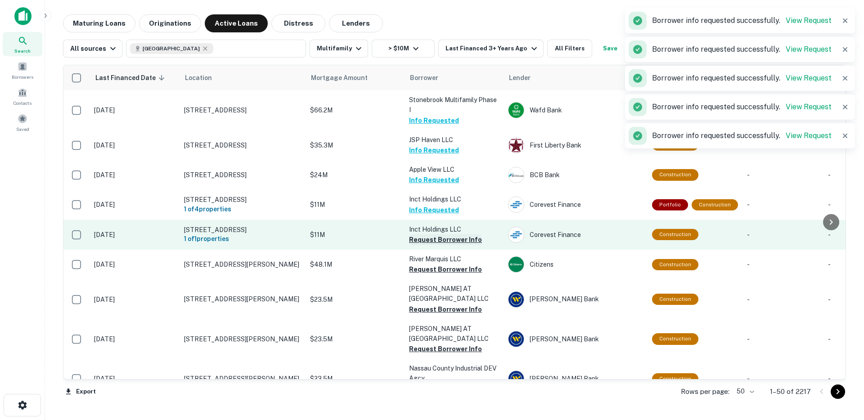
click at [432, 240] on button "Request Borrower Info" at bounding box center [445, 240] width 73 height 11
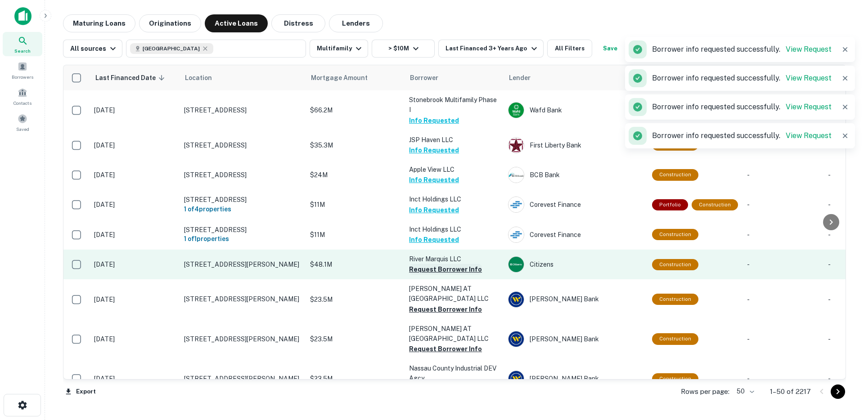
click at [432, 271] on button "Request Borrower Info" at bounding box center [445, 269] width 73 height 11
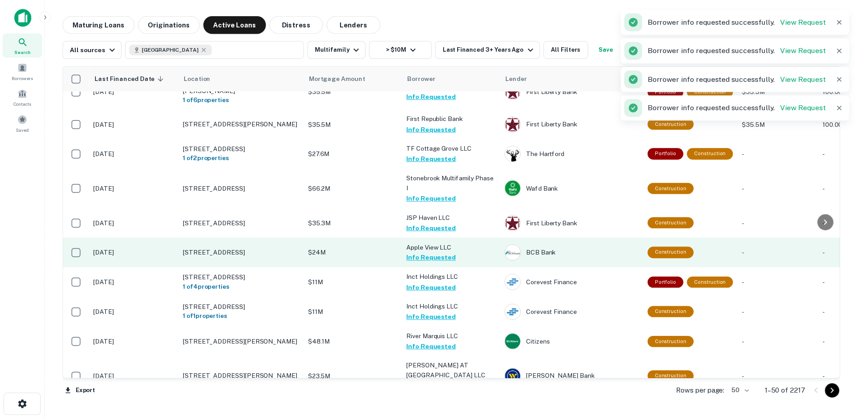
scroll to position [0, 0]
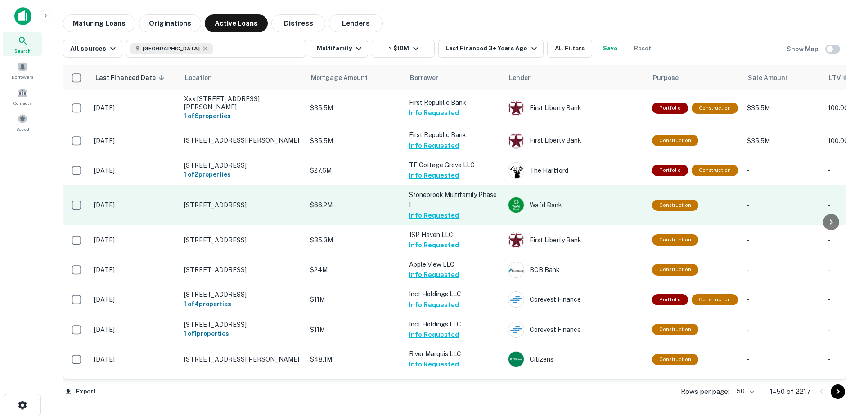
click at [354, 207] on p "$66.2M" at bounding box center [355, 205] width 90 height 10
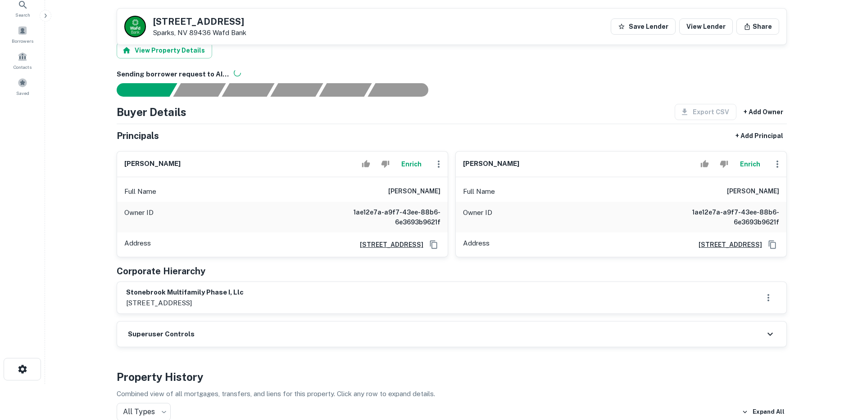
scroll to position [31, 0]
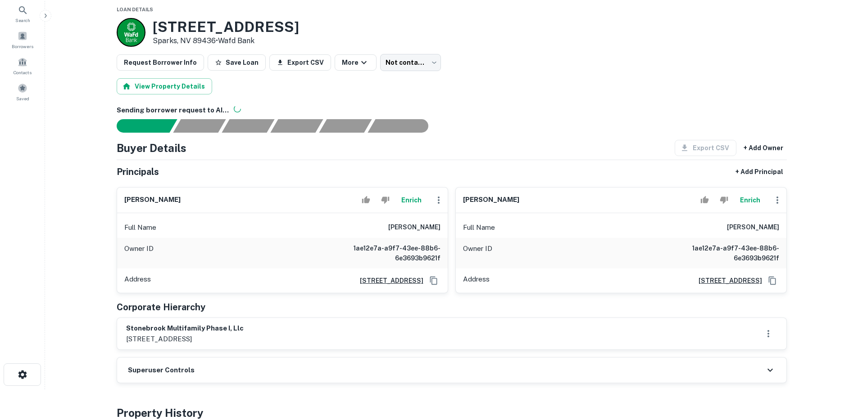
click at [418, 229] on h6 "marc stanworth" at bounding box center [414, 227] width 52 height 11
click at [759, 229] on h6 "brent willie" at bounding box center [753, 227] width 52 height 11
click at [759, 228] on h6 "brent willie" at bounding box center [753, 227] width 52 height 11
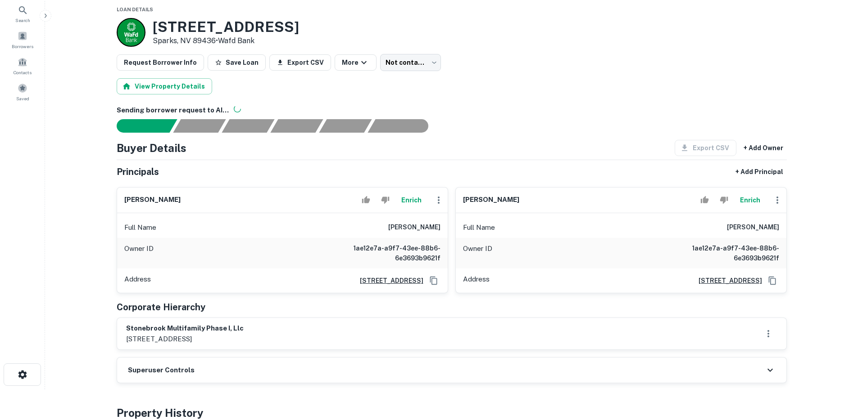
click at [410, 227] on h6 "marc stanworth" at bounding box center [414, 227] width 52 height 11
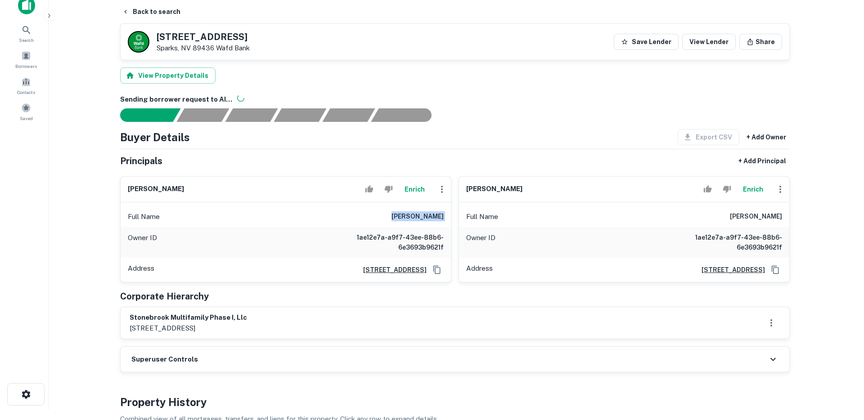
scroll to position [0, 0]
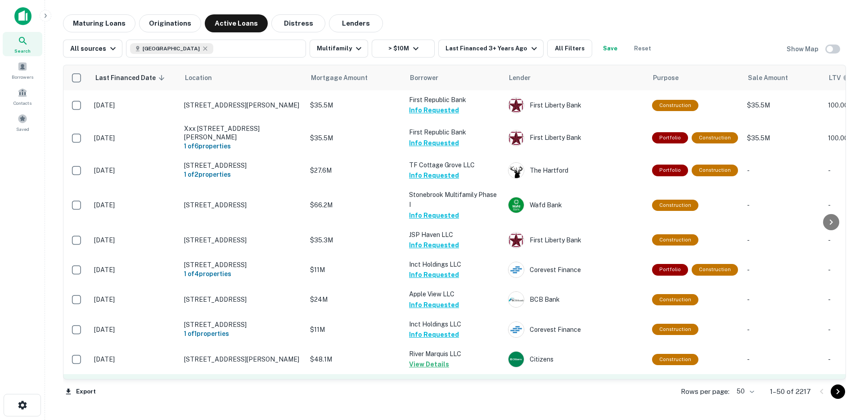
scroll to position [193, 0]
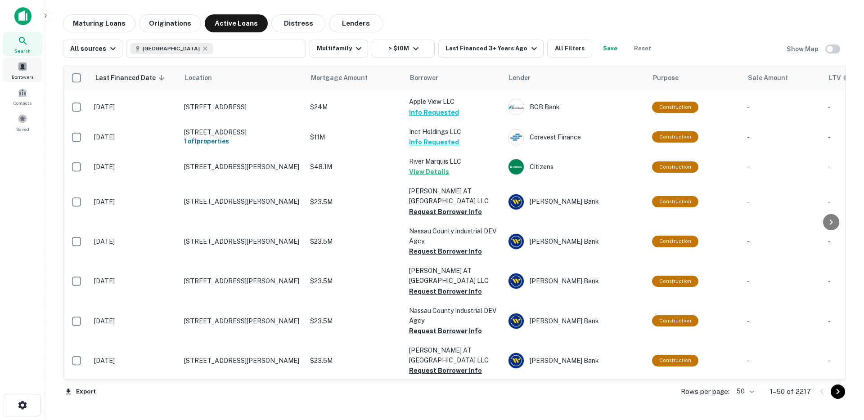
click at [29, 71] on div "Borrowers" at bounding box center [23, 70] width 40 height 24
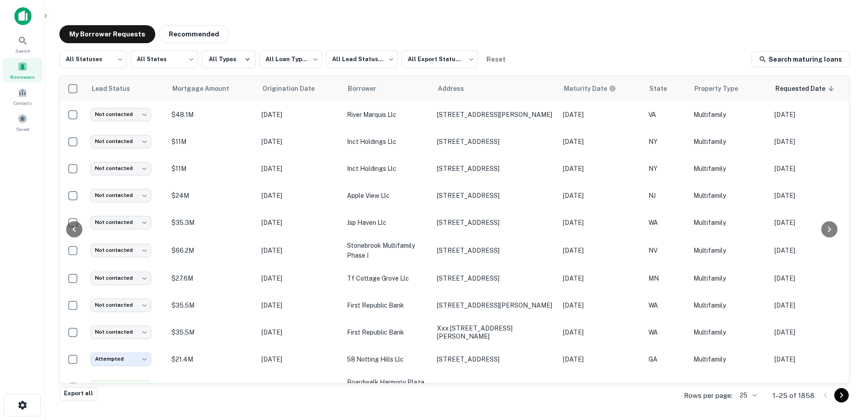
scroll to position [0, 276]
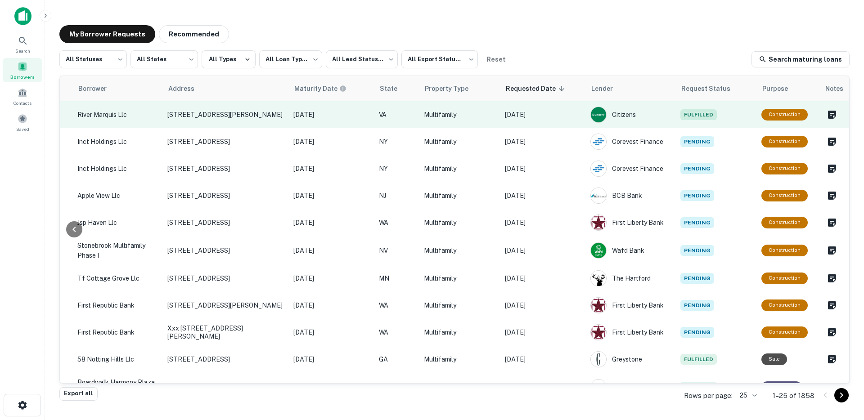
click at [557, 121] on td "[DATE]" at bounding box center [544, 114] width 86 height 27
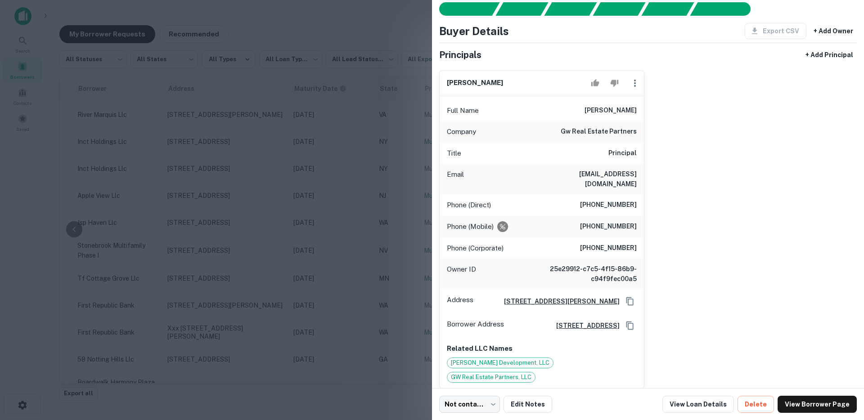
scroll to position [83, 0]
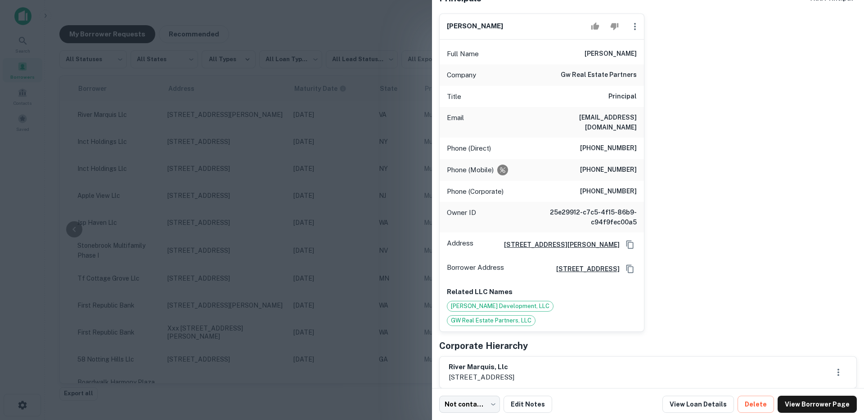
click at [337, 178] on div at bounding box center [432, 210] width 864 height 420
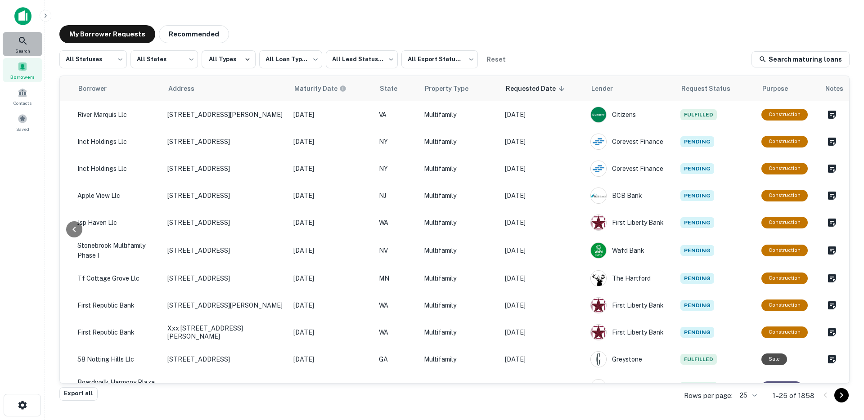
click at [22, 41] on icon at bounding box center [23, 41] width 11 height 11
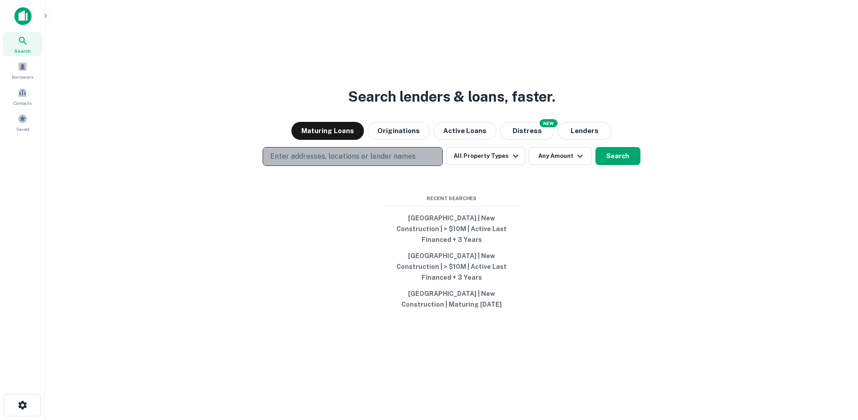
click at [316, 162] on p "Enter addresses, locations or lender names" at bounding box center [342, 156] width 145 height 11
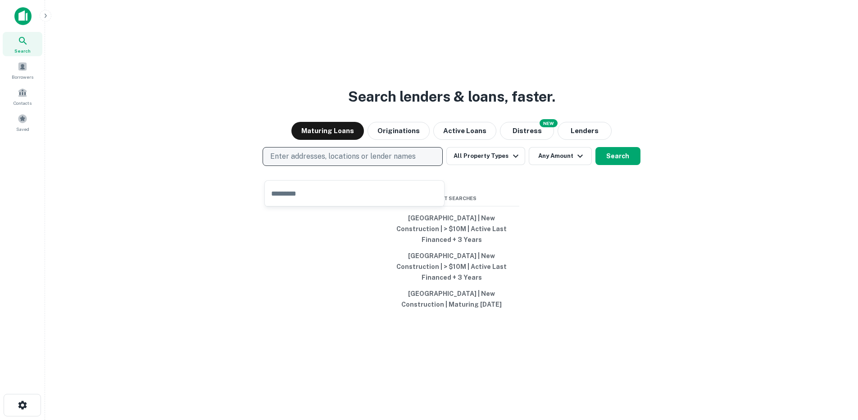
click at [361, 162] on p "Enter addresses, locations or lender names" at bounding box center [342, 156] width 145 height 11
type input "******"
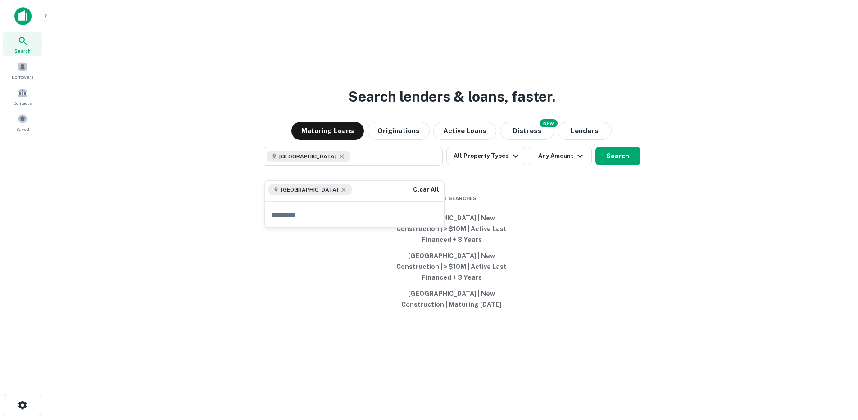
click at [612, 157] on div "Search lenders & loans, faster. Maturing Loans Originations Active Loans NEW Di…" at bounding box center [451, 232] width 798 height 420
click at [612, 163] on button "Search" at bounding box center [617, 156] width 45 height 18
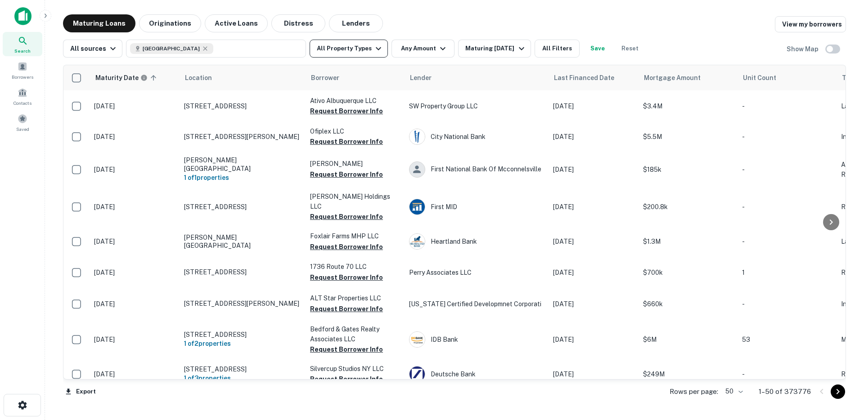
click at [373, 50] on icon "button" at bounding box center [378, 48] width 11 height 11
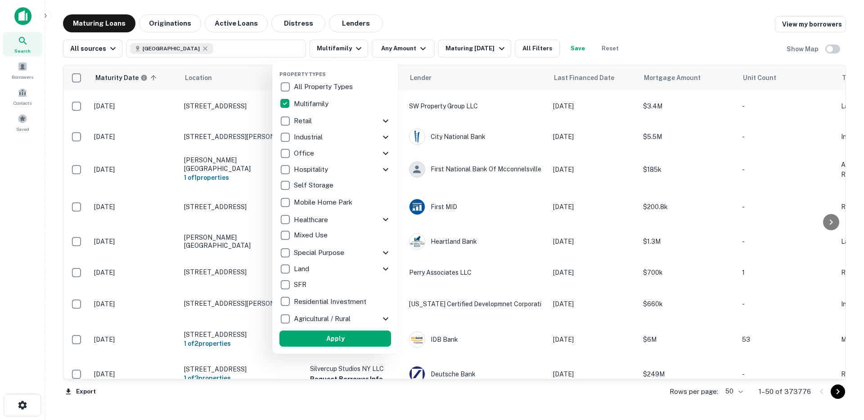
click at [320, 334] on button "Apply" at bounding box center [336, 339] width 112 height 16
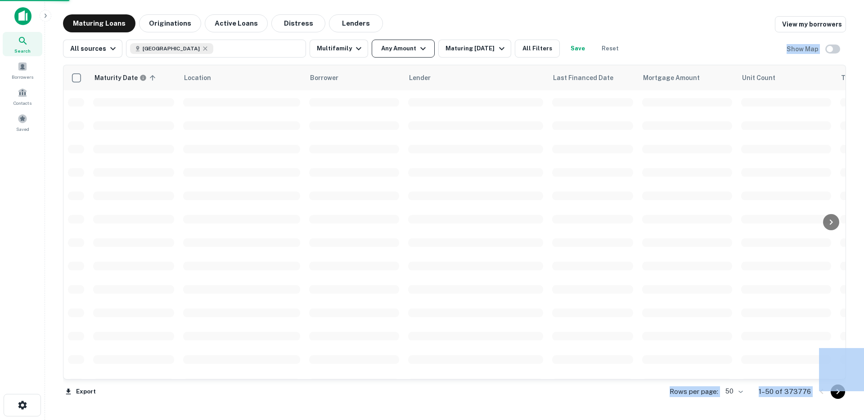
click at [409, 46] on button "Any Amount" at bounding box center [403, 49] width 63 height 18
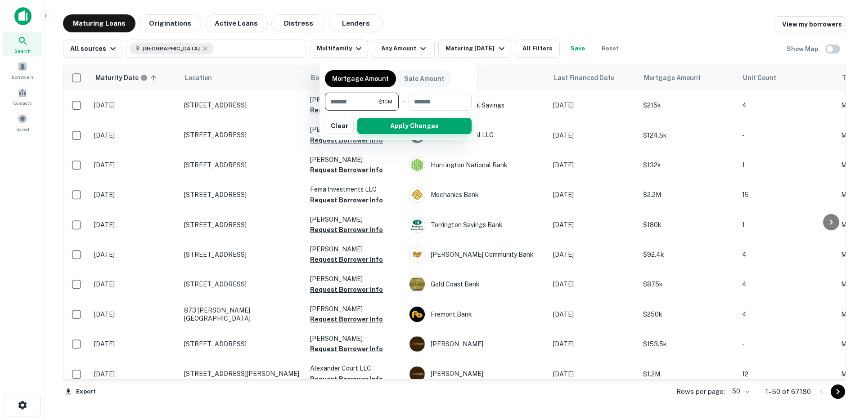
type input "********"
click at [416, 124] on button "Apply Changes" at bounding box center [414, 126] width 114 height 16
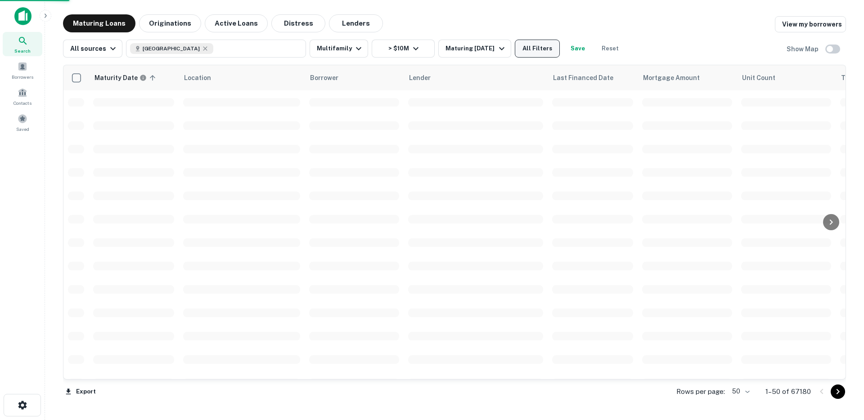
click at [534, 49] on button "All Filters" at bounding box center [537, 49] width 45 height 18
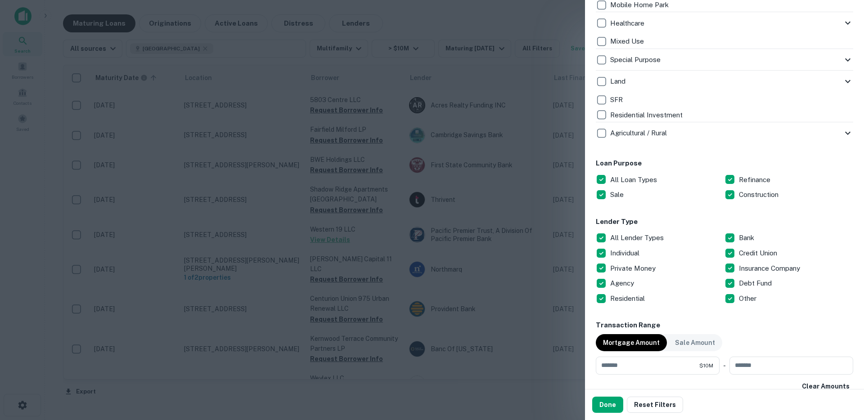
scroll to position [390, 0]
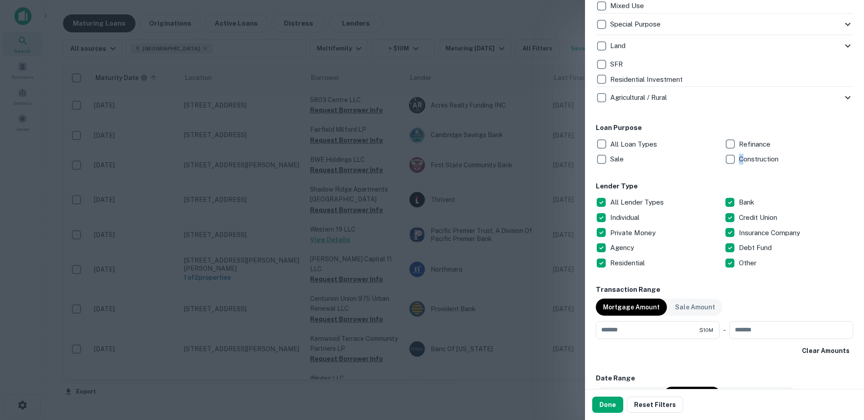
click at [739, 160] on p "Construction" at bounding box center [759, 159] width 41 height 11
click at [611, 407] on button "Done" at bounding box center [607, 405] width 31 height 16
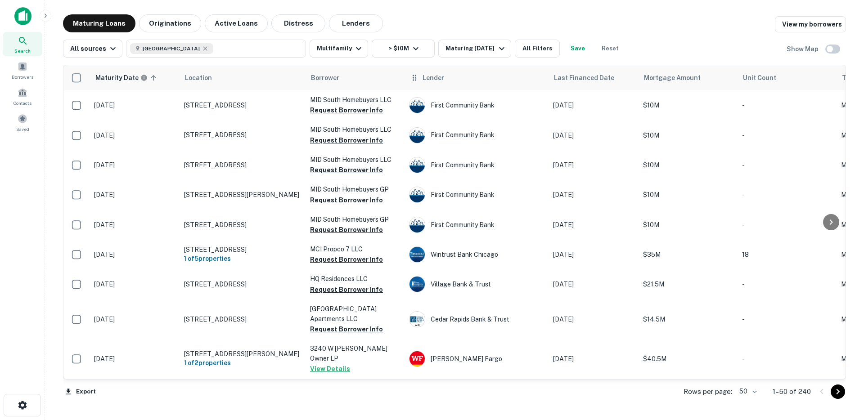
click at [425, 78] on span "Lender" at bounding box center [434, 77] width 22 height 11
click at [414, 78] on icon at bounding box center [414, 77] width 9 height 11
click at [460, 81] on div "Lender" at bounding box center [476, 77] width 133 height 11
click at [460, 78] on div "Lender" at bounding box center [476, 77] width 133 height 11
click at [439, 79] on span "Lender" at bounding box center [434, 77] width 22 height 11
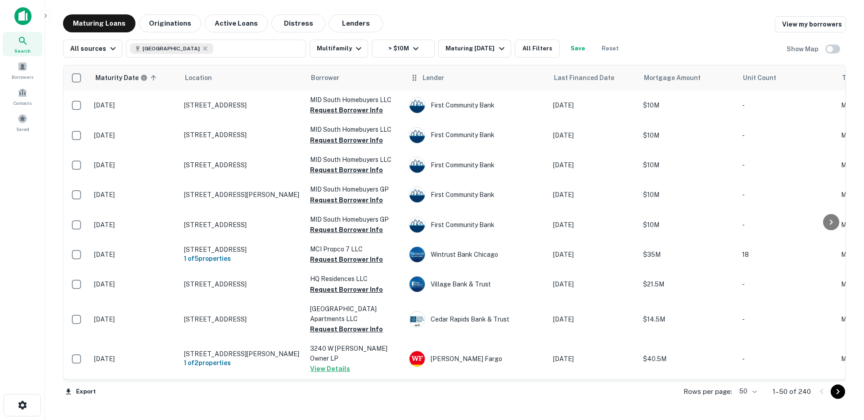
click at [469, 84] on th "Lender" at bounding box center [477, 77] width 144 height 25
click at [465, 78] on div "Lender" at bounding box center [476, 77] width 133 height 11
click at [430, 79] on span "Lender" at bounding box center [434, 77] width 22 height 11
click at [341, 79] on span "Borrower" at bounding box center [338, 77] width 28 height 11
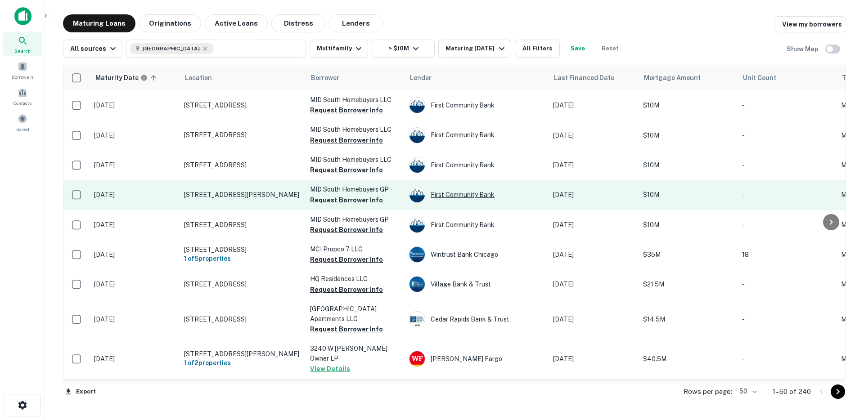
click at [443, 193] on div "First Community Bank" at bounding box center [476, 195] width 135 height 16
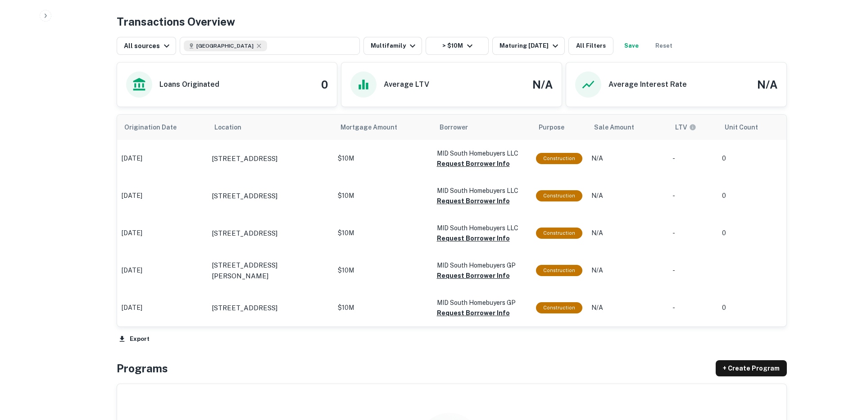
scroll to position [442, 0]
click at [528, 49] on div "Maturing [DATE]" at bounding box center [529, 45] width 61 height 11
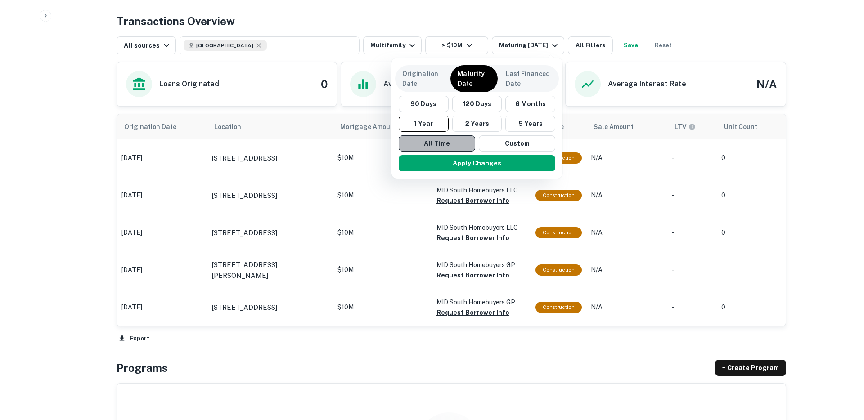
click at [447, 145] on button "All Time" at bounding box center [437, 144] width 77 height 16
click at [456, 164] on button "Apply Changes" at bounding box center [477, 163] width 157 height 16
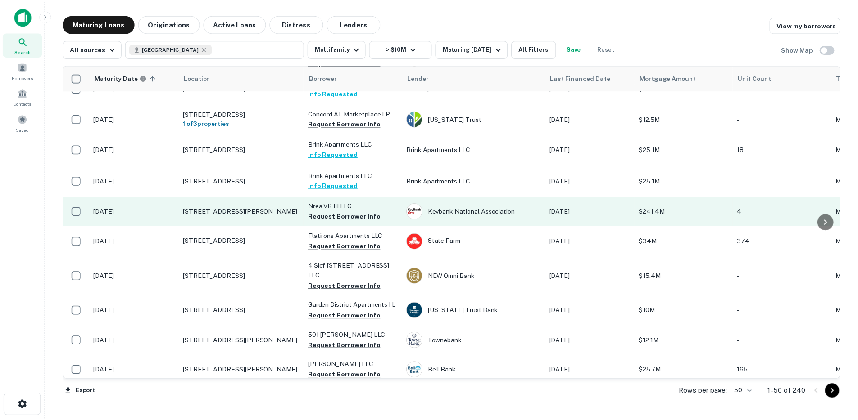
scroll to position [1064, 0]
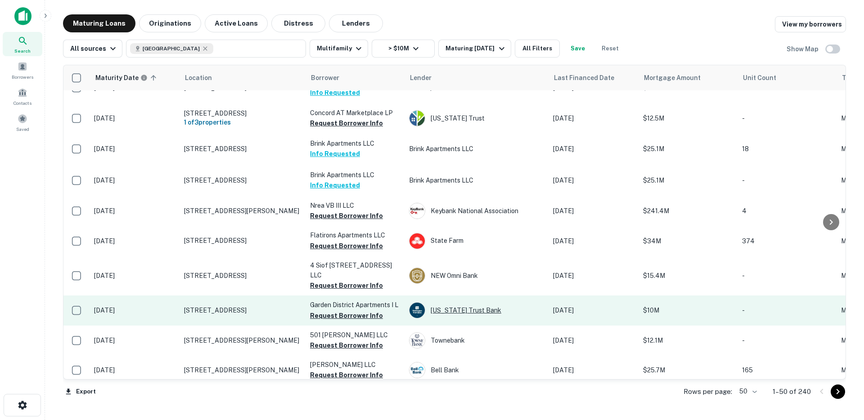
click at [450, 303] on div "[US_STATE] Trust Bank" at bounding box center [476, 311] width 135 height 16
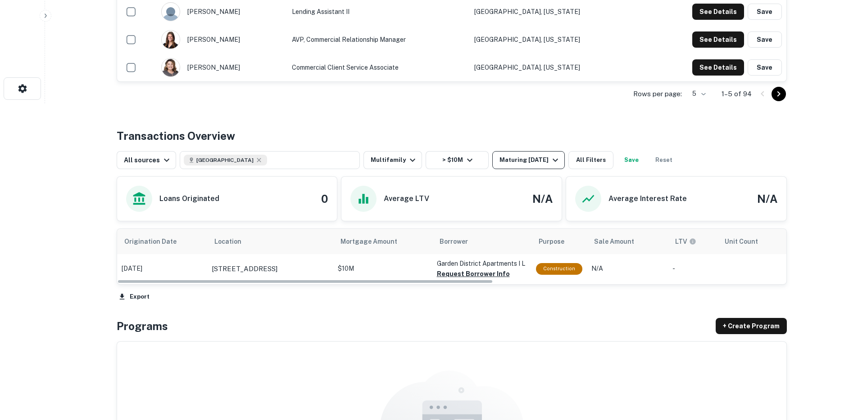
scroll to position [323, 0]
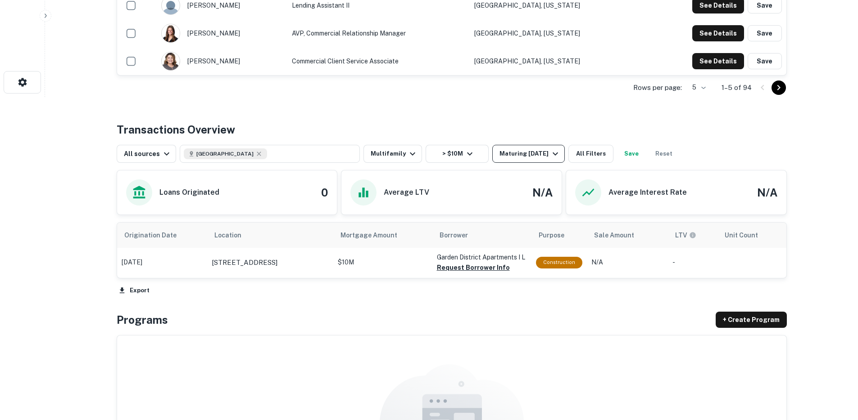
click at [529, 157] on div "Maturing [DATE]" at bounding box center [529, 154] width 61 height 11
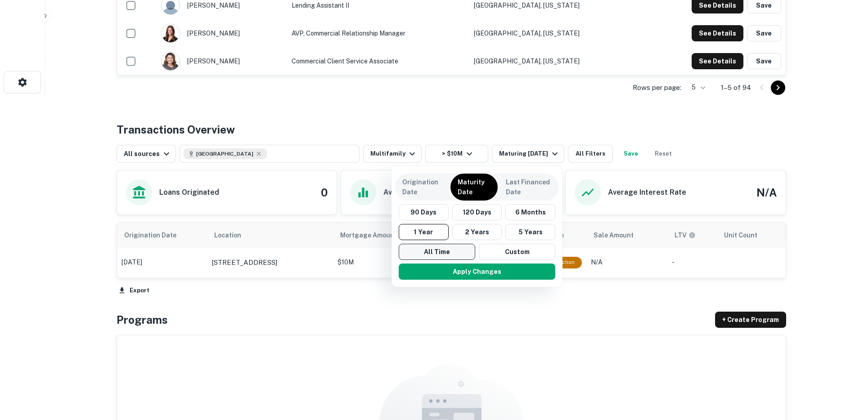
click at [449, 251] on button "All Time" at bounding box center [437, 252] width 77 height 16
click at [451, 271] on button "Apply Changes" at bounding box center [477, 272] width 157 height 16
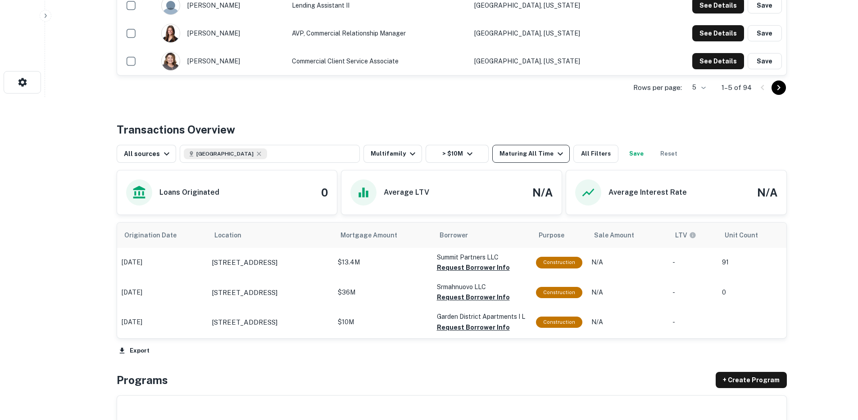
click at [523, 157] on div "Maturing All Time" at bounding box center [532, 154] width 66 height 11
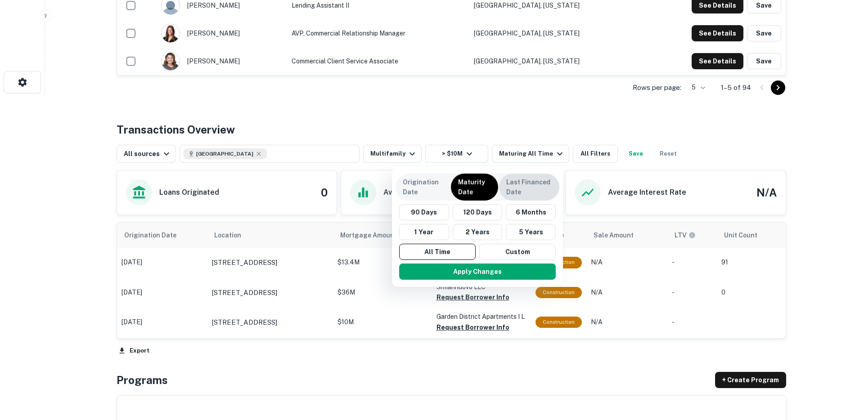
click at [524, 187] on p "Last Financed Date" at bounding box center [529, 187] width 46 height 20
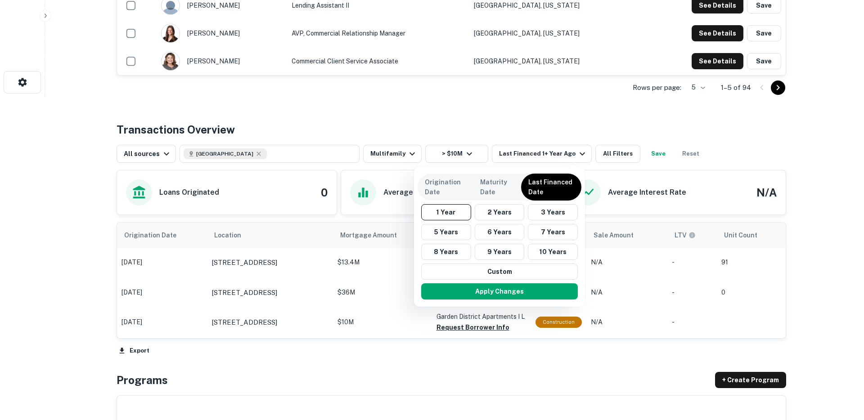
click at [458, 235] on button "5 Years" at bounding box center [446, 232] width 50 height 16
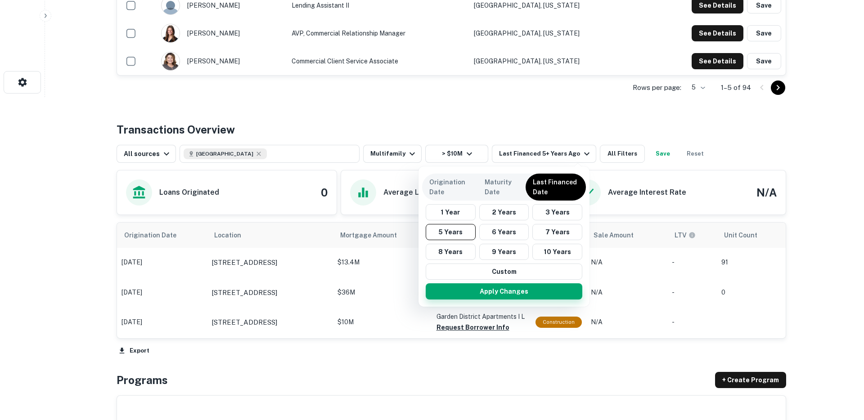
click at [482, 293] on button "Apply Changes" at bounding box center [504, 292] width 157 height 16
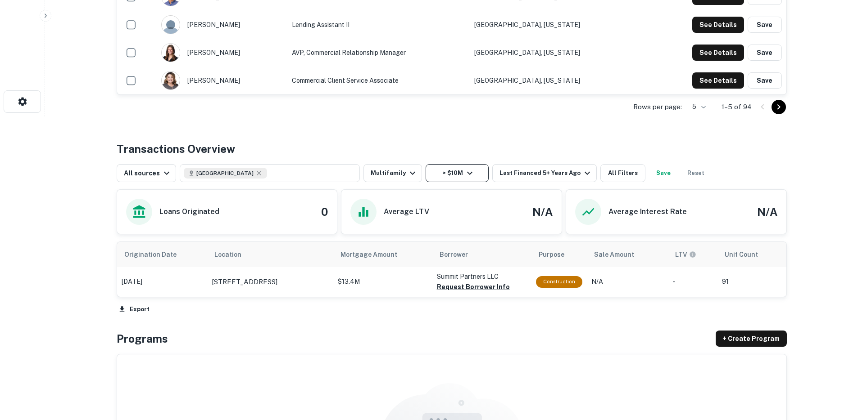
scroll to position [250, 0]
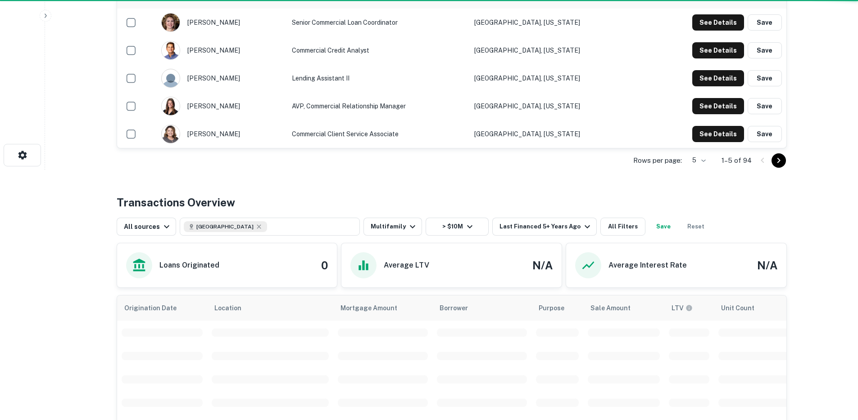
scroll to position [323, 0]
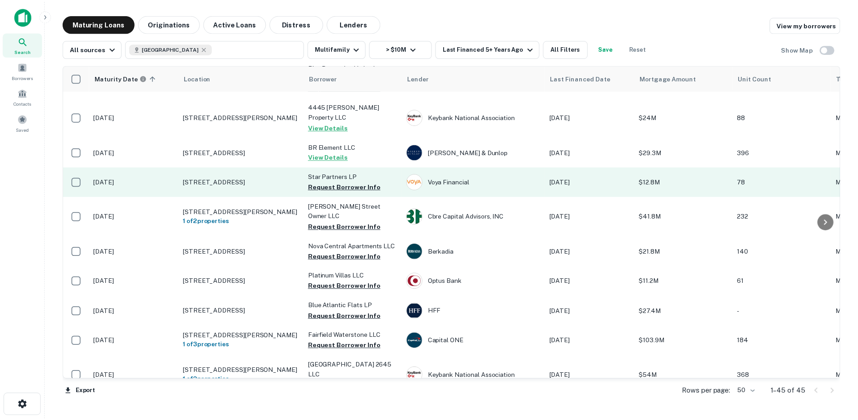
scroll to position [1159, 0]
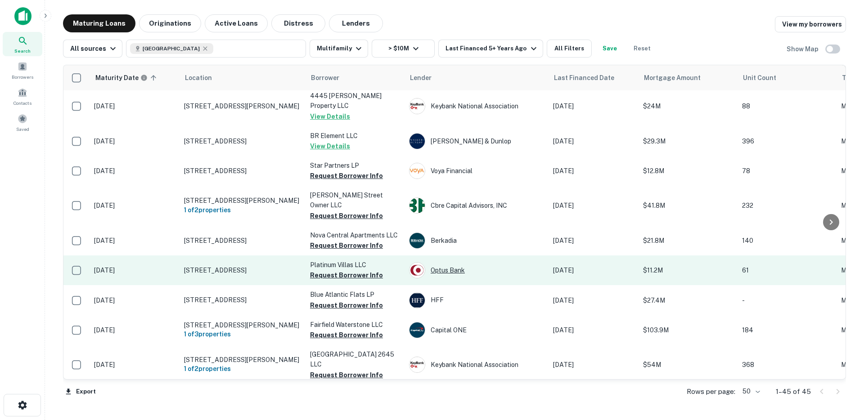
click at [443, 262] on div "Optus Bank" at bounding box center [476, 270] width 135 height 16
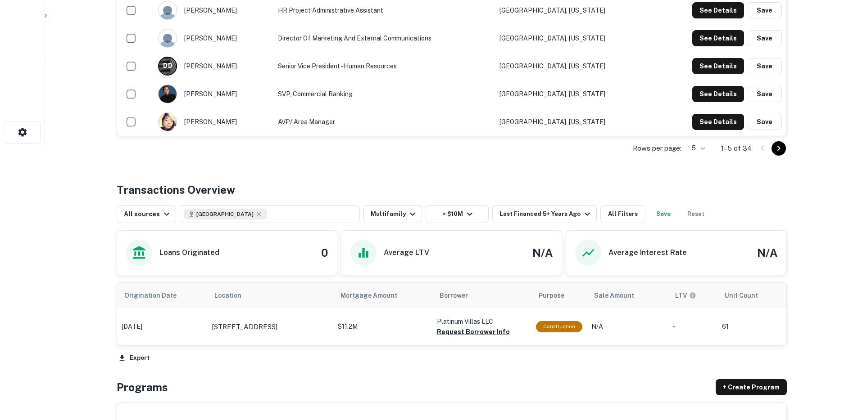
scroll to position [274, 0]
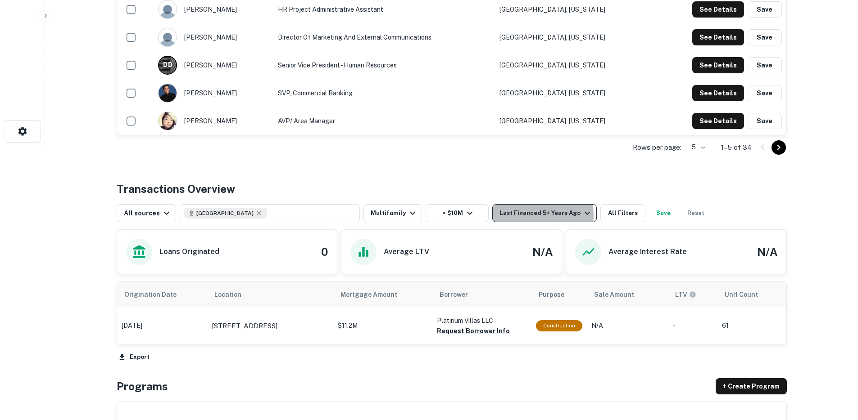
click at [517, 216] on div "Last Financed 5+ Years Ago" at bounding box center [545, 213] width 93 height 11
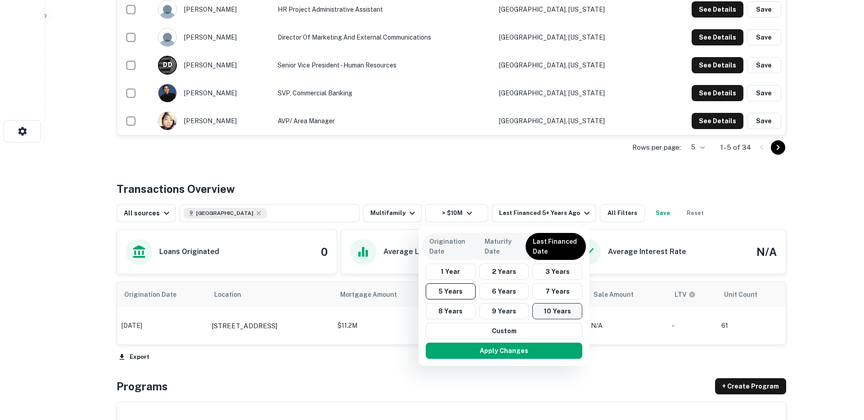
click at [550, 312] on button "10 Years" at bounding box center [558, 311] width 50 height 16
click at [531, 356] on button "Apply Changes" at bounding box center [507, 351] width 157 height 16
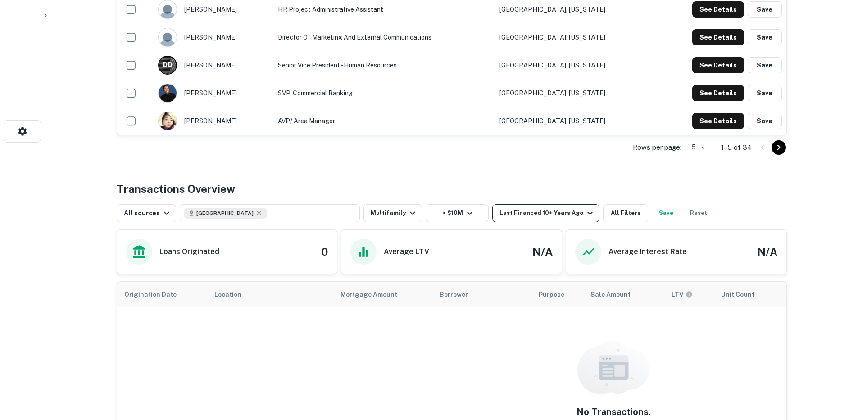
click at [530, 216] on div "Last Financed 10+ Years Ago" at bounding box center [547, 213] width 96 height 11
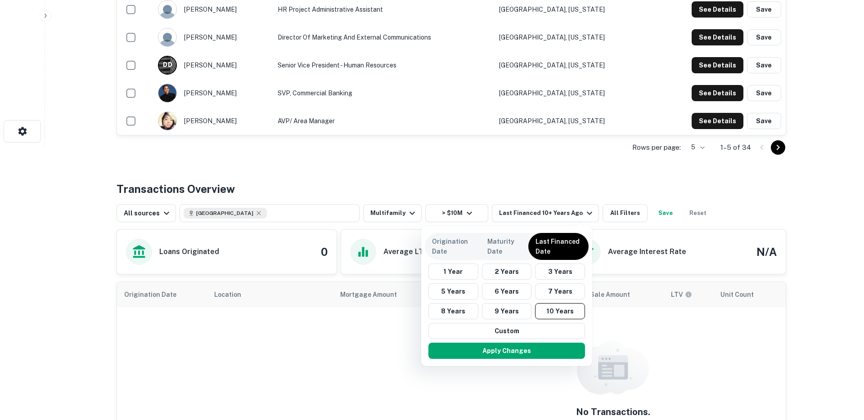
click at [204, 173] on div at bounding box center [432, 210] width 864 height 420
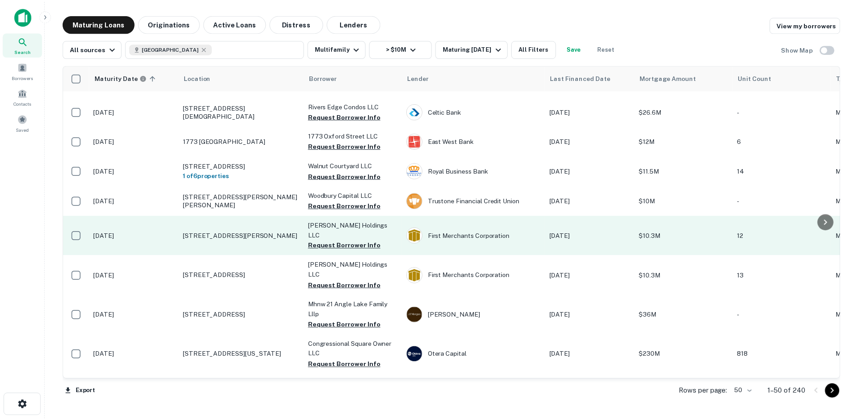
scroll to position [683, 0]
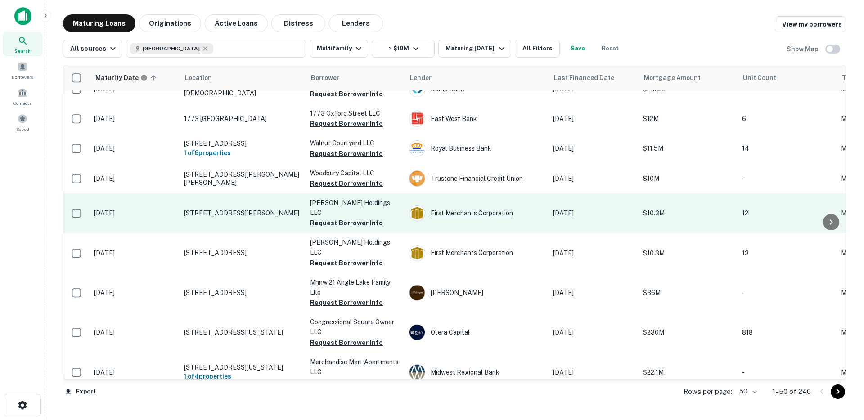
click at [457, 205] on div "First Merchants Corporation" at bounding box center [476, 213] width 135 height 16
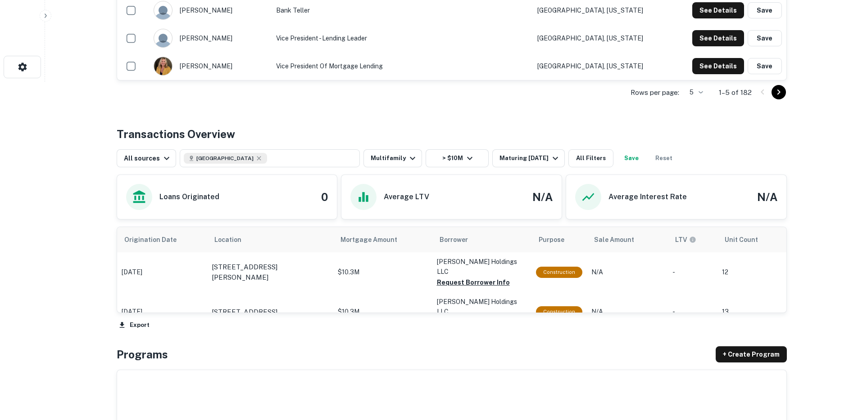
scroll to position [348, 0]
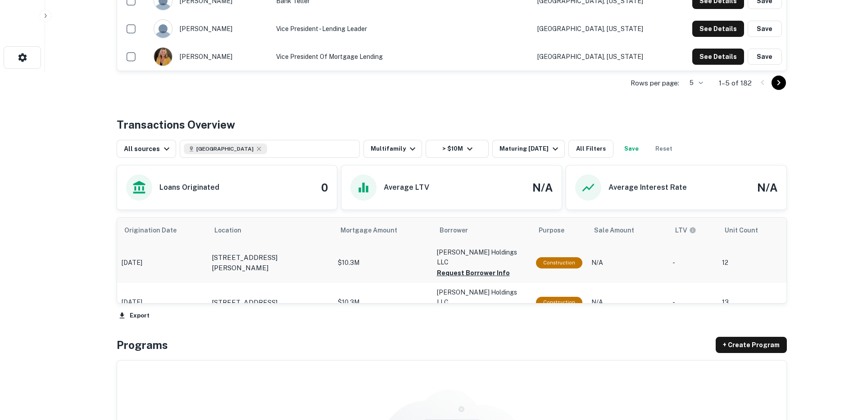
click at [167, 261] on p "[DATE]" at bounding box center [162, 262] width 81 height 9
click at [177, 253] on td "[DATE]" at bounding box center [162, 263] width 90 height 40
click at [258, 253] on p "[STREET_ADDRESS][PERSON_NAME]" at bounding box center [270, 263] width 117 height 21
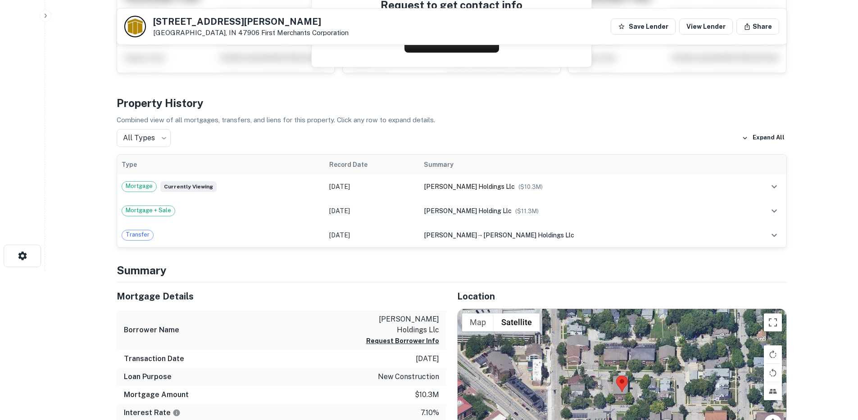
scroll to position [149, 0]
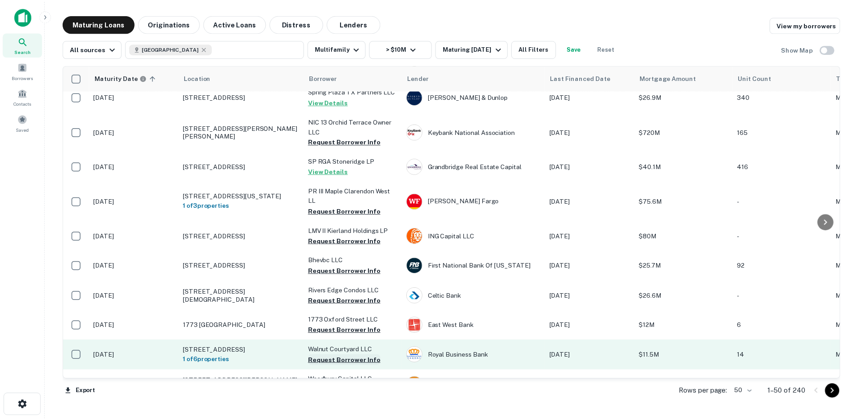
scroll to position [486, 0]
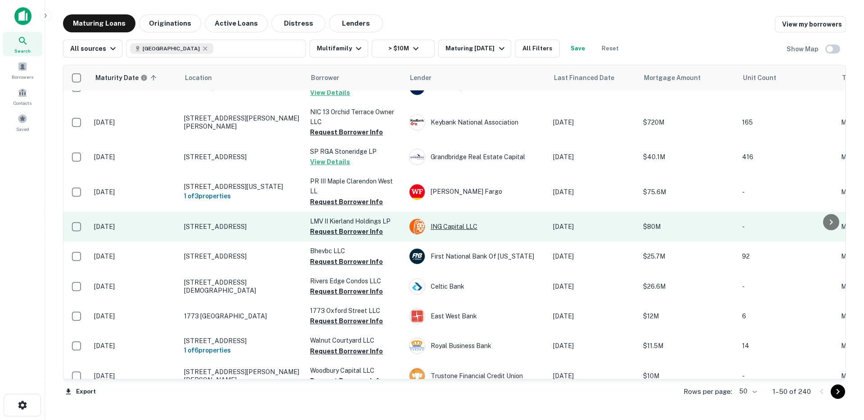
click at [436, 219] on div "ING Capital LLC" at bounding box center [476, 227] width 135 height 16
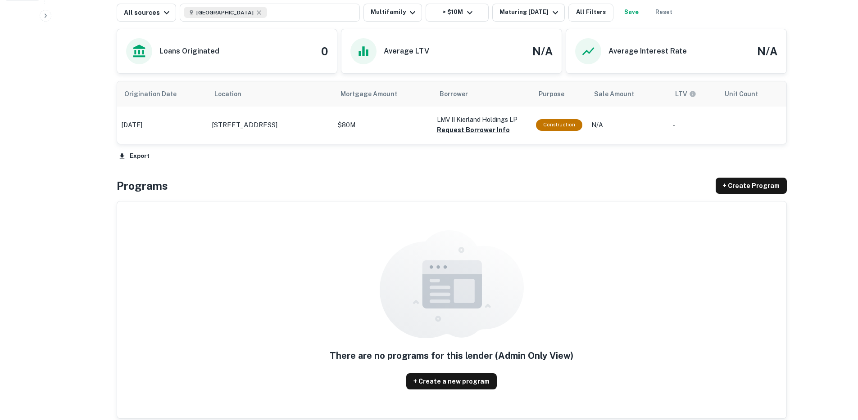
scroll to position [307, 0]
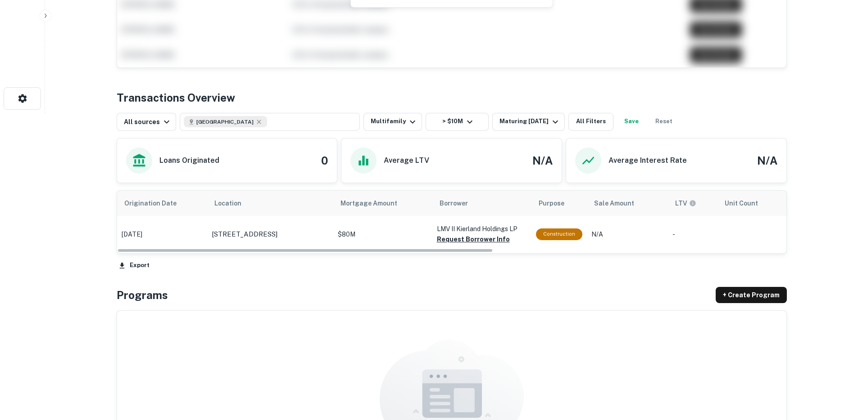
drag, startPoint x: 316, startPoint y: 252, endPoint x: 394, endPoint y: 260, distance: 78.3
click at [394, 260] on div "Origination Date Location Mortgage Amount Borrower Purpose Sale Amount LTV Unit…" at bounding box center [452, 231] width 670 height 82
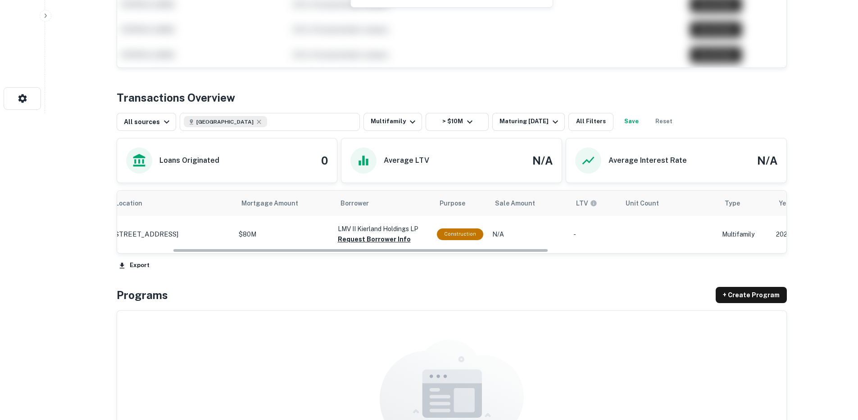
scroll to position [0, 0]
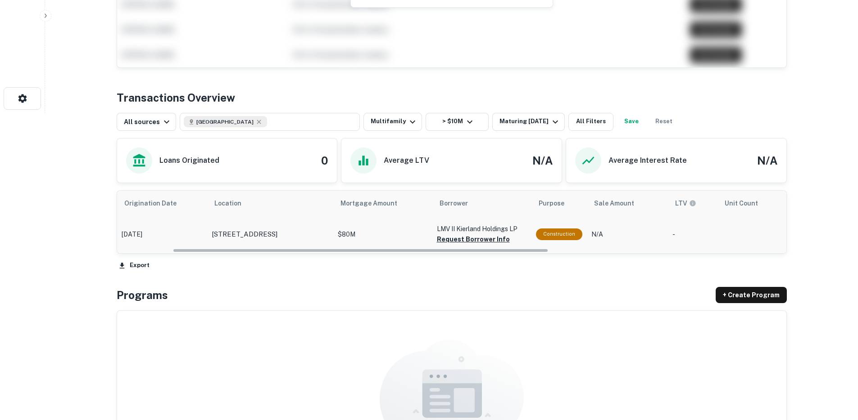
drag, startPoint x: 387, startPoint y: 250, endPoint x: 305, endPoint y: 246, distance: 82.0
click at [311, 248] on div "Origination Date Location Mortgage Amount Borrower Purpose Sale Amount LTV Unit…" at bounding box center [451, 222] width 669 height 63
click at [251, 229] on p "[STREET_ADDRESS]" at bounding box center [245, 234] width 66 height 11
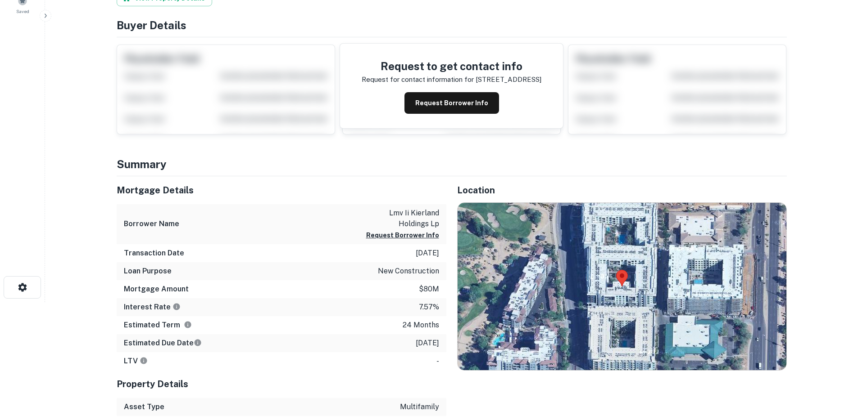
scroll to position [194, 0]
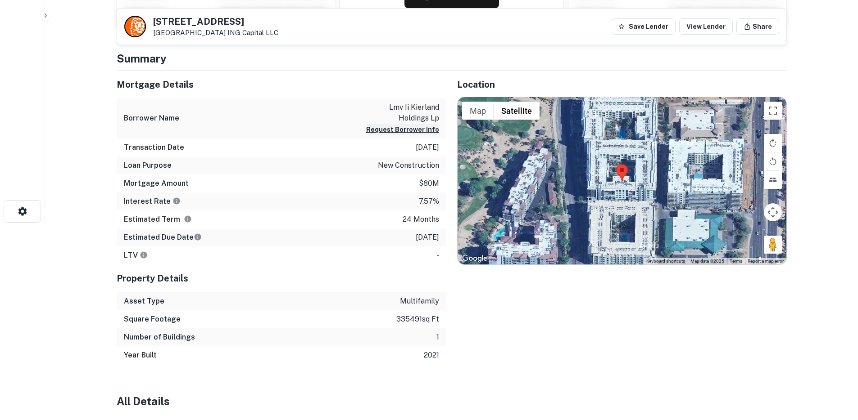
click at [391, 131] on button "Request Borrower Info" at bounding box center [402, 129] width 73 height 11
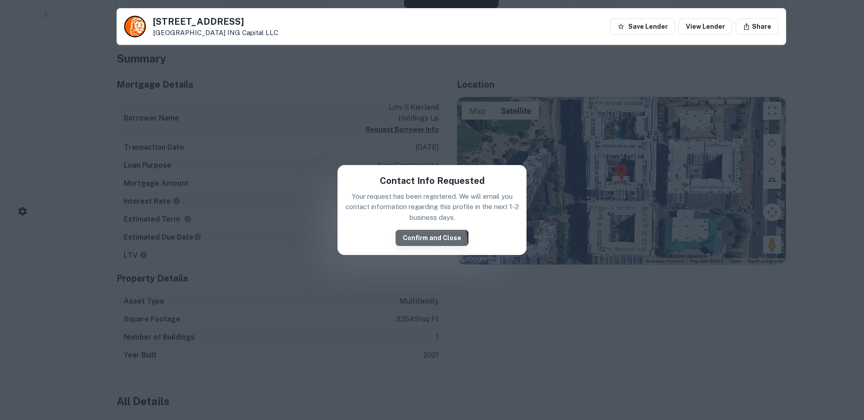
click at [426, 241] on button "Confirm and Close" at bounding box center [432, 238] width 73 height 16
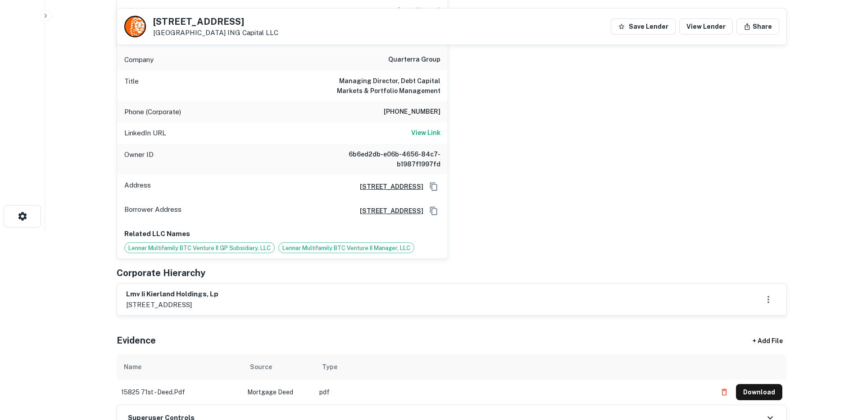
scroll to position [190, 0]
click at [166, 296] on h6 "lmv ii kierland holdings, lp" at bounding box center [172, 293] width 92 height 10
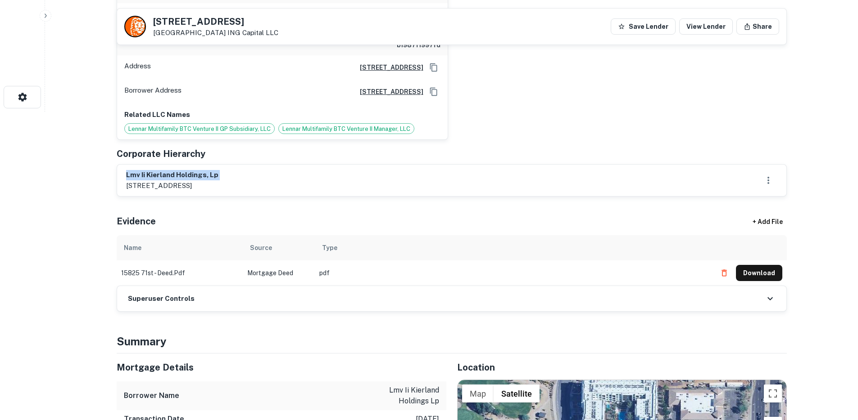
scroll to position [296, 0]
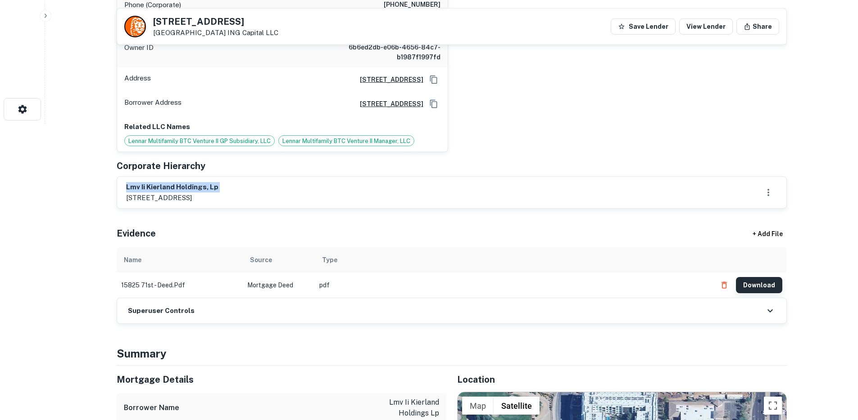
click at [756, 288] on button "Download" at bounding box center [759, 285] width 46 height 16
click at [757, 285] on button "Download" at bounding box center [759, 285] width 46 height 16
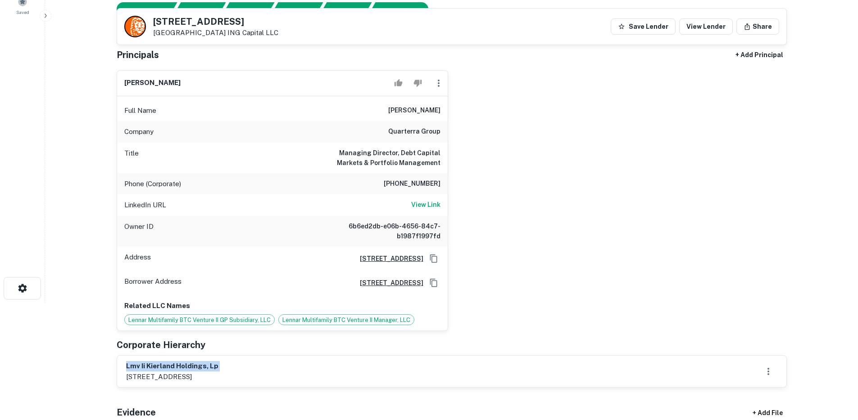
scroll to position [0, 0]
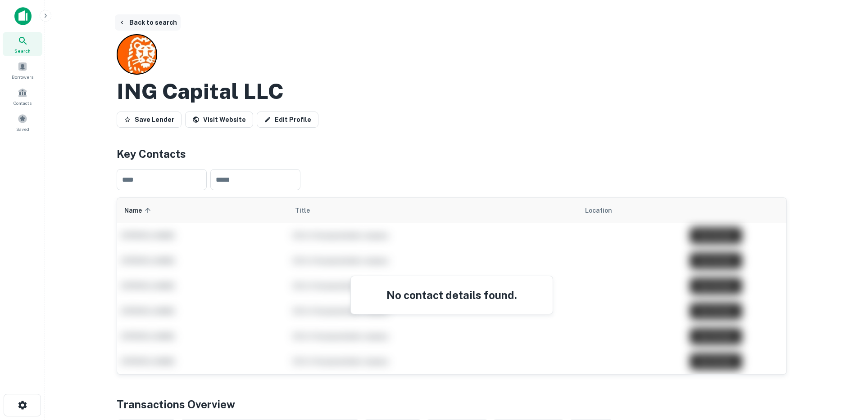
click at [119, 26] on button "Back to search" at bounding box center [148, 22] width 66 height 16
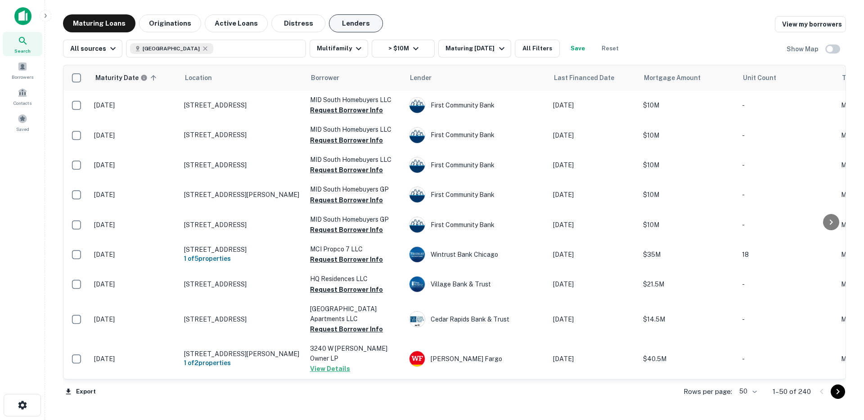
click at [353, 27] on button "Lenders" at bounding box center [356, 23] width 54 height 18
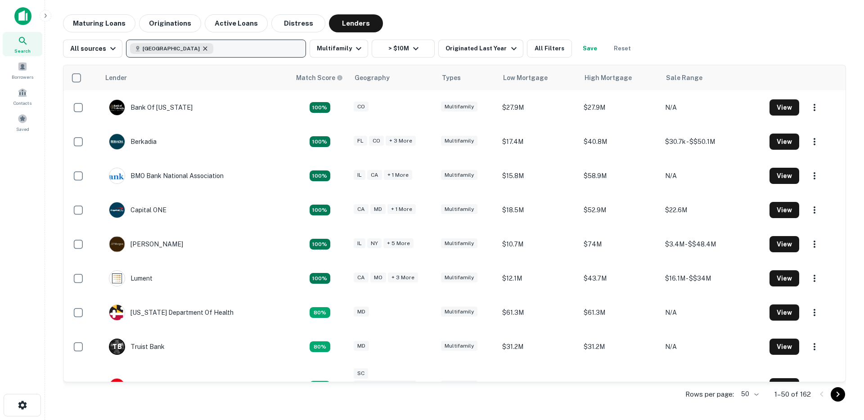
click at [202, 49] on icon "button" at bounding box center [205, 48] width 7 height 7
click at [254, 52] on p "Enter addresses, locations or lender names" at bounding box center [206, 48] width 145 height 11
click at [126, 40] on button "Enter addresses, locations or lender names" at bounding box center [216, 49] width 180 height 18
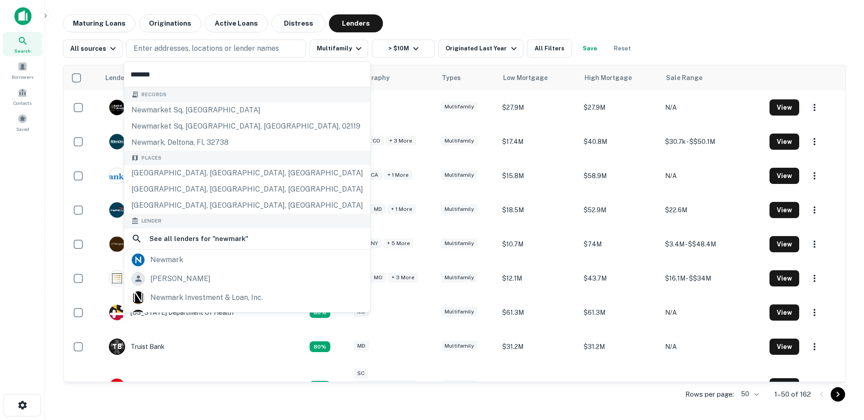
click at [158, 73] on input "*******" at bounding box center [247, 74] width 246 height 25
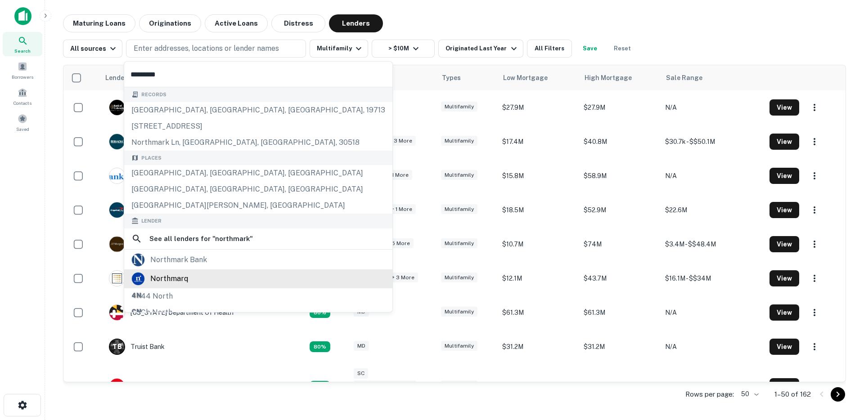
type input "*********"
click at [176, 280] on div "northmarq" at bounding box center [169, 279] width 38 height 14
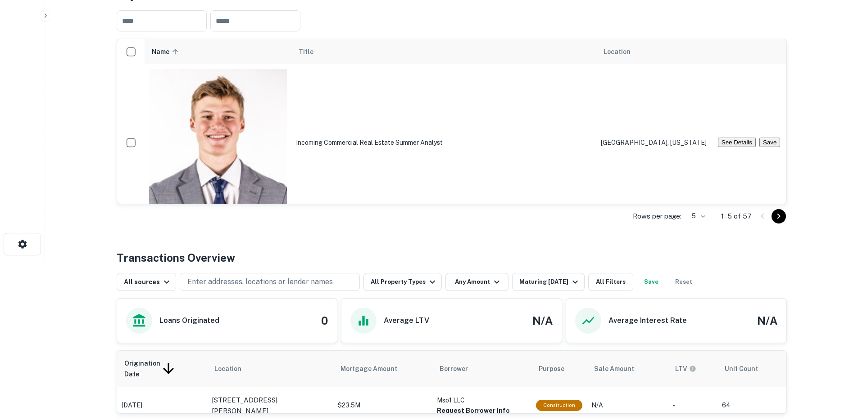
scroll to position [199, 0]
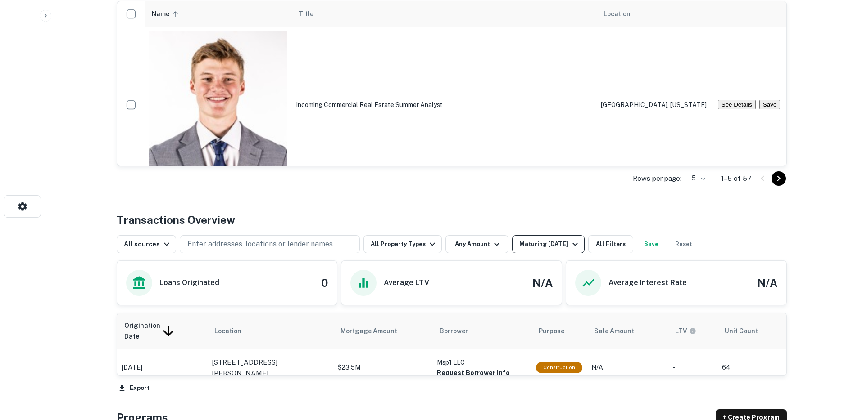
click at [553, 250] on div "Maturing [DATE]" at bounding box center [549, 244] width 61 height 11
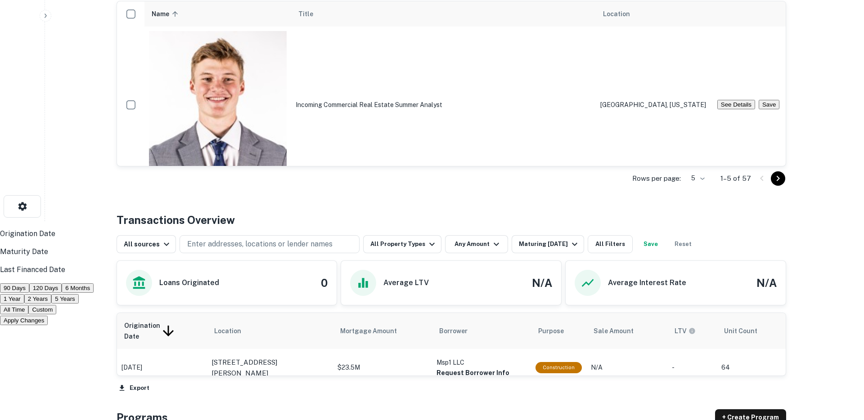
drag, startPoint x: 465, startPoint y: 386, endPoint x: 470, endPoint y: 396, distance: 11.1
click at [28, 315] on button "All Time" at bounding box center [14, 309] width 28 height 9
click at [48, 325] on button "Apply Changes" at bounding box center [24, 320] width 48 height 9
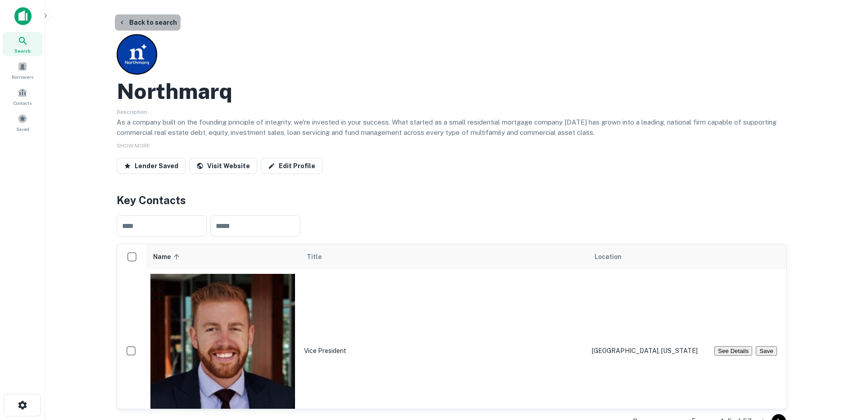
click at [149, 20] on button "Back to search" at bounding box center [148, 22] width 66 height 16
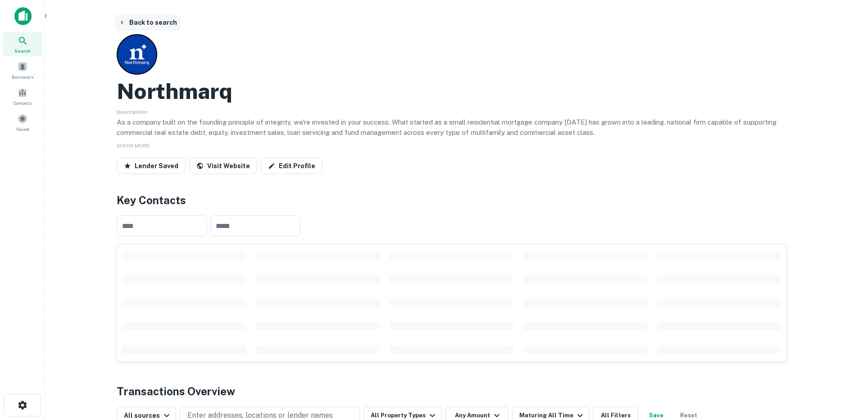
click at [136, 28] on button "Back to search" at bounding box center [148, 22] width 66 height 16
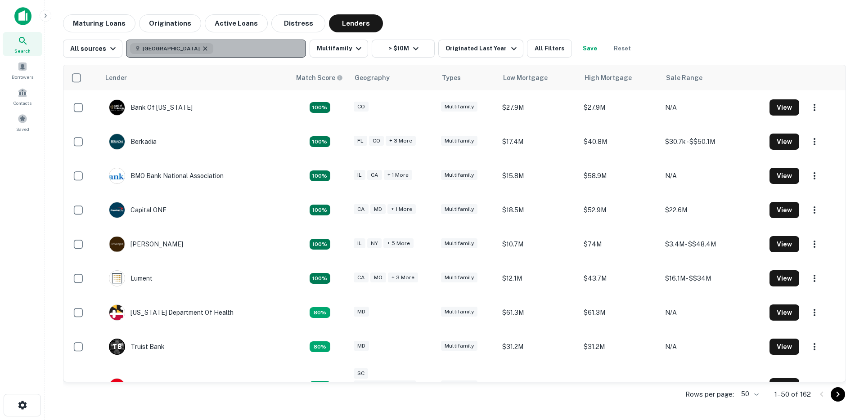
click at [203, 50] on icon "button" at bounding box center [205, 48] width 4 height 4
click at [201, 48] on p "Enter addresses, locations or lender names" at bounding box center [206, 48] width 145 height 11
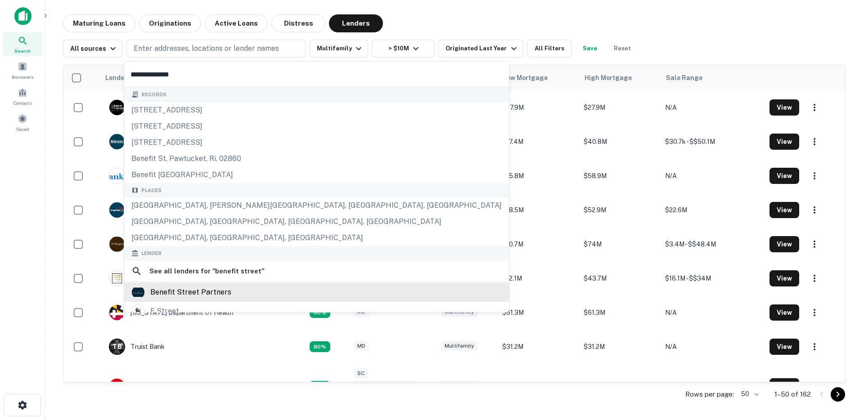
type input "**********"
click at [173, 290] on div "benefit street partners" at bounding box center [190, 293] width 81 height 14
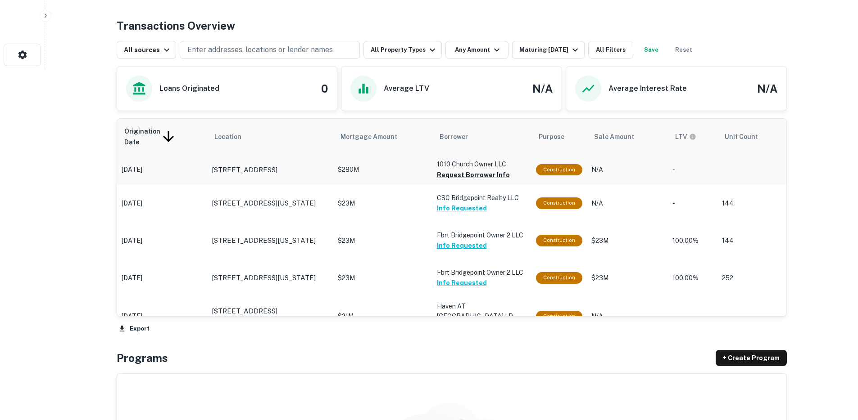
scroll to position [350, 0]
click at [521, 56] on div "Maturing In 1 Year" at bounding box center [549, 50] width 61 height 11
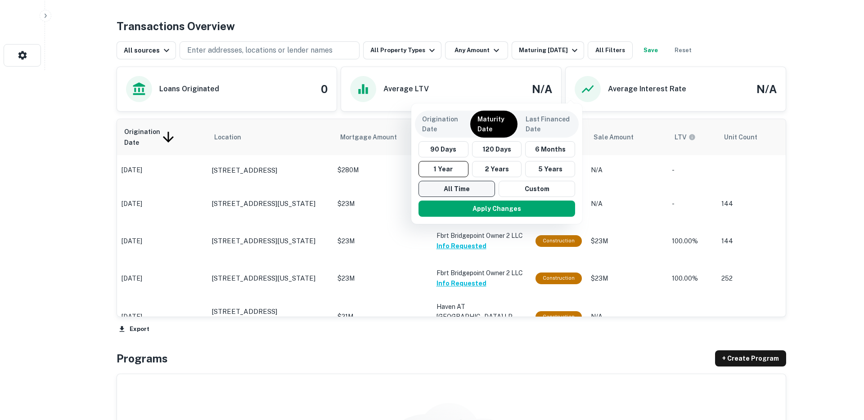
click at [453, 190] on button "All Time" at bounding box center [457, 189] width 77 height 16
click at [462, 212] on button "Apply Changes" at bounding box center [497, 209] width 157 height 16
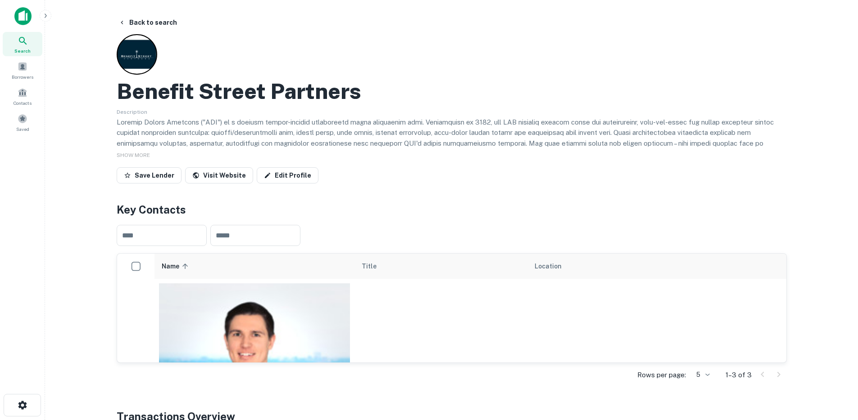
click at [43, 13] on icon "button" at bounding box center [45, 15] width 7 height 7
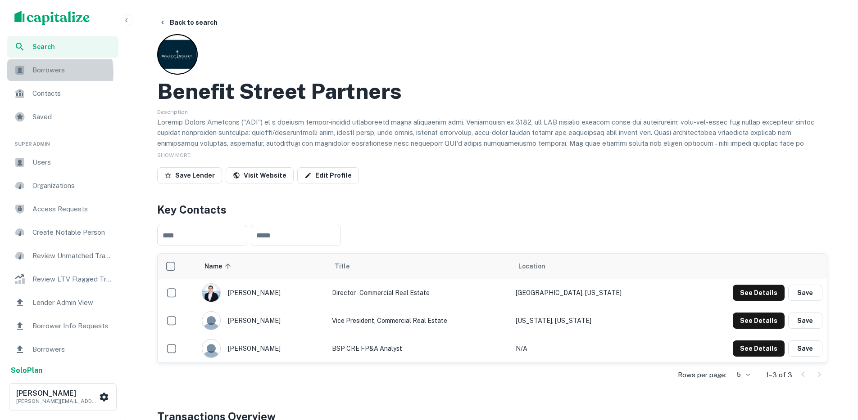
click at [47, 72] on span "Borrowers" at bounding box center [72, 70] width 81 height 11
